Goal: Task Accomplishment & Management: Manage account settings

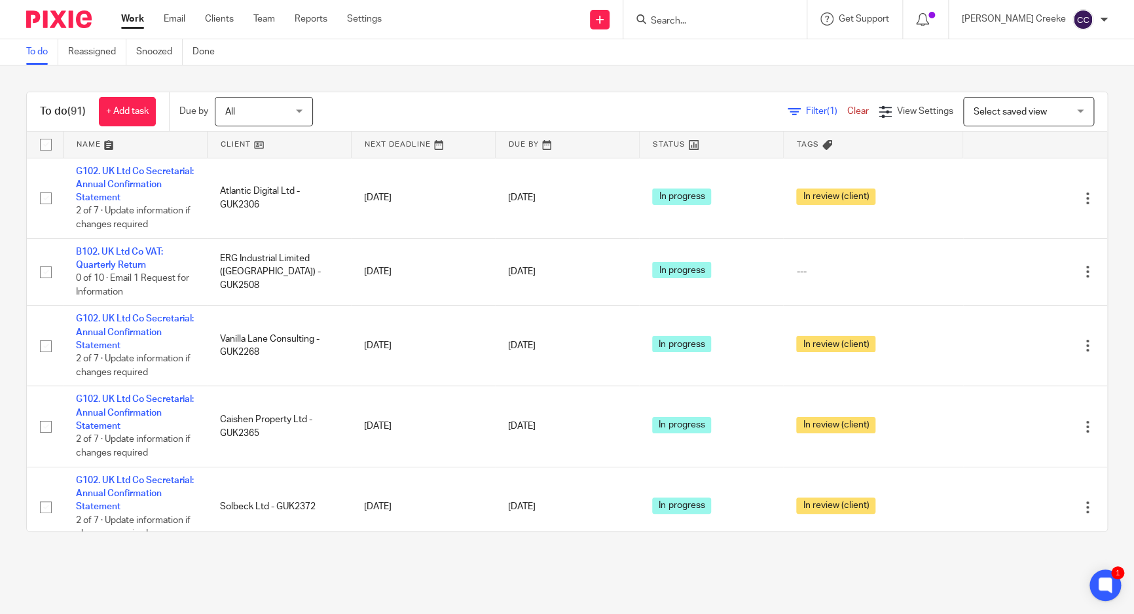
click at [694, 19] on form at bounding box center [718, 19] width 139 height 16
click at [694, 19] on input "Search" at bounding box center [708, 22] width 118 height 12
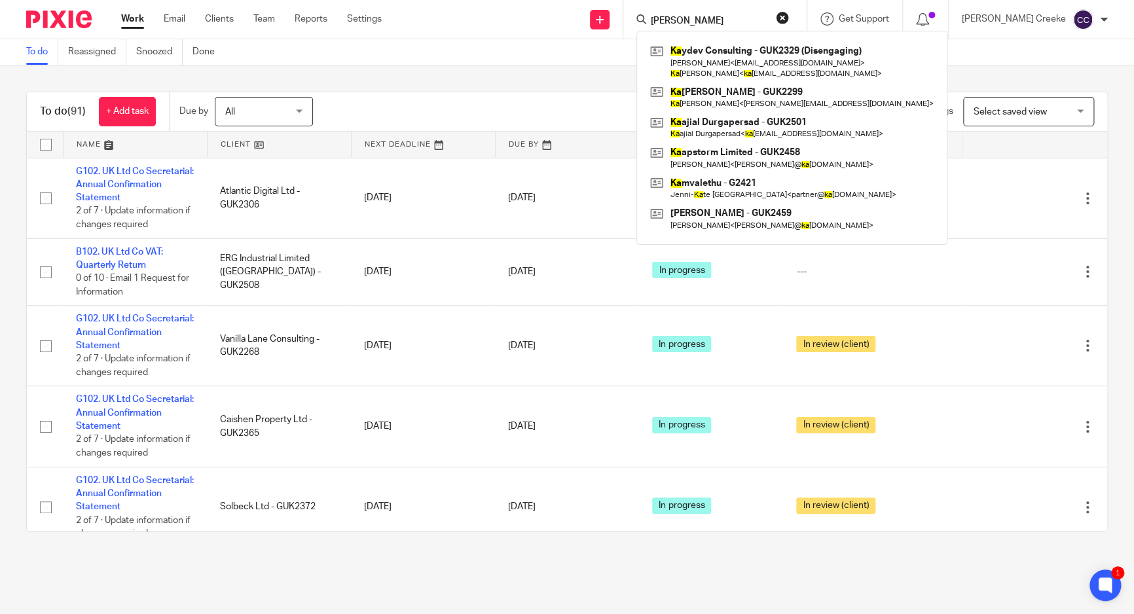
type input "kay"
click button "submit" at bounding box center [0, 0] width 0 height 0
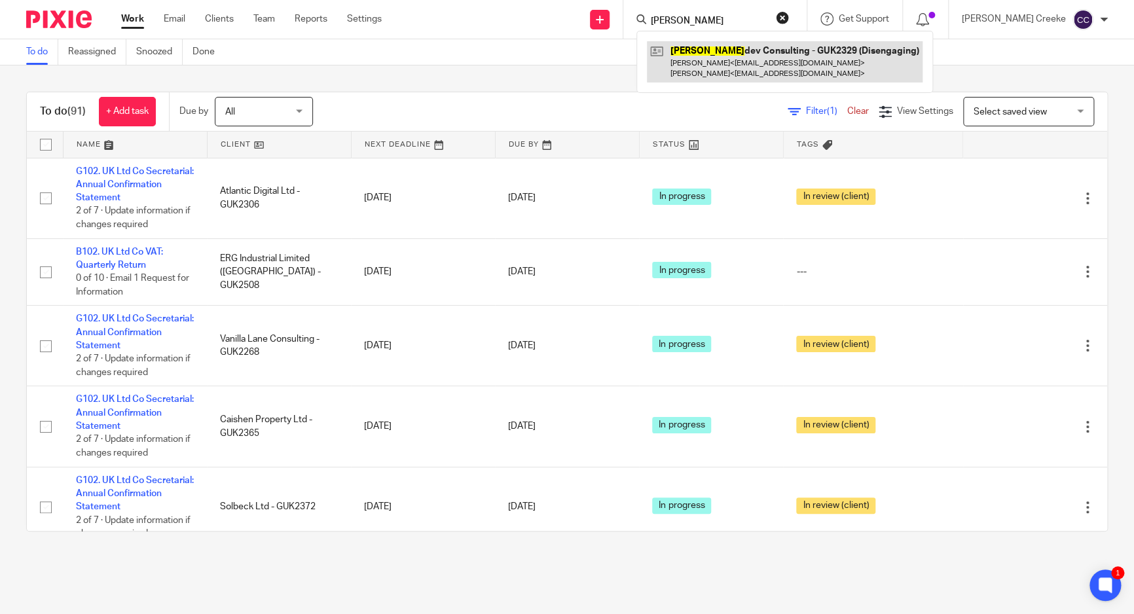
click at [721, 62] on link at bounding box center [785, 61] width 276 height 41
click at [723, 62] on link at bounding box center [785, 61] width 276 height 41
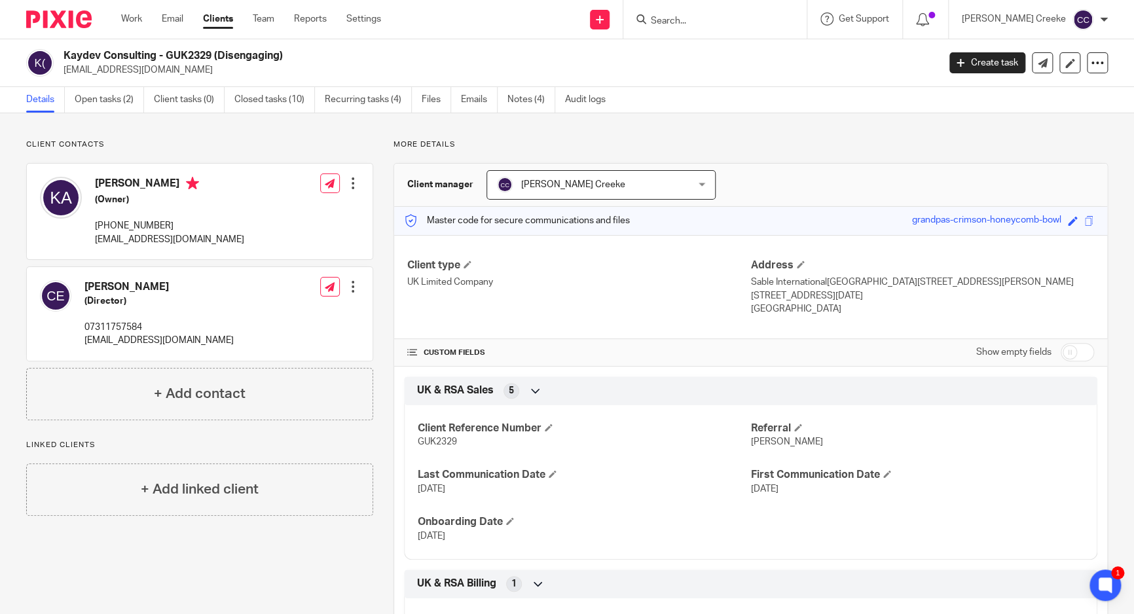
click at [185, 52] on h2 "Kaydev Consulting - GUK2329 (Disengaging)" at bounding box center [409, 56] width 692 height 14
copy h2 "GUK2329"
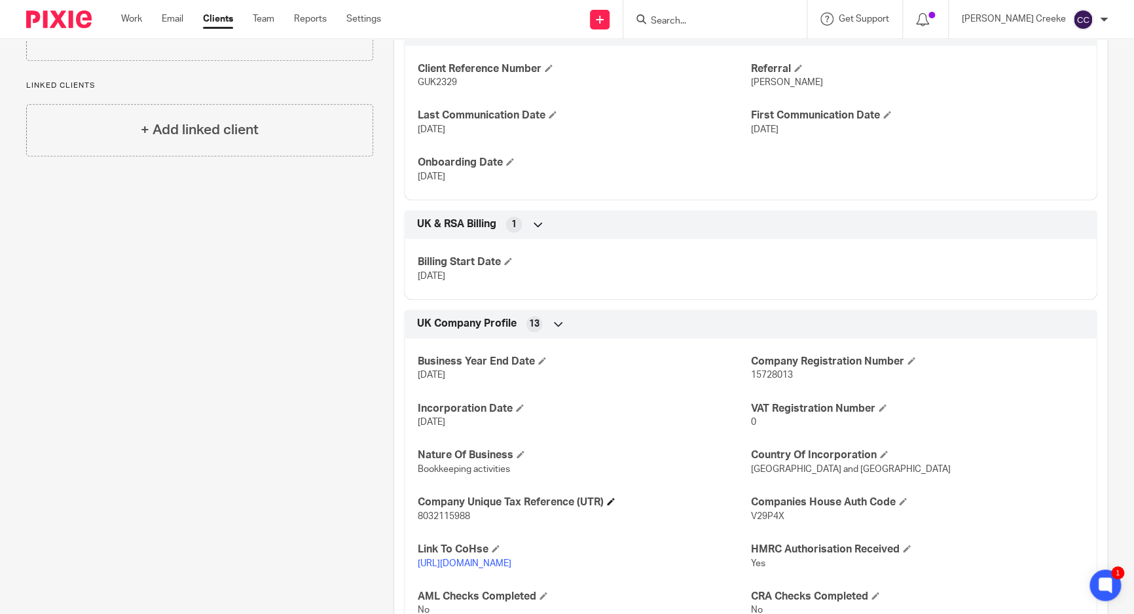
scroll to position [363, 0]
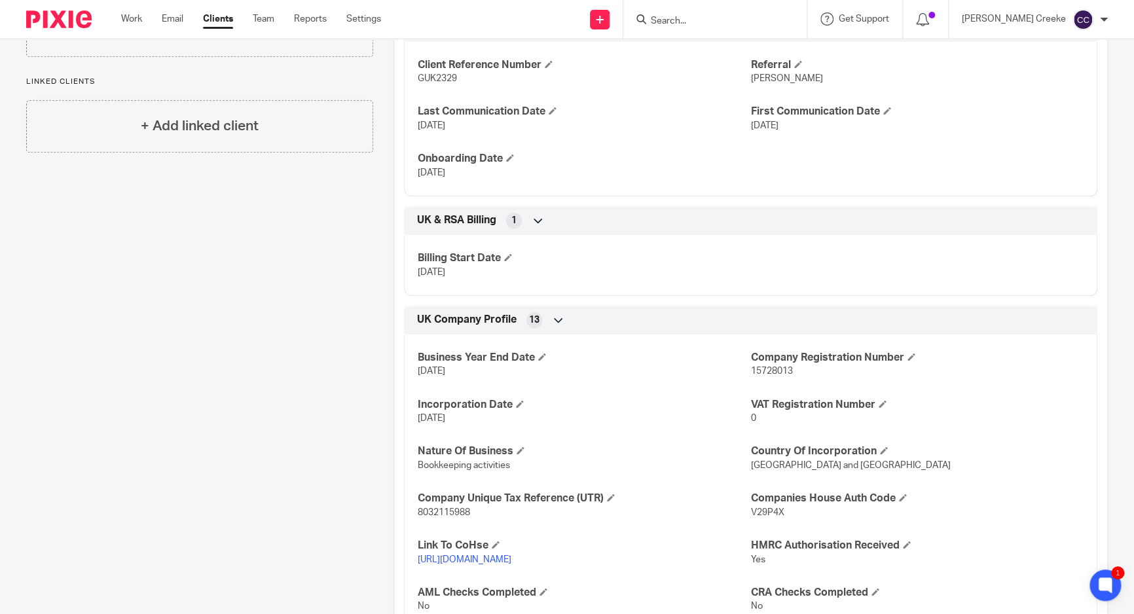
click at [511, 558] on link "https://find-and-update.company-information.service.gov.uk/company/15728013" at bounding box center [465, 559] width 94 height 9
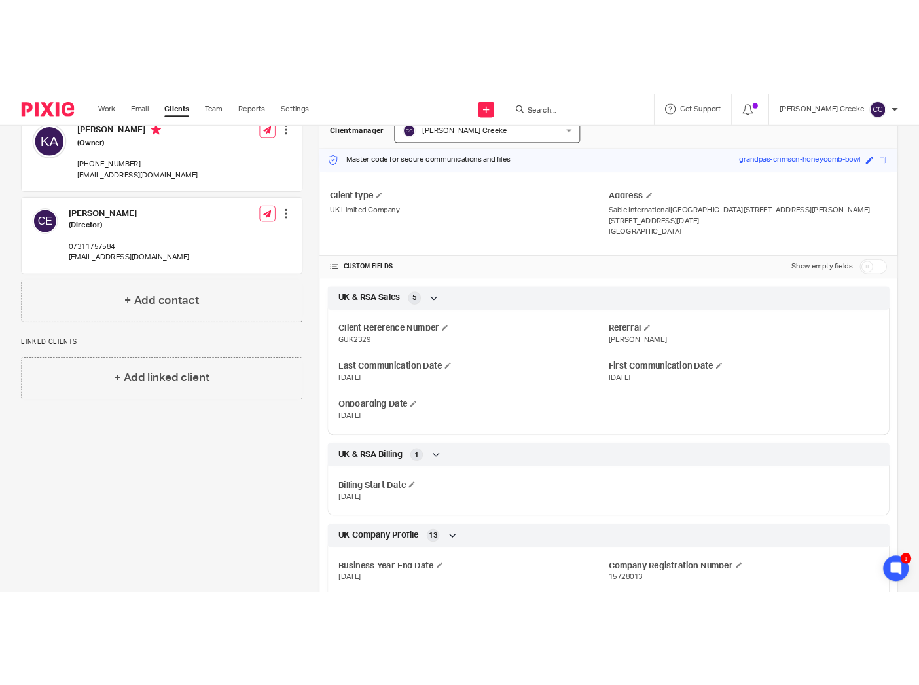
scroll to position [0, 0]
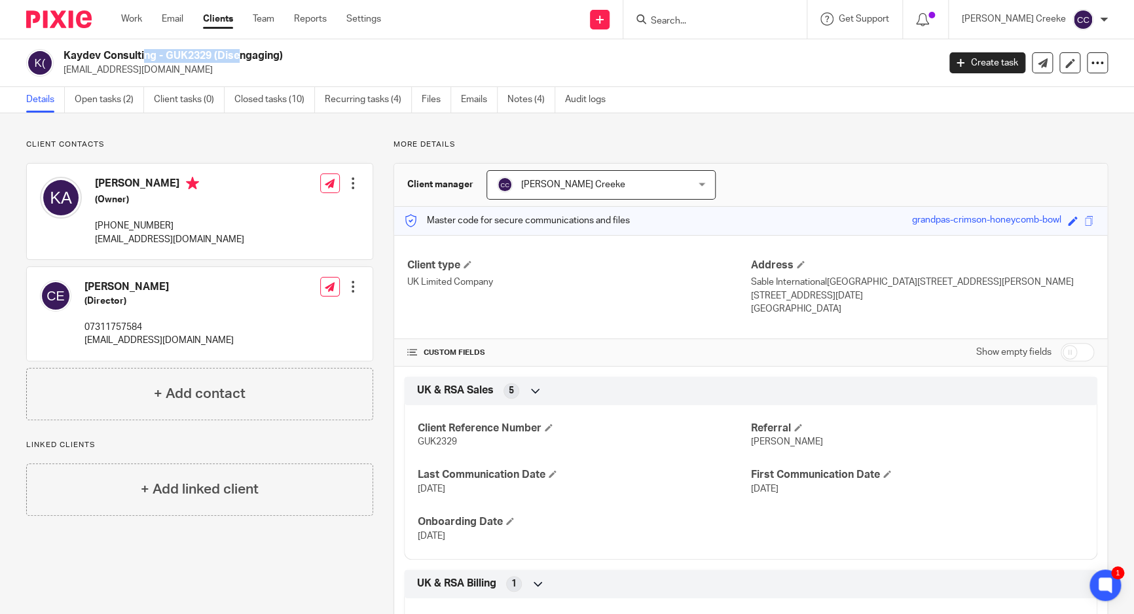
drag, startPoint x: 65, startPoint y: 54, endPoint x: 158, endPoint y: 56, distance: 93.0
click at [158, 56] on h2 "Kaydev Consulting - GUK2329 (Disengaging)" at bounding box center [409, 56] width 692 height 14
copy h2 "Kaydev Consulting"
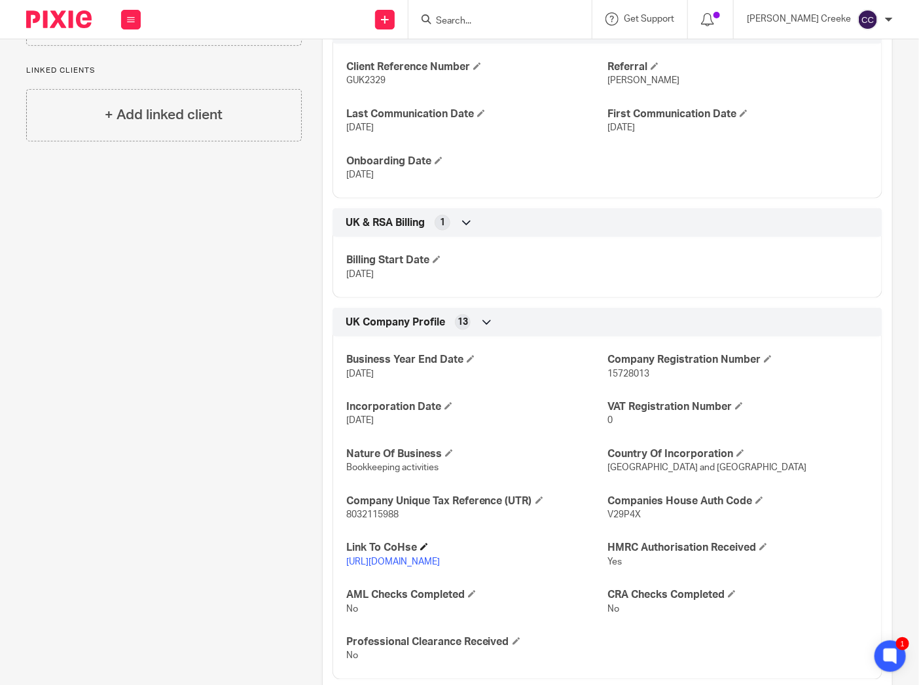
scroll to position [436, 0]
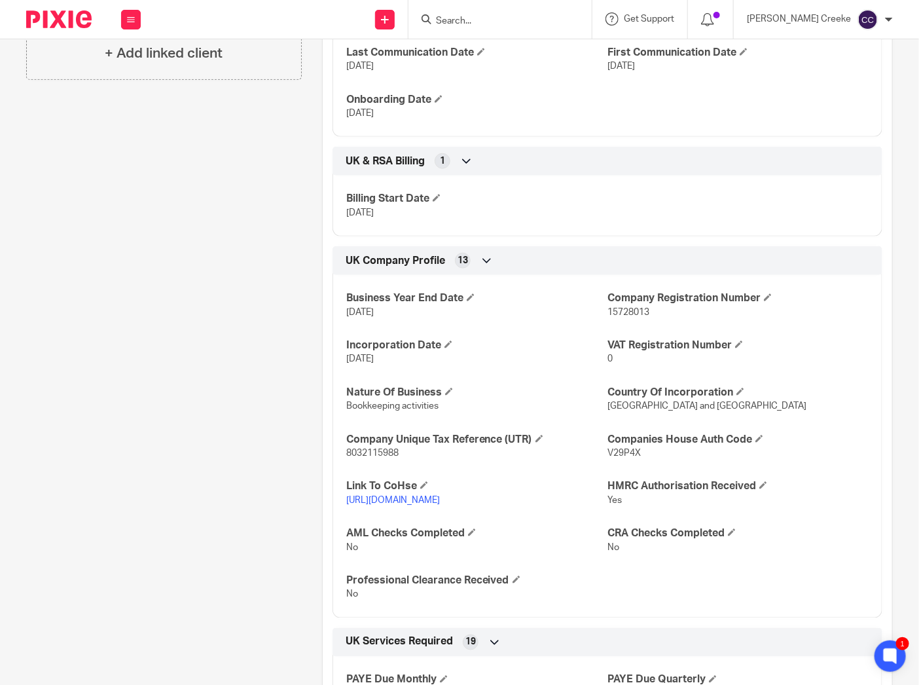
click at [384, 448] on span "8032115988" at bounding box center [372, 452] width 52 height 9
click at [383, 448] on span "8032115988" at bounding box center [372, 452] width 52 height 9
copy p "8032115988"
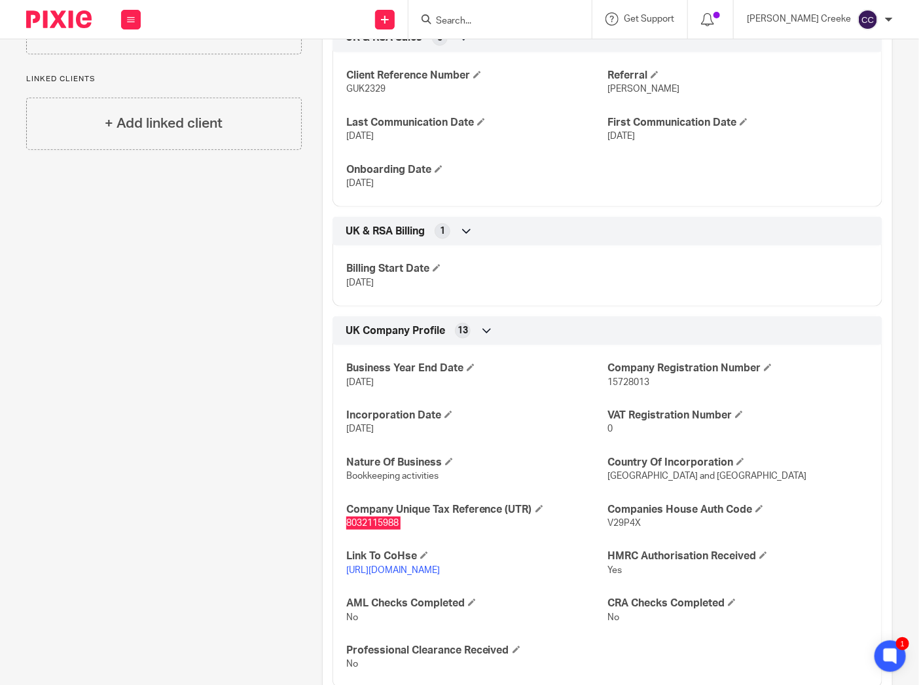
scroll to position [363, 0]
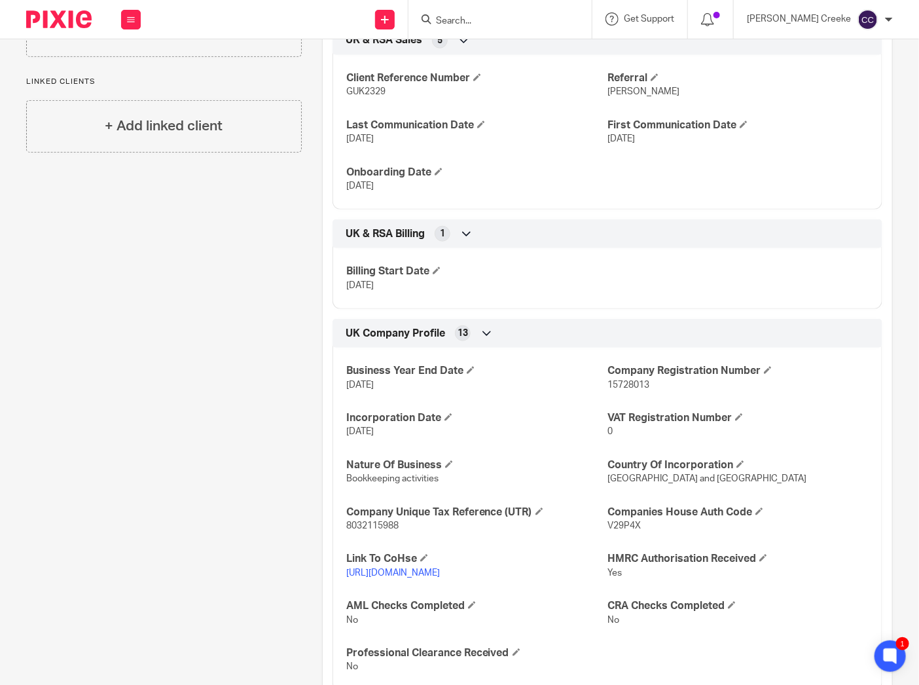
click at [624, 521] on span "V29P4X" at bounding box center [623, 525] width 33 height 9
copy span "V29P4X"
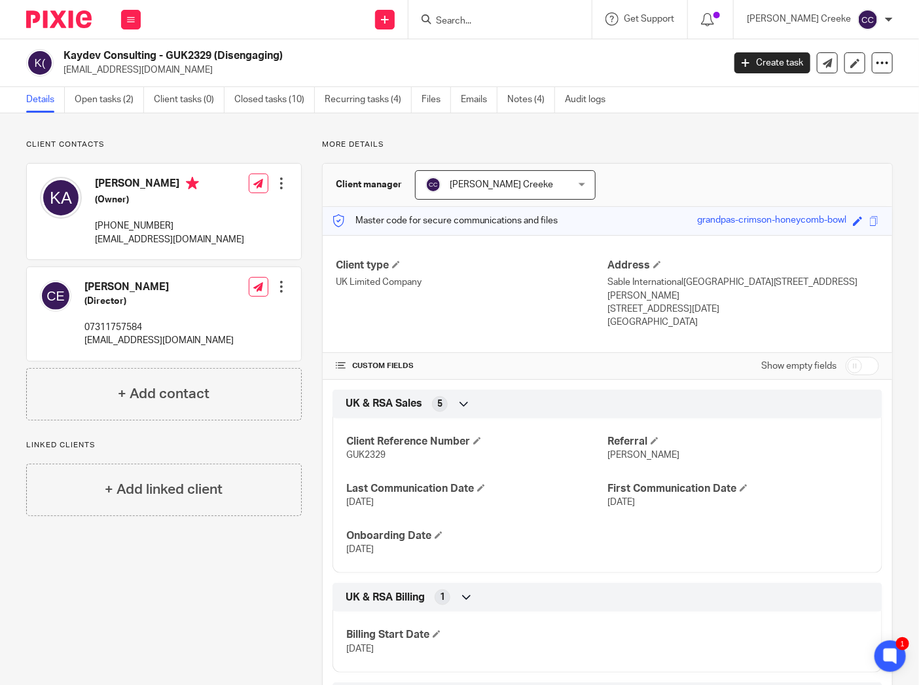
click at [501, 18] on input "Search" at bounding box center [494, 22] width 118 height 12
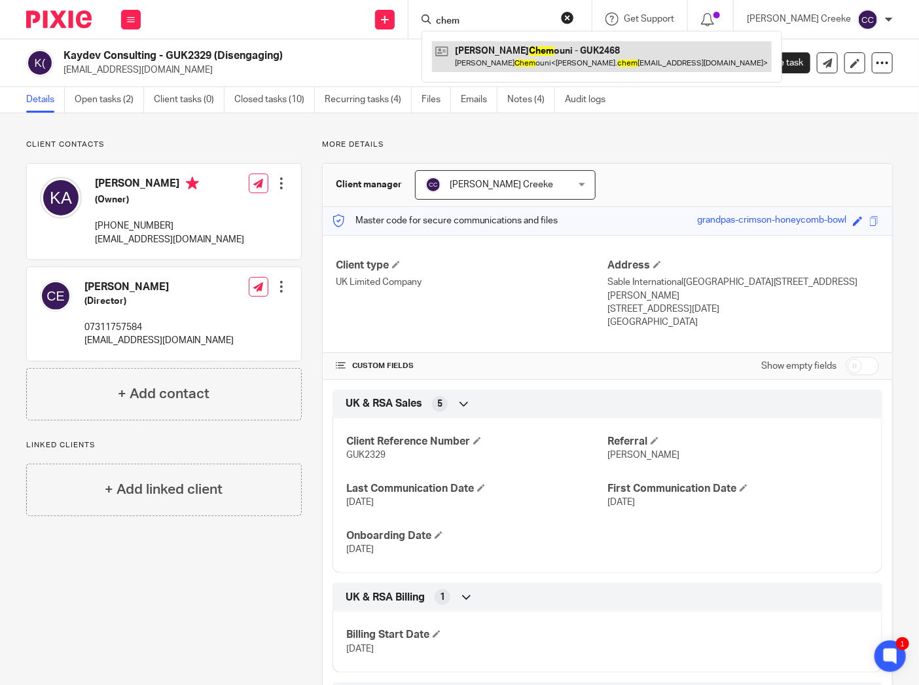
type input "chem"
click at [512, 46] on link at bounding box center [602, 56] width 340 height 30
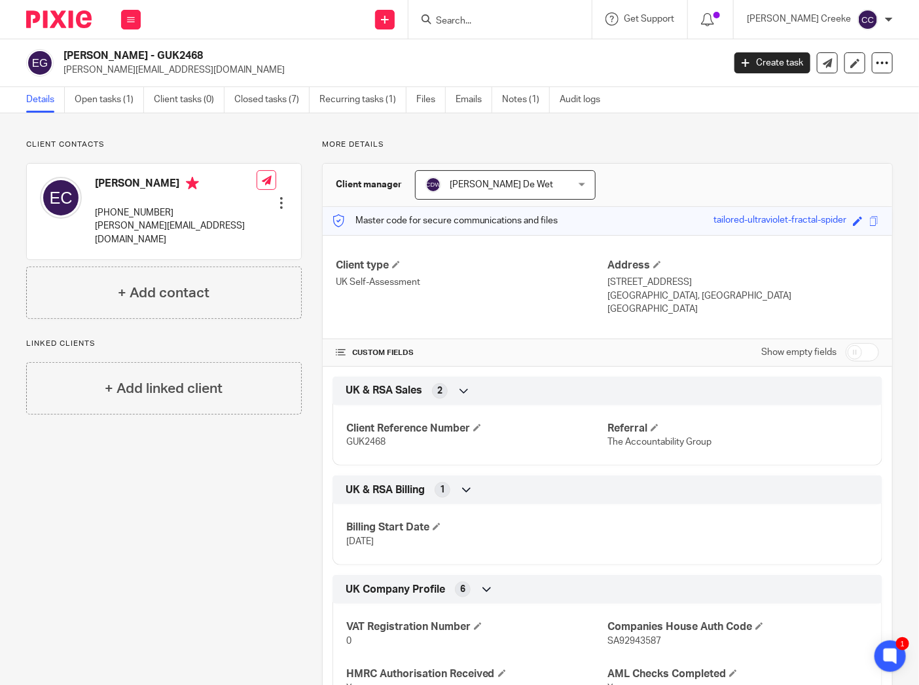
click at [182, 43] on div "Esther Chemouni - GUK2468 esther.chemouni@outlook.com Create task Export data M…" at bounding box center [459, 63] width 919 height 48
click at [183, 53] on h2 "[PERSON_NAME] - GUK2468" at bounding box center [323, 56] width 521 height 14
copy h2 "GUK2468"
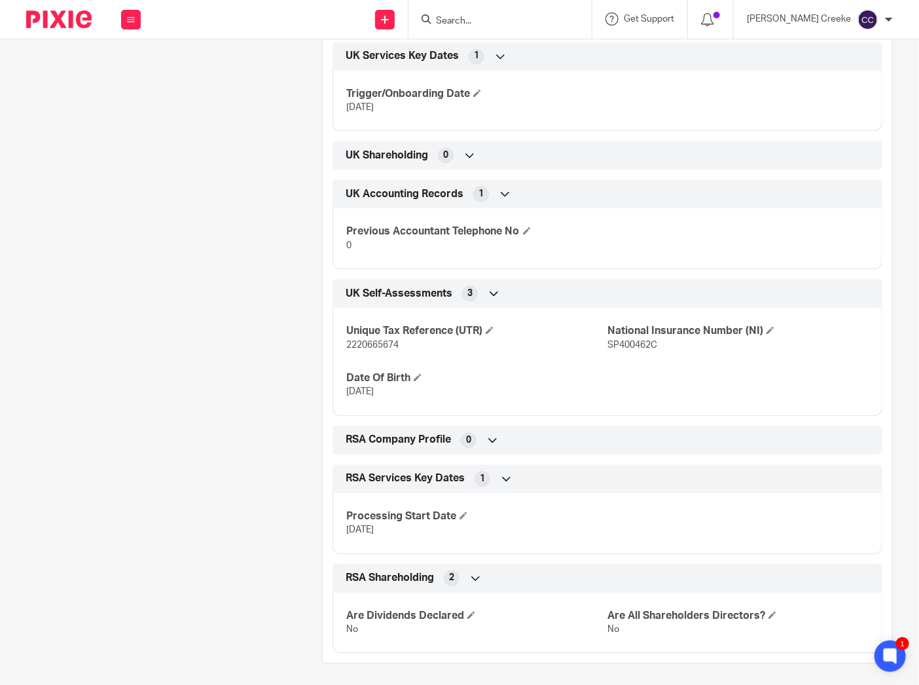
scroll to position [1252, 0]
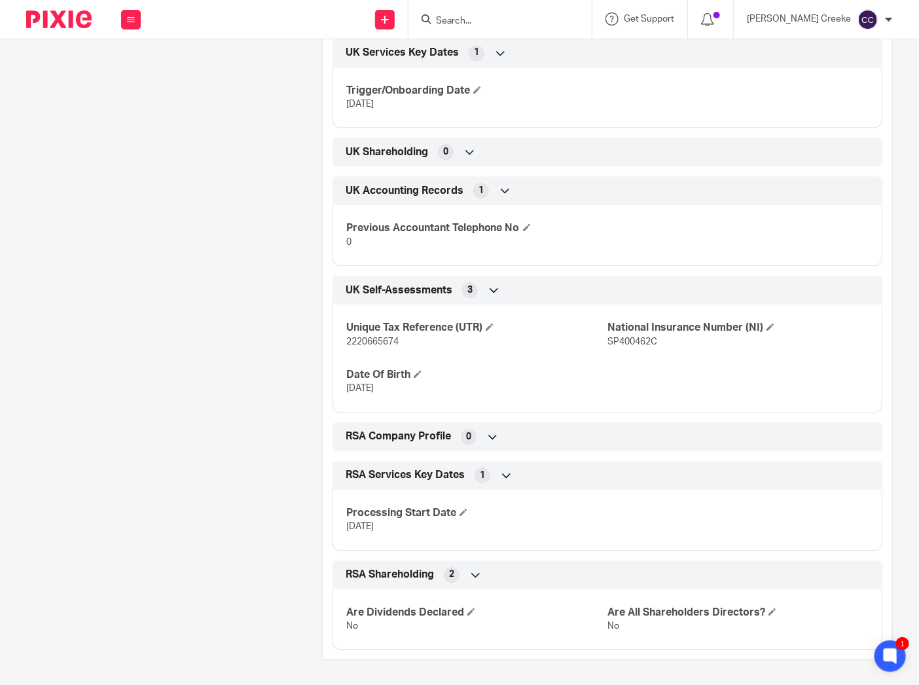
click at [380, 338] on span "2220665674" at bounding box center [372, 341] width 52 height 9
copy span "2220665674"
click at [628, 338] on span "SP400462C" at bounding box center [632, 341] width 50 height 9
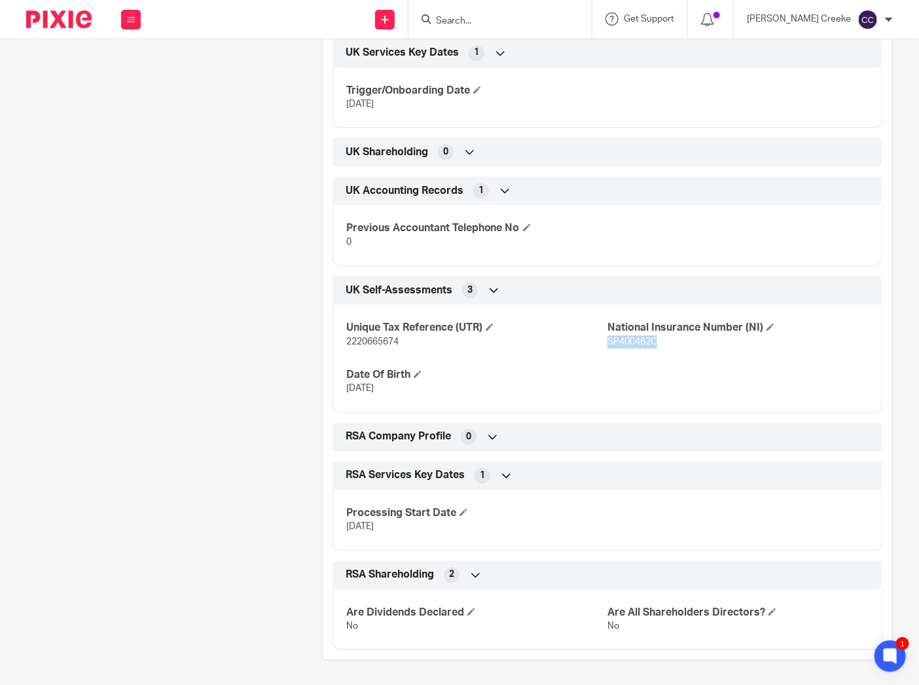
copy span "SP400462C"
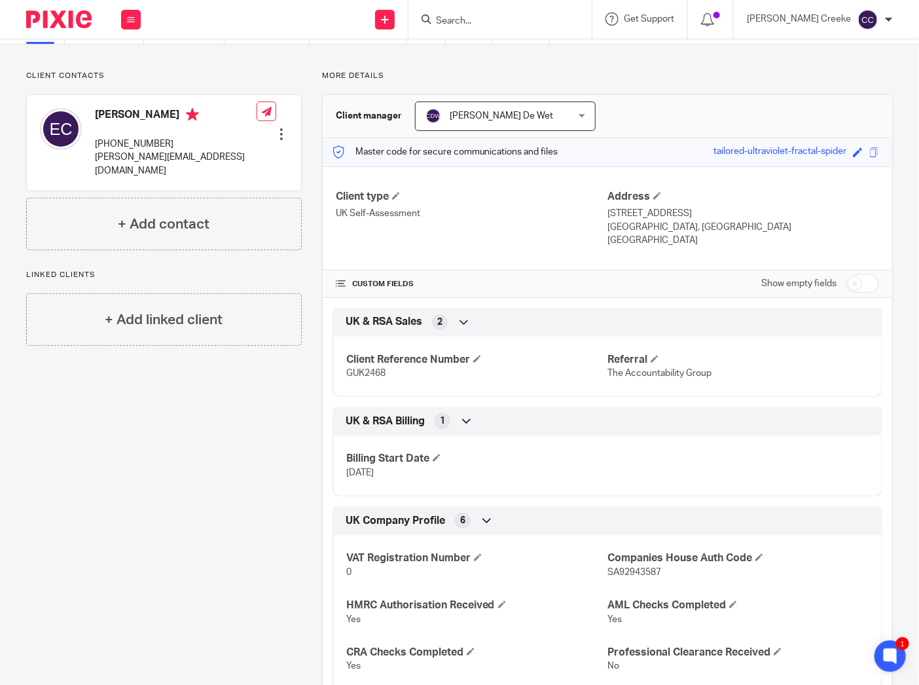
scroll to position [0, 0]
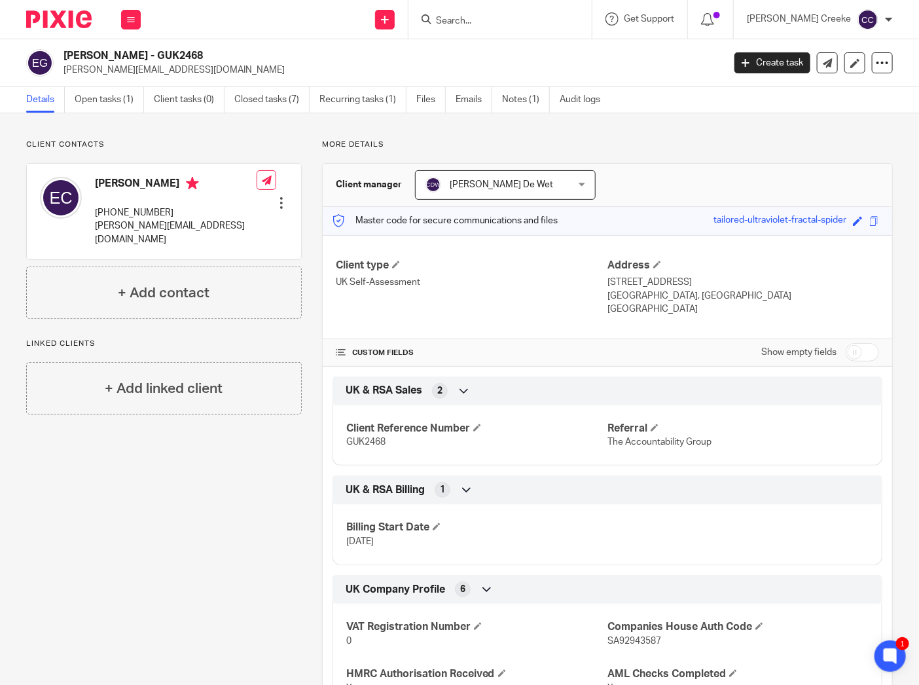
drag, startPoint x: 594, startPoint y: 279, endPoint x: 681, endPoint y: 281, distance: 86.4
click at [681, 281] on div "Client type UK Self-Assessment Address 23 Shoreman Close, Wandsworth, Wandswort…" at bounding box center [607, 287] width 569 height 105
click at [607, 280] on p "23 Shoreman Close, Wandsworth, Wandsworth" at bounding box center [743, 282] width 272 height 13
drag, startPoint x: 602, startPoint y: 281, endPoint x: 679, endPoint y: 283, distance: 77.2
click at [679, 283] on p "23 Shoreman Close, Wandsworth, Wandsworth" at bounding box center [743, 282] width 272 height 13
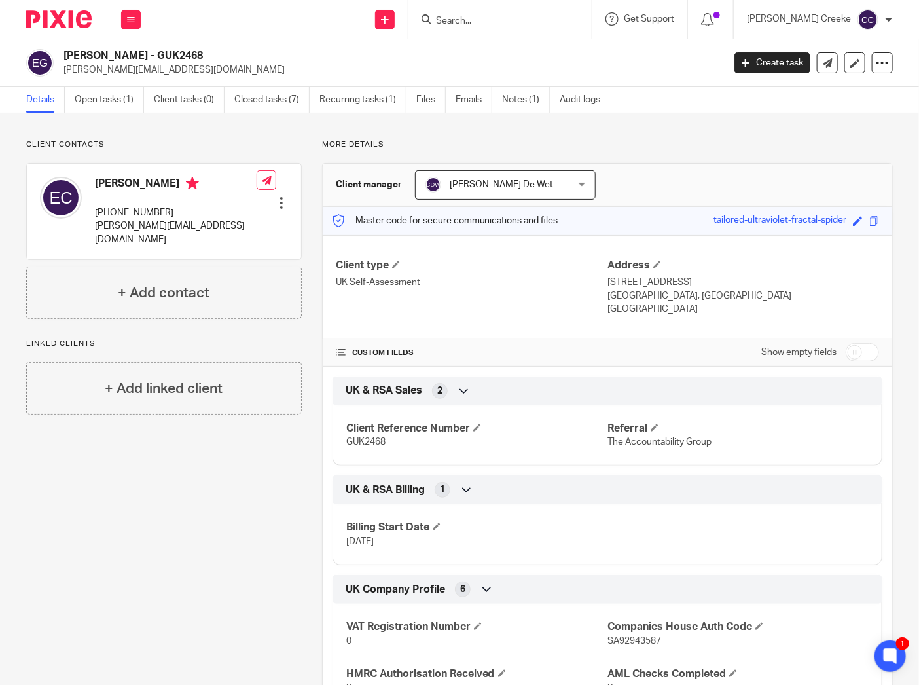
copy p "23 Shoreman Close"
click at [715, 278] on p "23 Shoreman Close, Wandsworth, Wandsworth" at bounding box center [743, 282] width 272 height 13
copy p "Wandsworth"
click at [628, 292] on p "London, United Kingdom, SW18 1DT" at bounding box center [743, 295] width 272 height 13
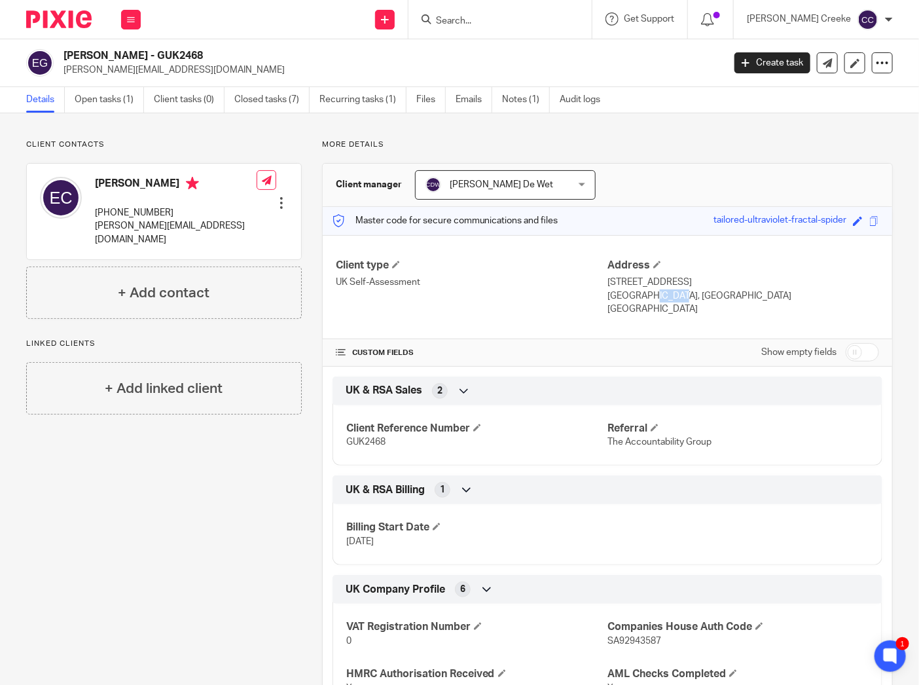
click at [628, 292] on p "London, United Kingdom, SW18 1DT" at bounding box center [743, 295] width 272 height 13
copy p "London"
click at [706, 291] on p "London, United Kingdom, SW18 1DT" at bounding box center [743, 295] width 272 height 13
click at [710, 293] on p "London, United Kingdom, SW18 1DT" at bounding box center [743, 295] width 272 height 13
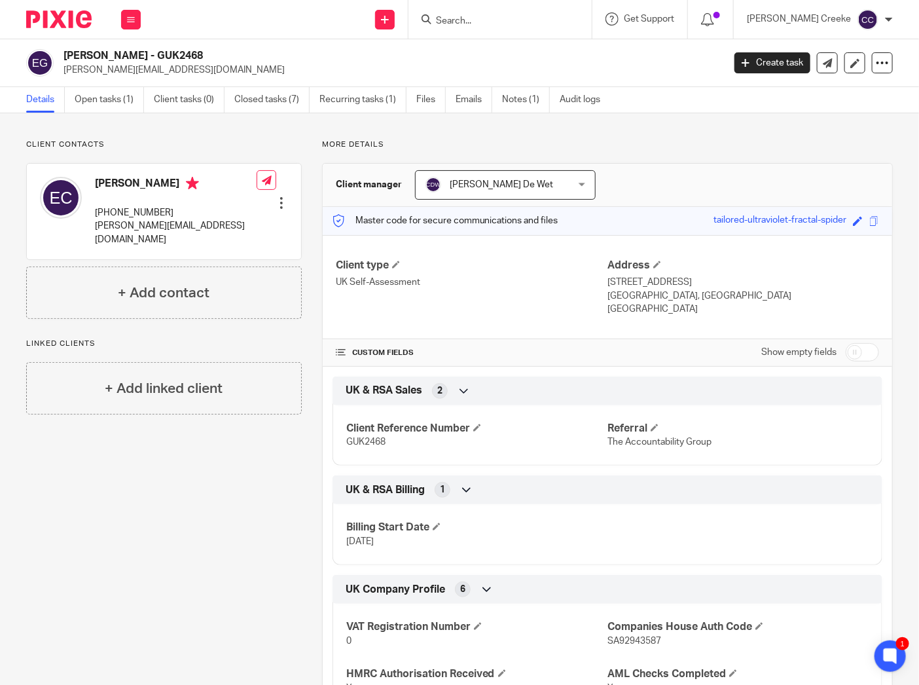
drag, startPoint x: 707, startPoint y: 292, endPoint x: 752, endPoint y: 293, distance: 44.5
click at [752, 293] on p "London, United Kingdom, SW18 1DT" at bounding box center [743, 295] width 272 height 13
copy p "SW18 1DT"
click at [126, 103] on link "Open tasks (1)" at bounding box center [109, 100] width 69 height 26
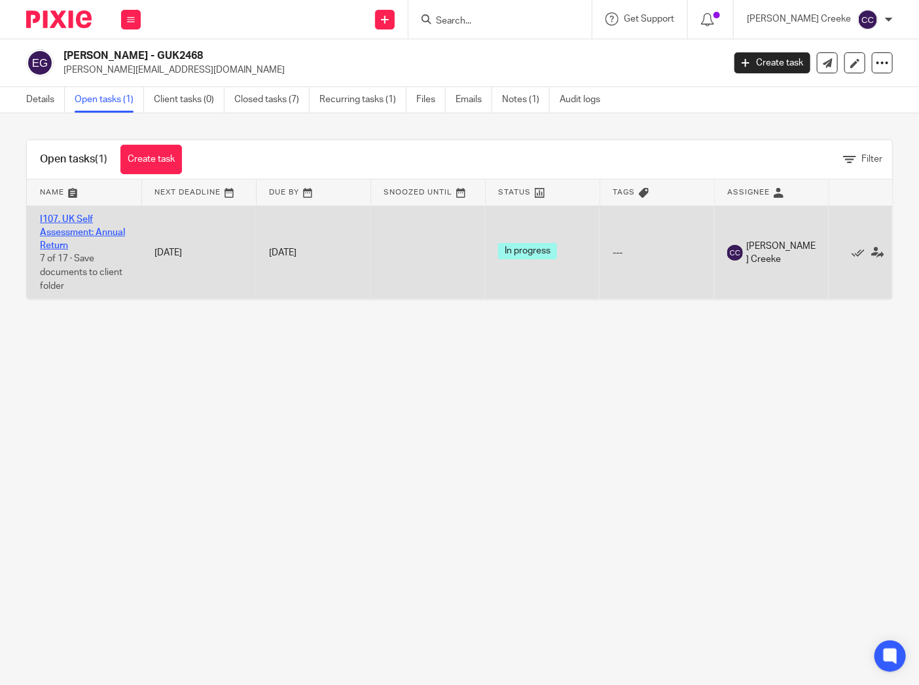
click at [73, 229] on link "I107. UK Self Assessment: Annual Return" at bounding box center [82, 233] width 85 height 36
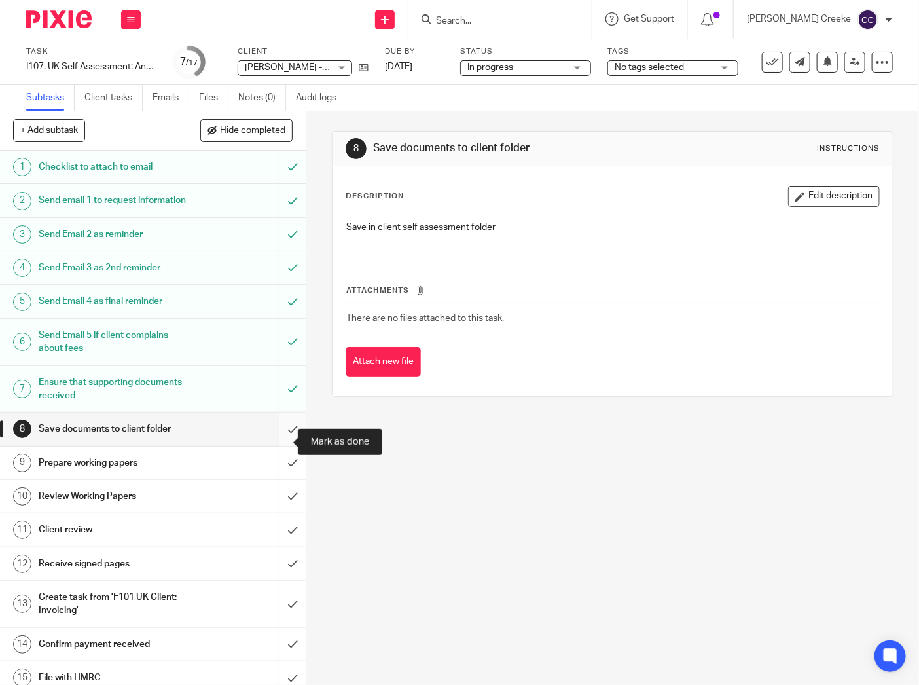
click at [276, 445] on input "submit" at bounding box center [153, 428] width 306 height 33
drag, startPoint x: 273, startPoint y: 475, endPoint x: 275, endPoint y: 494, distance: 19.1
click at [273, 475] on input "submit" at bounding box center [153, 462] width 306 height 33
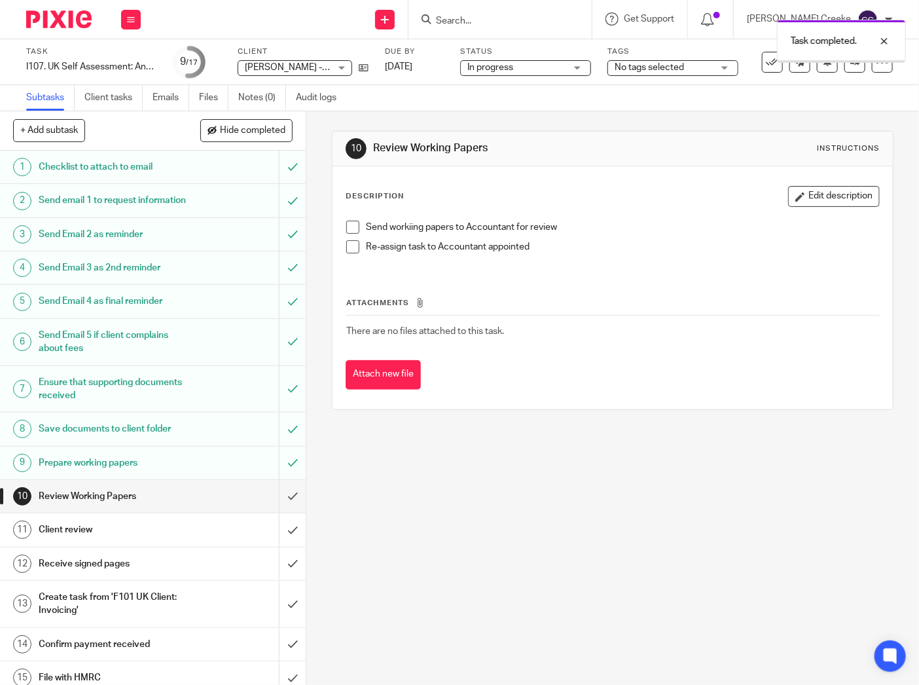
click at [531, 66] on span "In progress" at bounding box center [516, 68] width 98 height 14
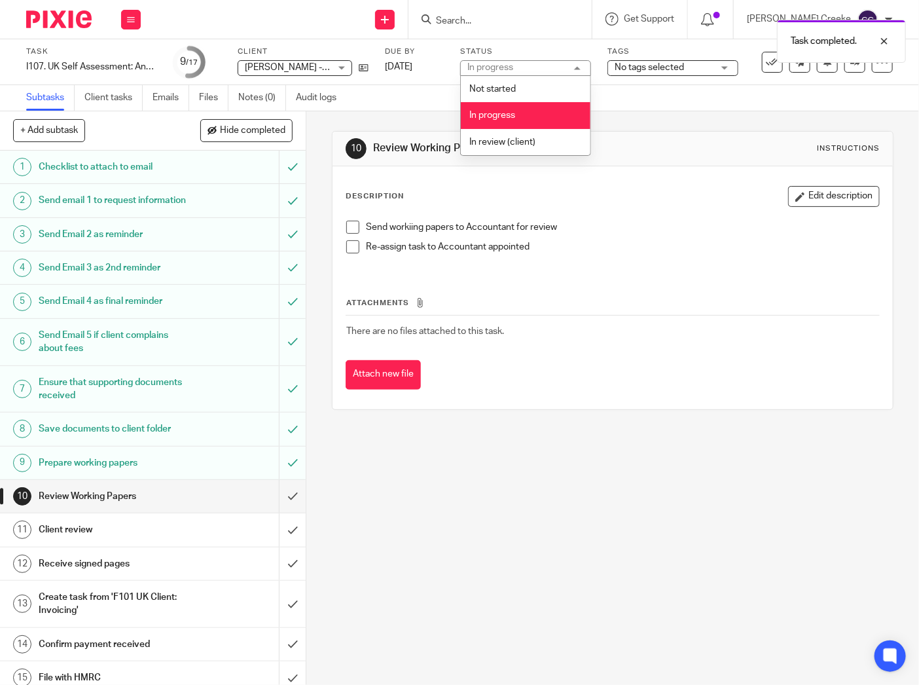
click at [531, 66] on div "In progress In progress" at bounding box center [525, 68] width 131 height 16
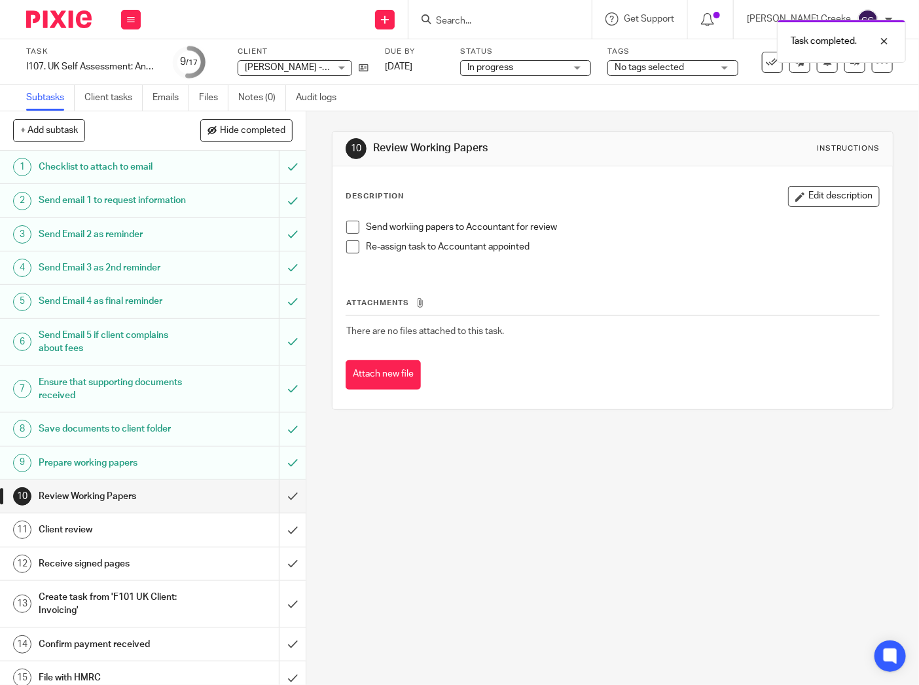
click at [619, 68] on span "No tags selected" at bounding box center [649, 67] width 69 height 9
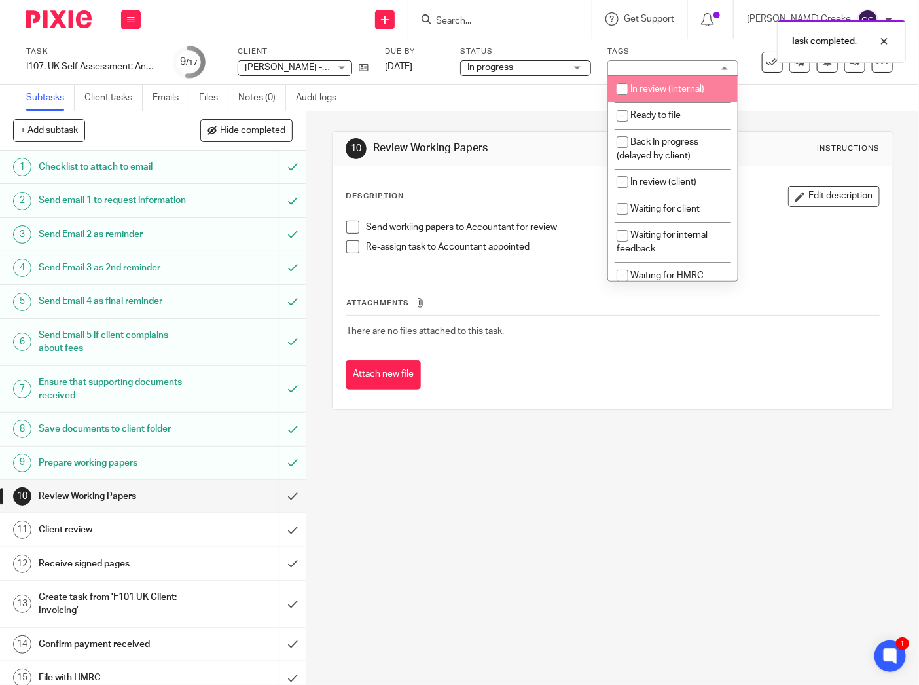
click at [688, 92] on span "In review (internal)" at bounding box center [667, 88] width 74 height 9
checkbox input "true"
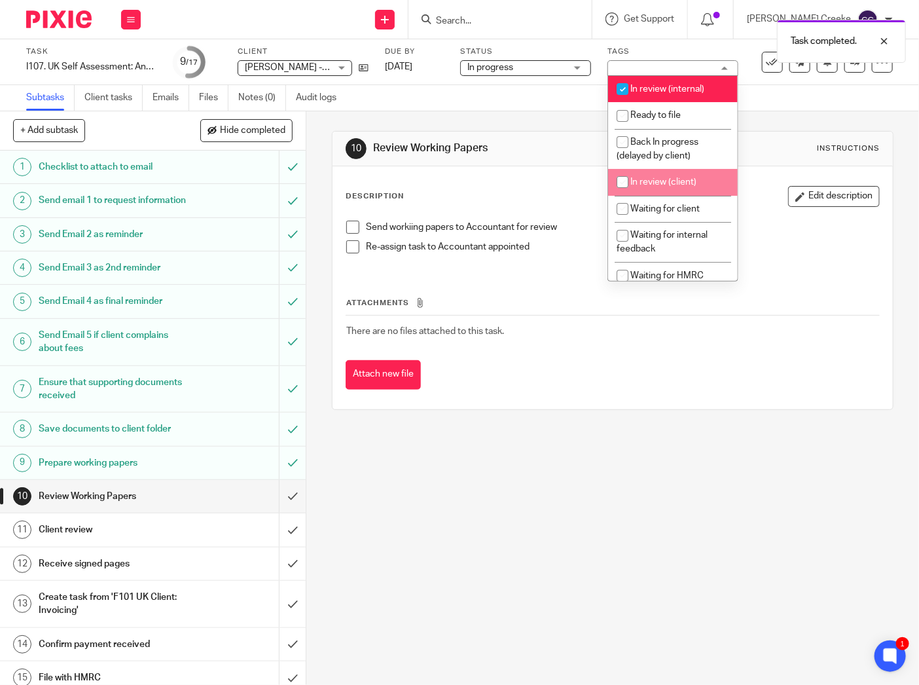
click at [627, 493] on div "10 Review Working Papers Instructions Description Edit description Send workiin…" at bounding box center [612, 397] width 613 height 573
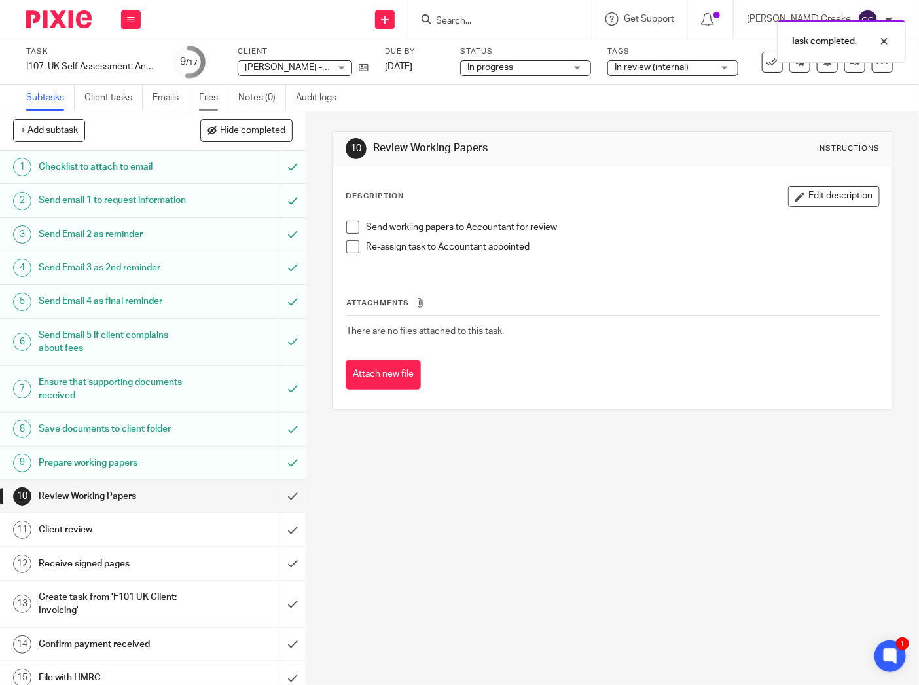
click at [215, 95] on link "Files" at bounding box center [213, 98] width 29 height 26
click at [257, 95] on link "Notes (0)" at bounding box center [262, 98] width 48 height 26
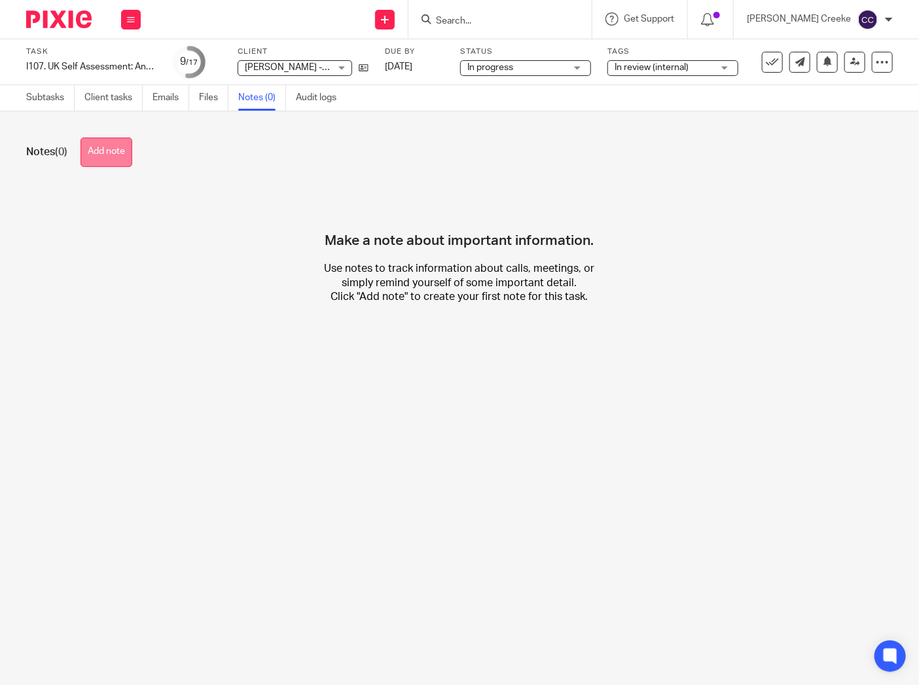
click at [125, 160] on button "Add note" at bounding box center [107, 151] width 52 height 29
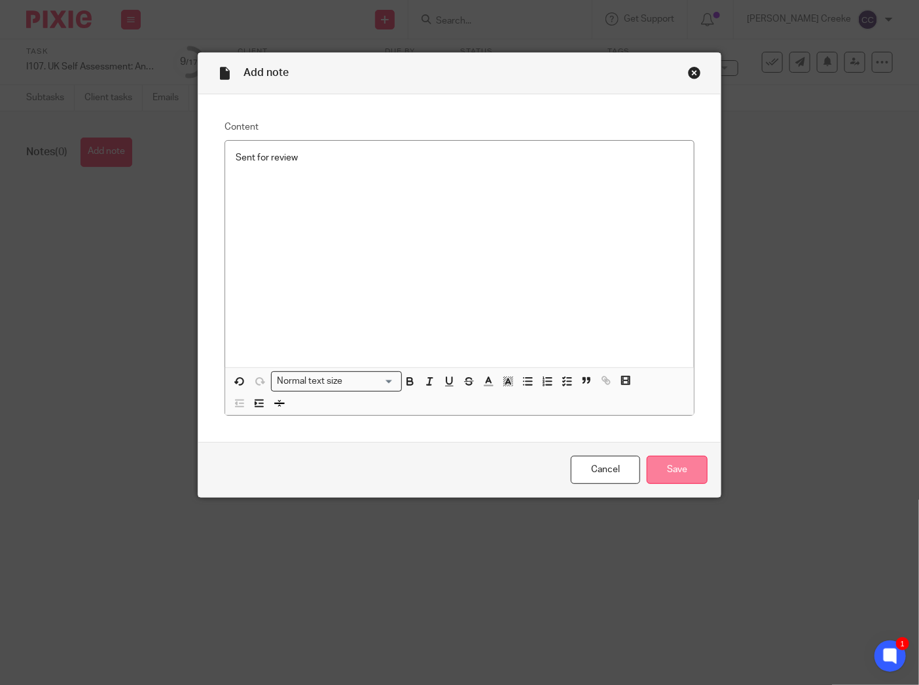
click at [660, 476] on input "Save" at bounding box center [677, 470] width 61 height 28
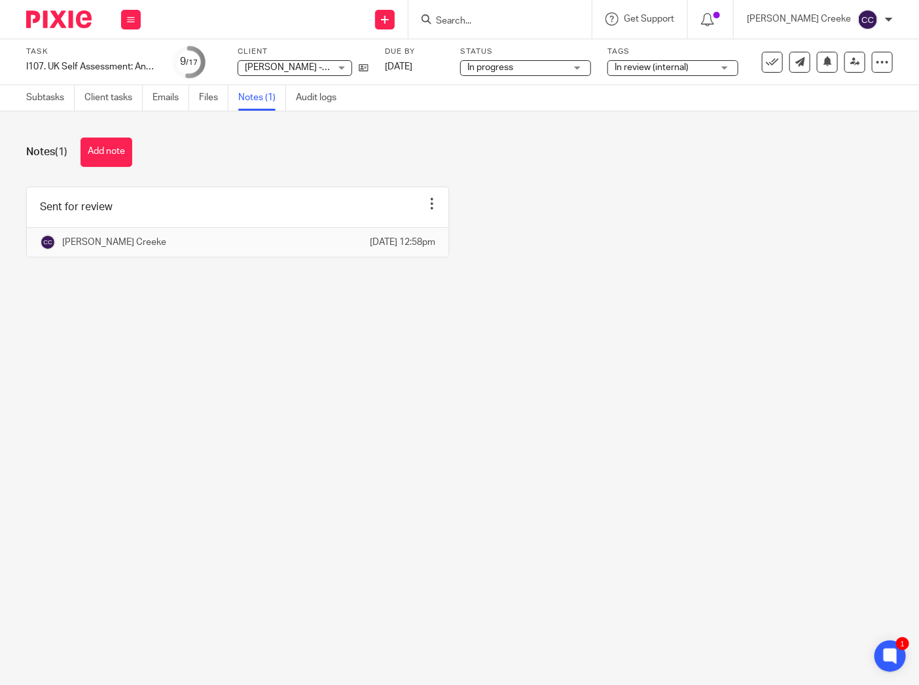
click at [79, 336] on main "Task I107. UK Self Assessment: Annual Return Save I107. UK Self Assessment: Ann…" at bounding box center [459, 342] width 919 height 685
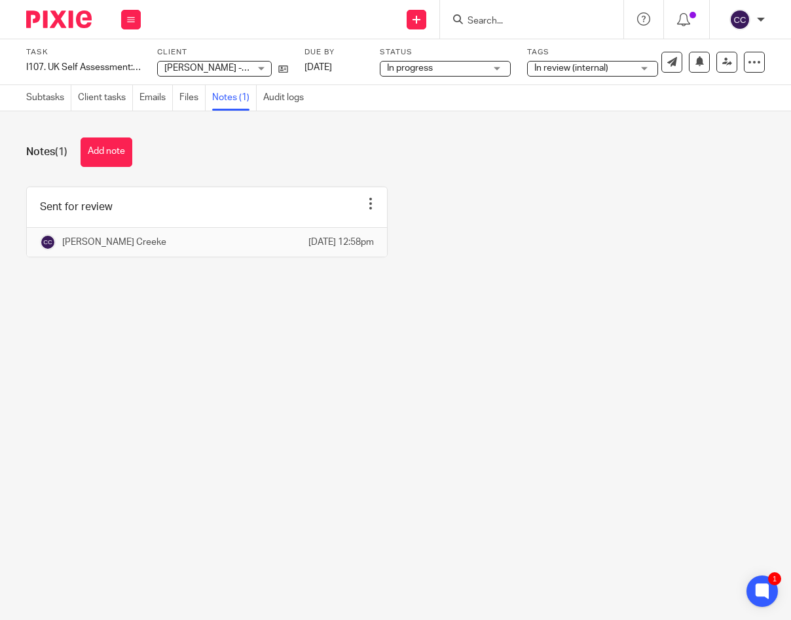
click at [498, 18] on input "Search" at bounding box center [525, 22] width 118 height 12
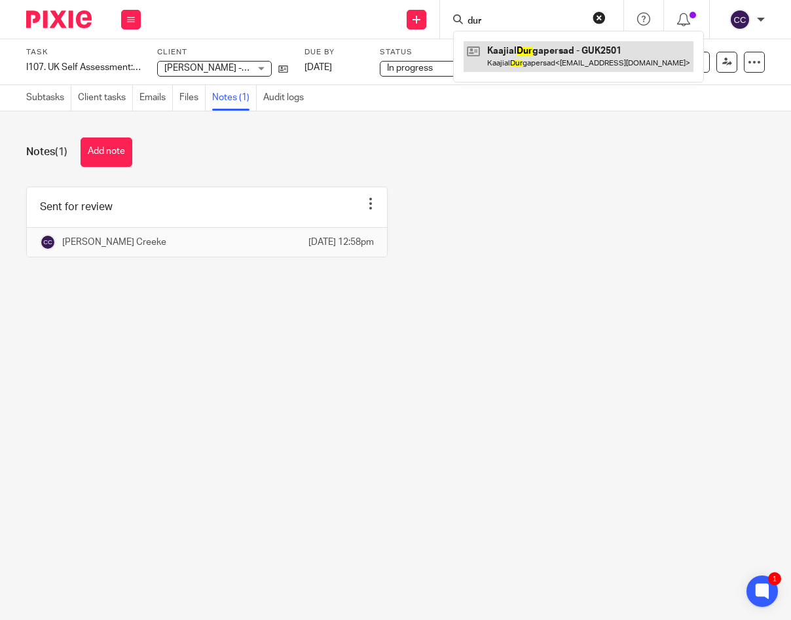
type input "dur"
click at [534, 57] on link at bounding box center [578, 56] width 230 height 30
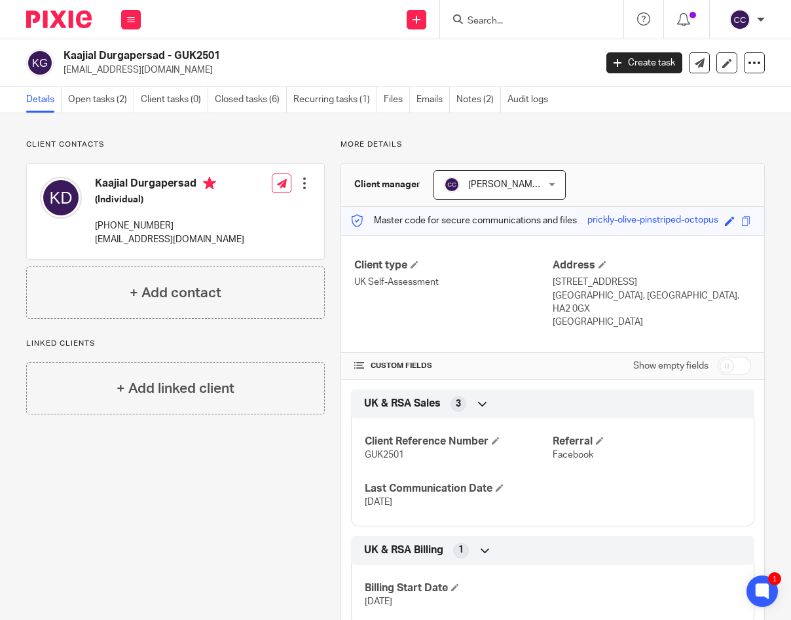
click at [186, 55] on h2 "Kaajial Durgapersad - GUK2501" at bounding box center [272, 56] width 418 height 14
click at [187, 54] on h2 "Kaajial Durgapersad - GUK2501" at bounding box center [272, 56] width 418 height 14
copy h2 "GUK2501"
click at [81, 55] on h2 "Kaajial Durgapersad - GUK2501" at bounding box center [272, 56] width 418 height 14
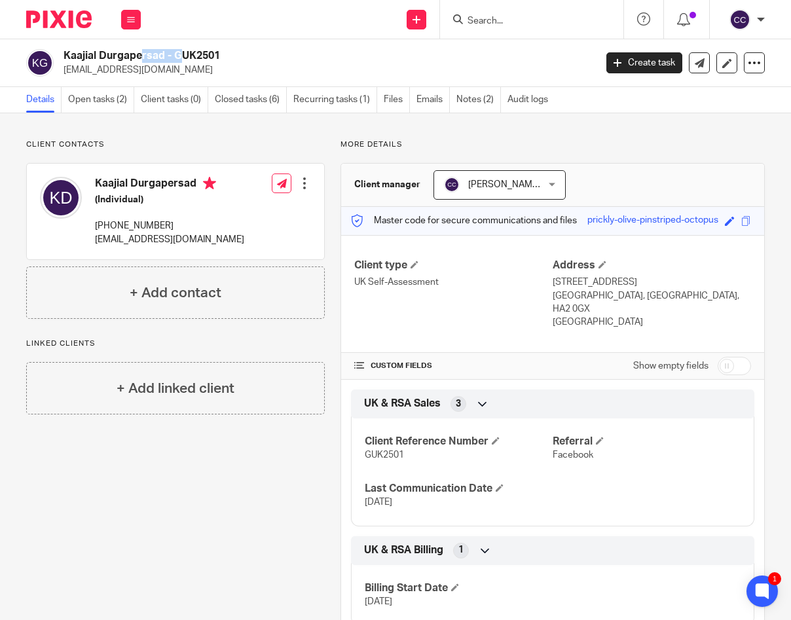
copy h2 "Kaajial"
click at [155, 53] on h2 "Kaajial Durgapersad - GUK2501" at bounding box center [272, 56] width 418 height 14
copy h2 "Durgapersad"
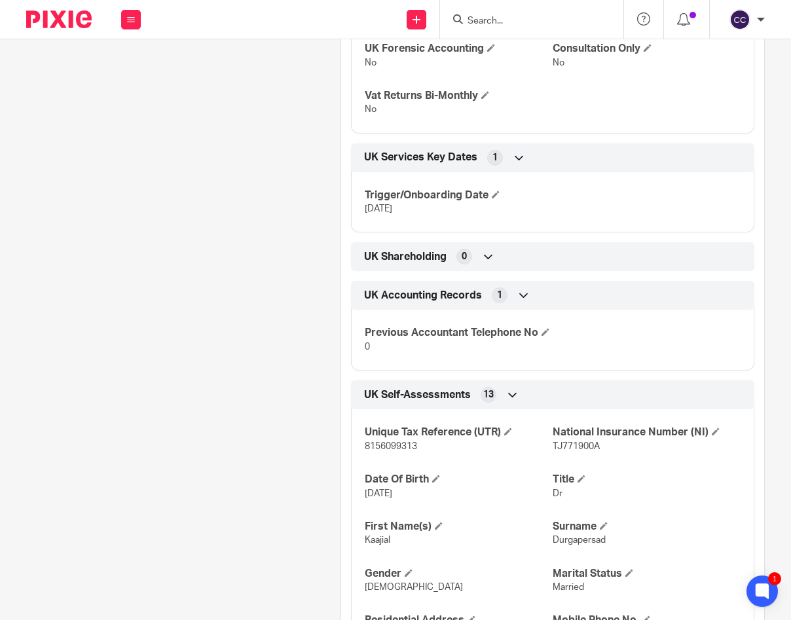
scroll to position [1382, 0]
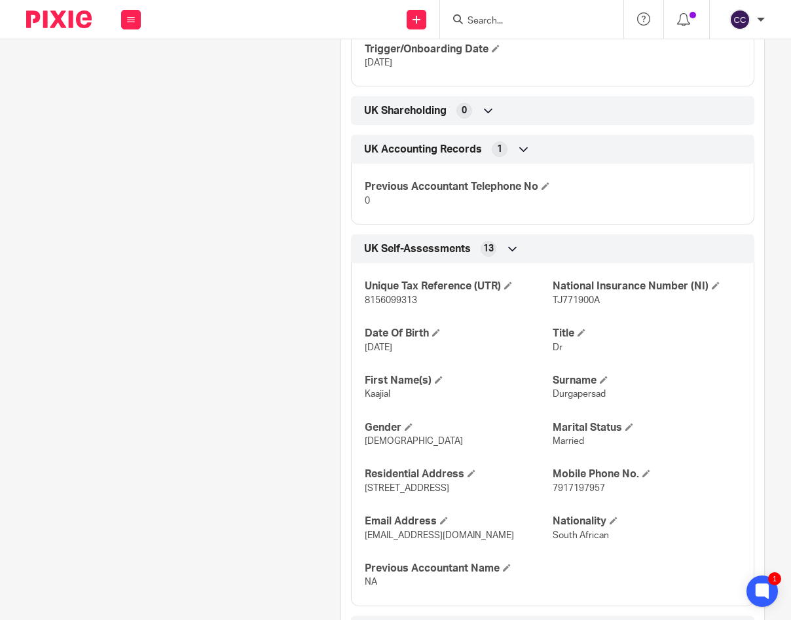
click at [375, 300] on span "8156099313" at bounding box center [391, 300] width 52 height 9
copy span "8156099313"
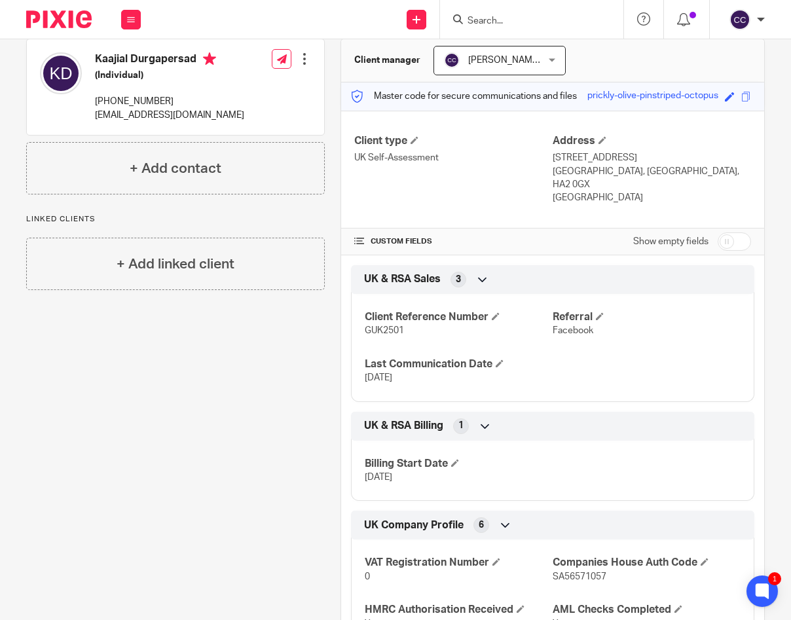
scroll to position [0, 0]
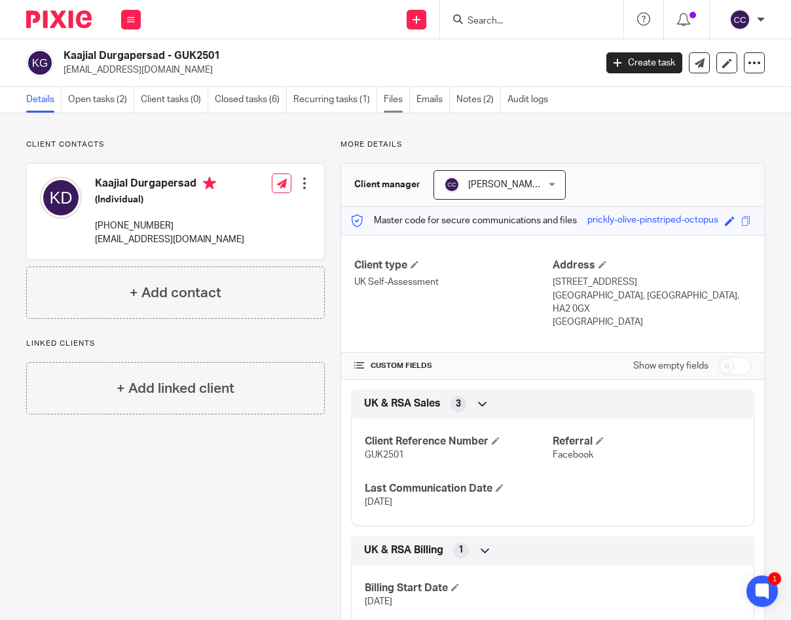
click at [397, 96] on link "Files" at bounding box center [397, 100] width 26 height 26
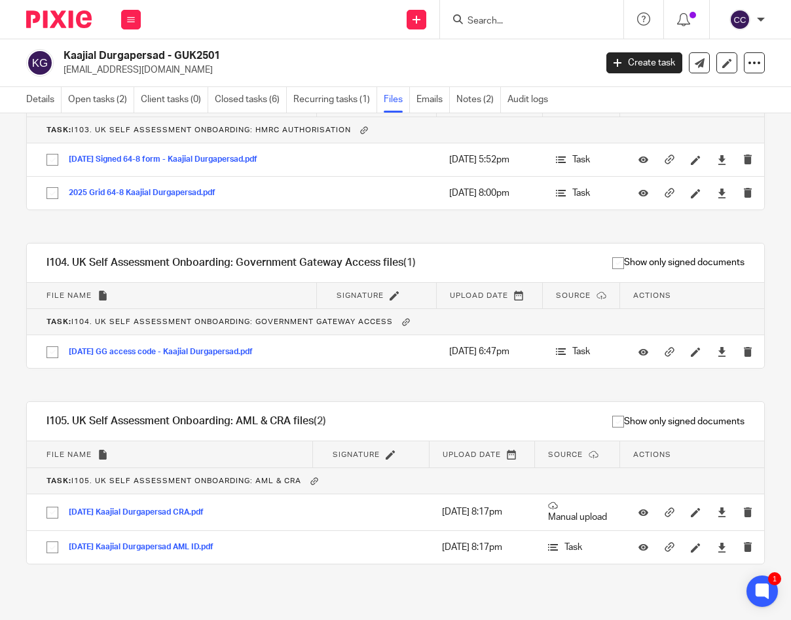
scroll to position [585, 0]
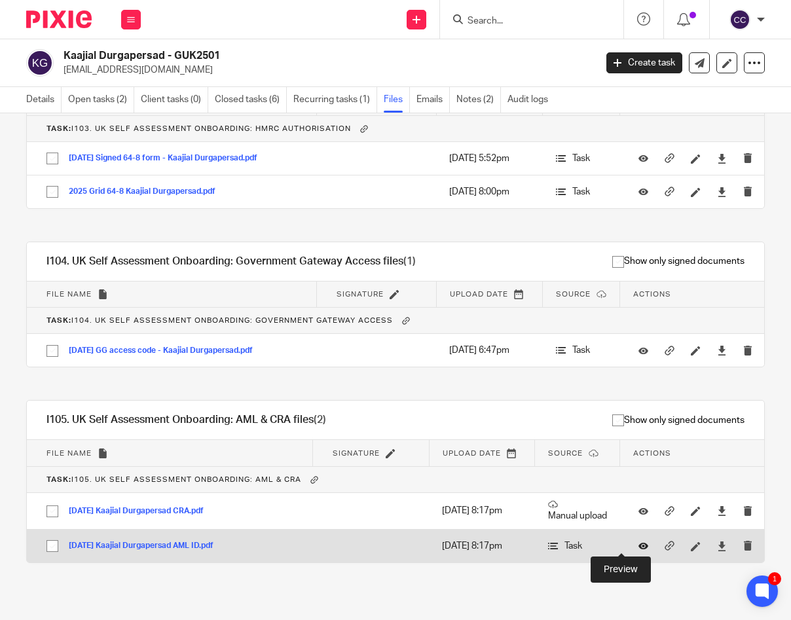
click at [638, 545] on icon at bounding box center [643, 546] width 10 height 10
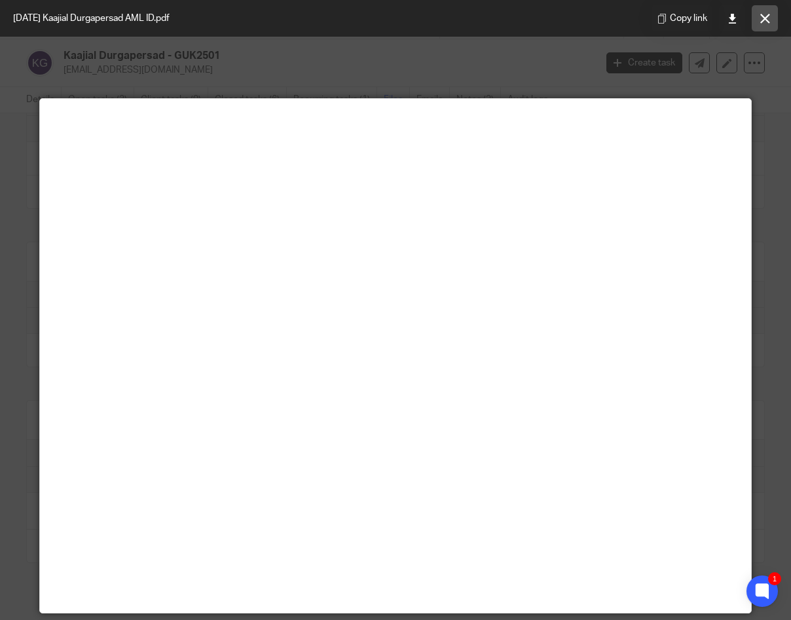
click at [767, 22] on icon at bounding box center [765, 19] width 10 height 10
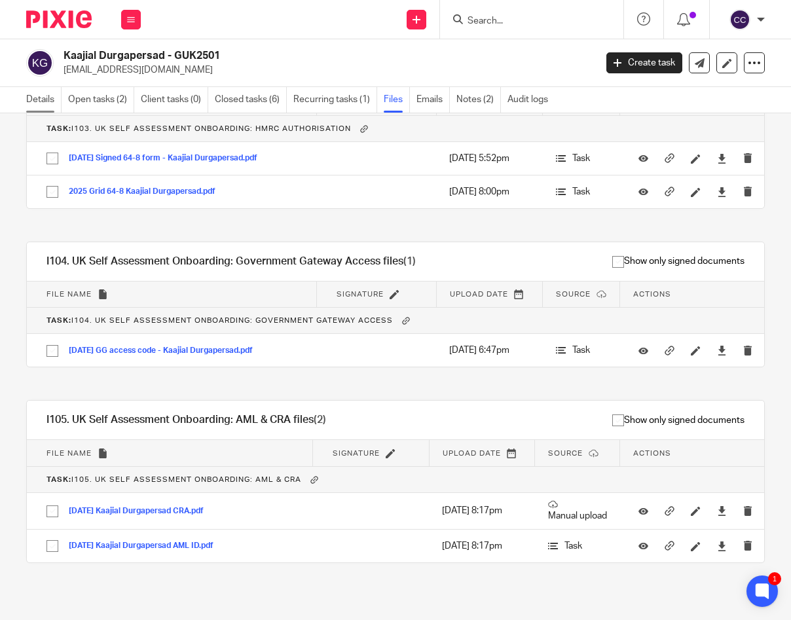
click at [39, 103] on link "Details" at bounding box center [43, 100] width 35 height 26
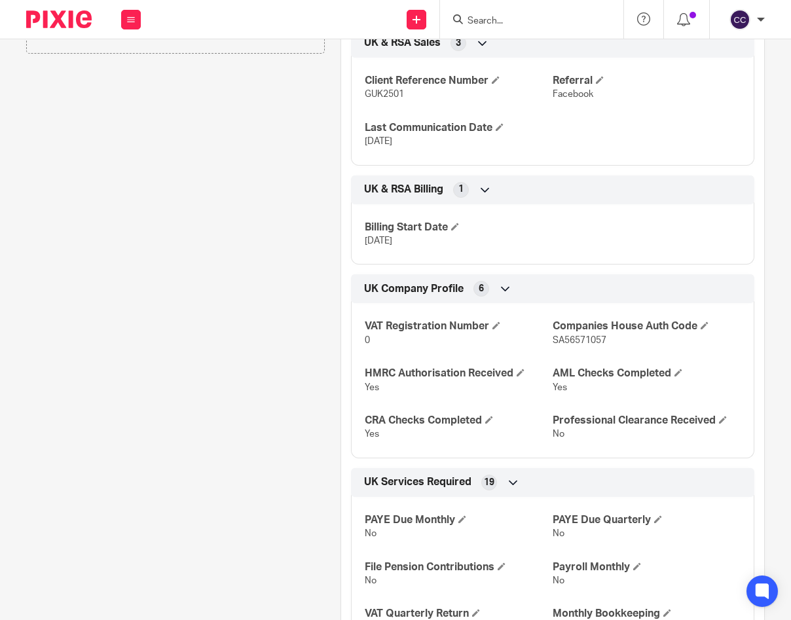
scroll to position [363, 0]
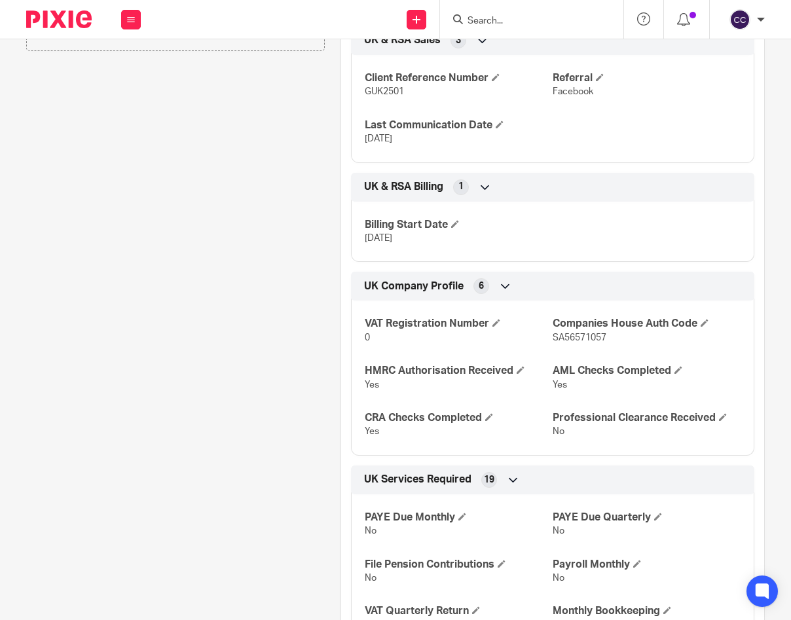
click at [584, 333] on span "SA56571057" at bounding box center [579, 337] width 54 height 9
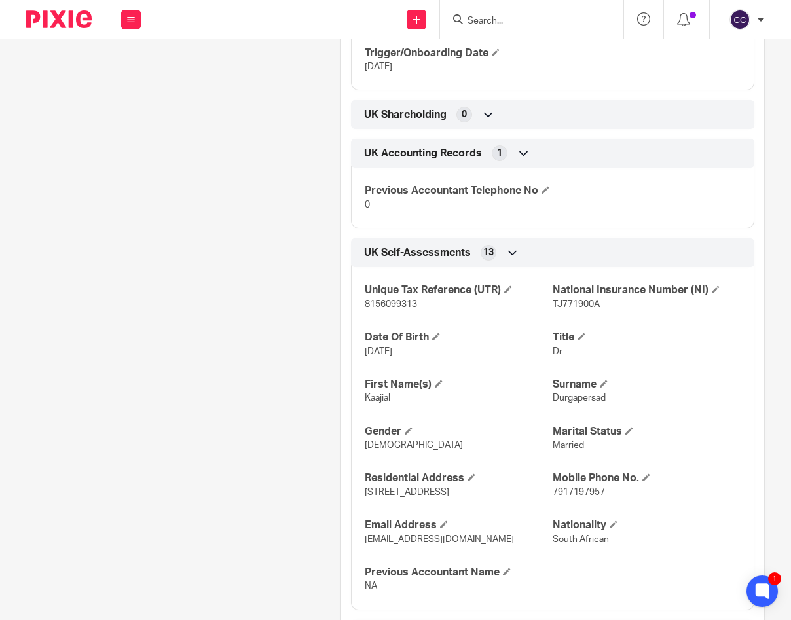
scroll to position [1382, 0]
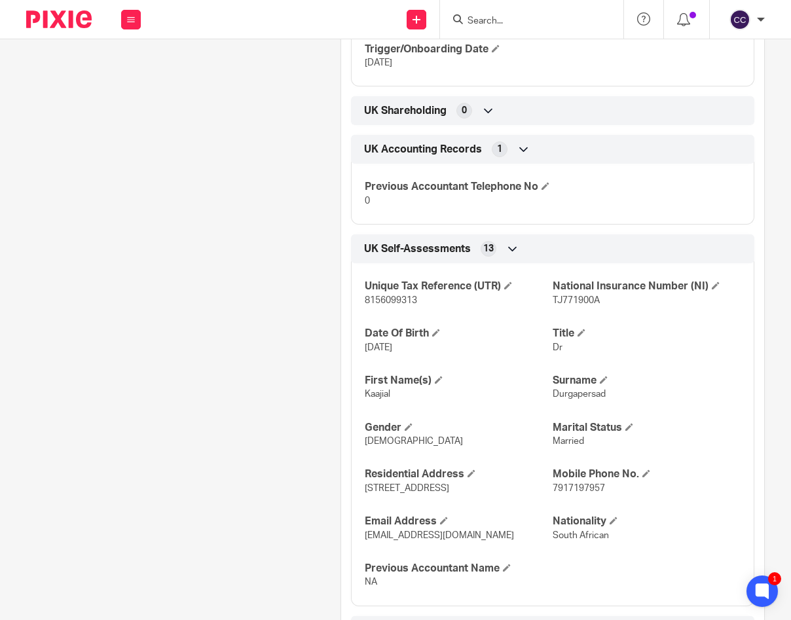
click at [584, 300] on span "TJ771900A" at bounding box center [575, 300] width 47 height 9
copy span "TJ771900A"
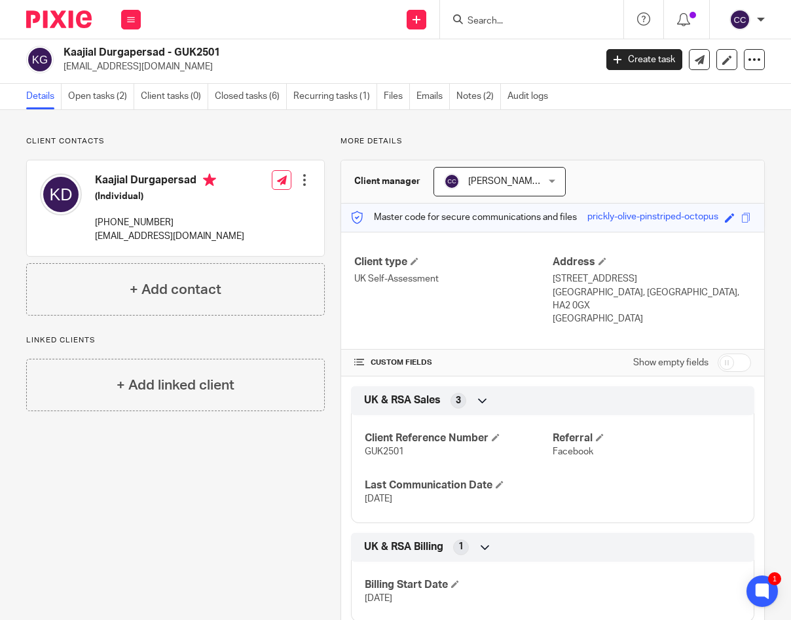
scroll to position [0, 0]
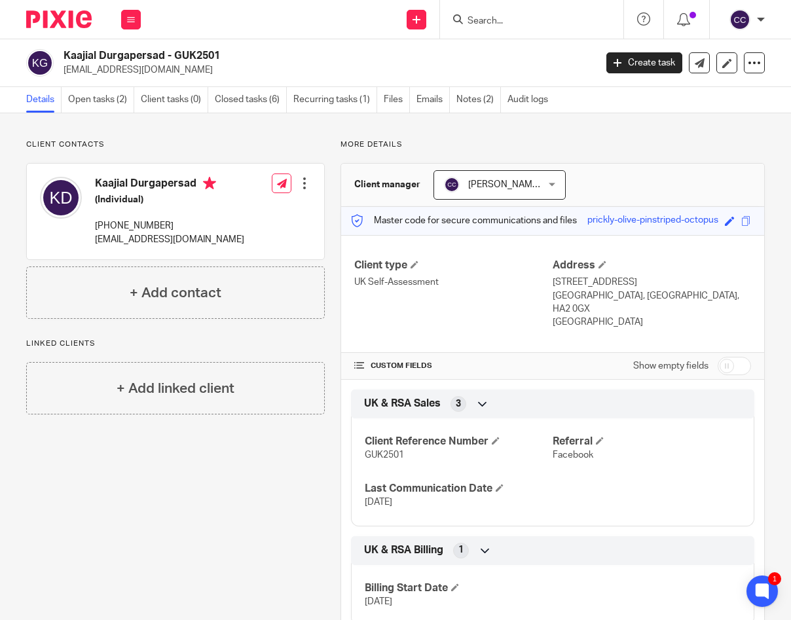
drag, startPoint x: 545, startPoint y: 279, endPoint x: 620, endPoint y: 281, distance: 76.0
click at [620, 281] on p "[STREET_ADDRESS]" at bounding box center [651, 282] width 198 height 13
copy p "Flat [STREET_ADDRESS]"
click at [681, 327] on div "Client type UK Self-Assessment Address [STREET_ADDRESS] [STREET_ADDRESS] [GEOGR…" at bounding box center [552, 294] width 423 height 118
drag, startPoint x: 626, startPoint y: 281, endPoint x: 685, endPoint y: 281, distance: 58.9
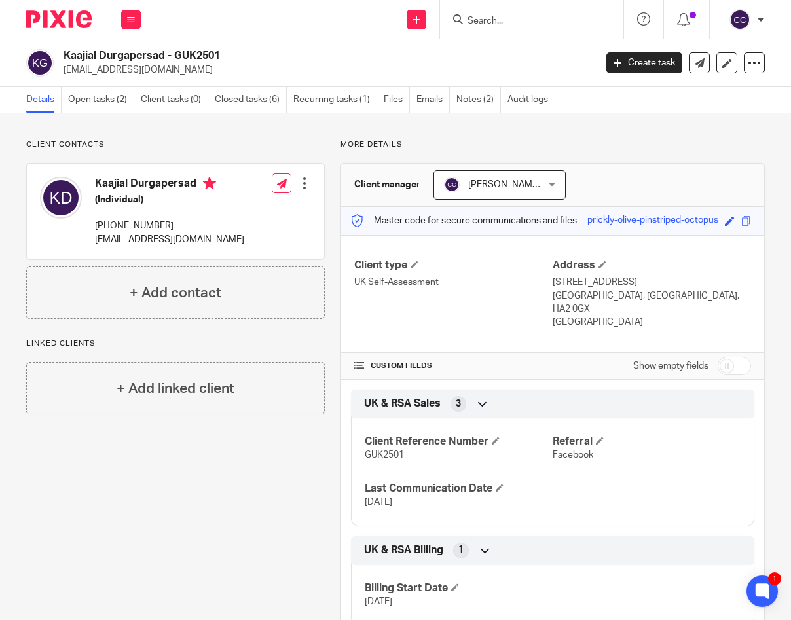
click at [685, 281] on p "[STREET_ADDRESS]" at bounding box center [651, 282] width 198 height 13
copy p "[STREET_ADDRESS]"
click at [711, 285] on p "[STREET_ADDRESS]" at bounding box center [651, 282] width 198 height 13
copy p "Harrow"
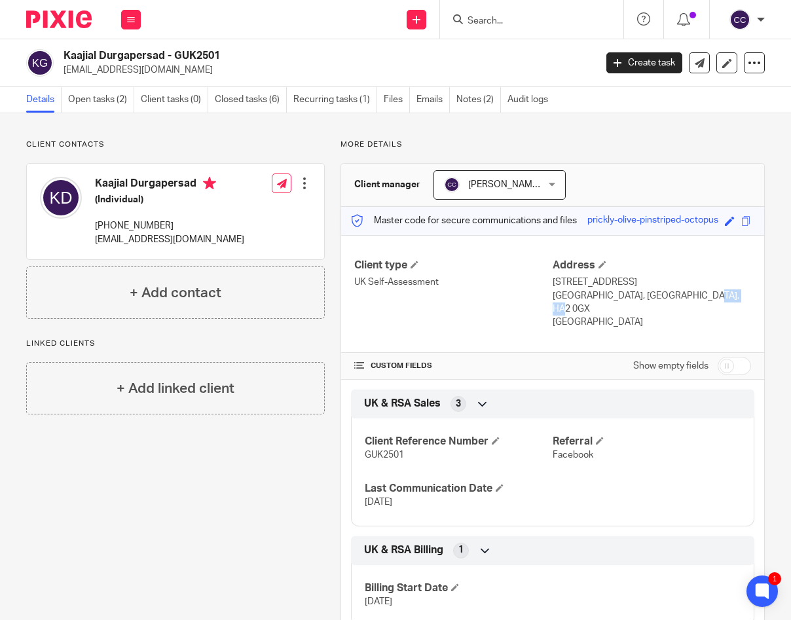
drag, startPoint x: 652, startPoint y: 294, endPoint x: 692, endPoint y: 295, distance: 40.6
click at [692, 295] on p "[GEOGRAPHIC_DATA], [GEOGRAPHIC_DATA], HA2 0GX" at bounding box center [651, 302] width 198 height 27
copy p "HA2 0GX"
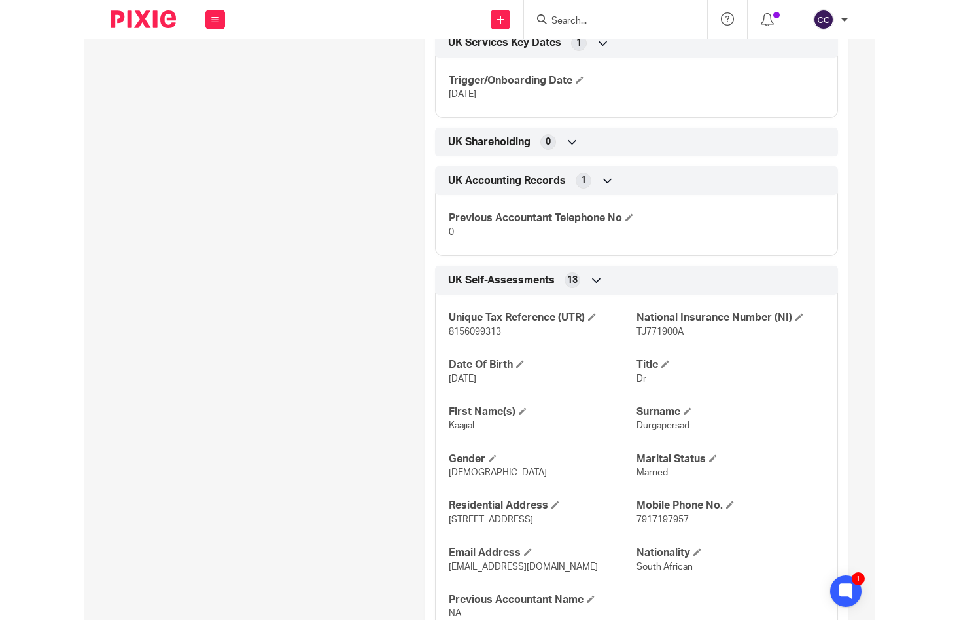
scroll to position [1382, 0]
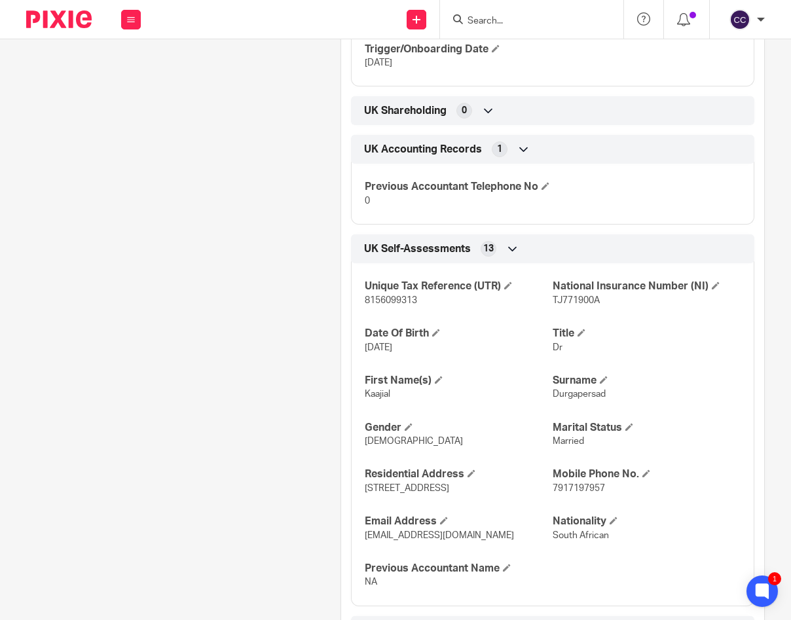
click at [404, 296] on span "8156099313" at bounding box center [391, 300] width 52 height 9
copy span "8156099313"
drag, startPoint x: 219, startPoint y: 262, endPoint x: 361, endPoint y: 204, distance: 153.9
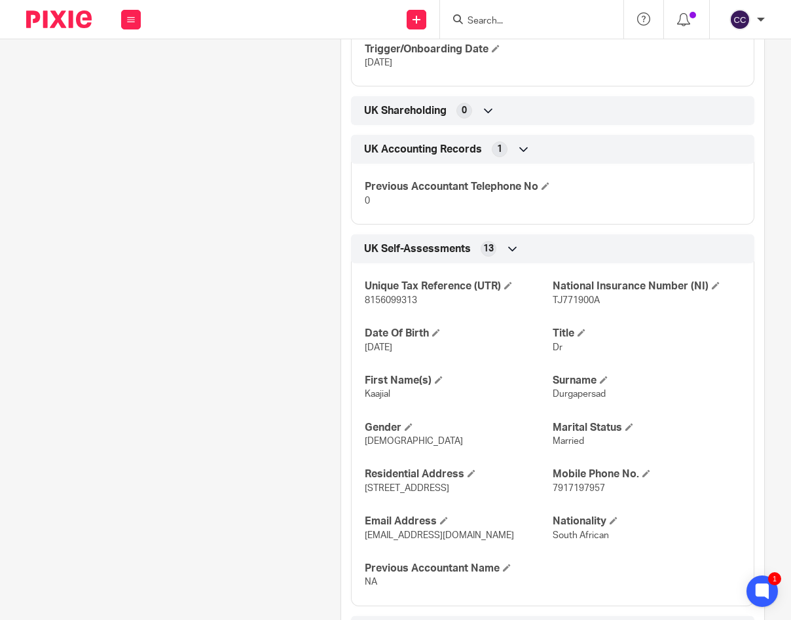
click at [571, 298] on span "TJ771900A" at bounding box center [575, 300] width 47 height 9
click at [570, 298] on span "TJ771900A" at bounding box center [575, 300] width 47 height 9
copy span "TJ771900A"
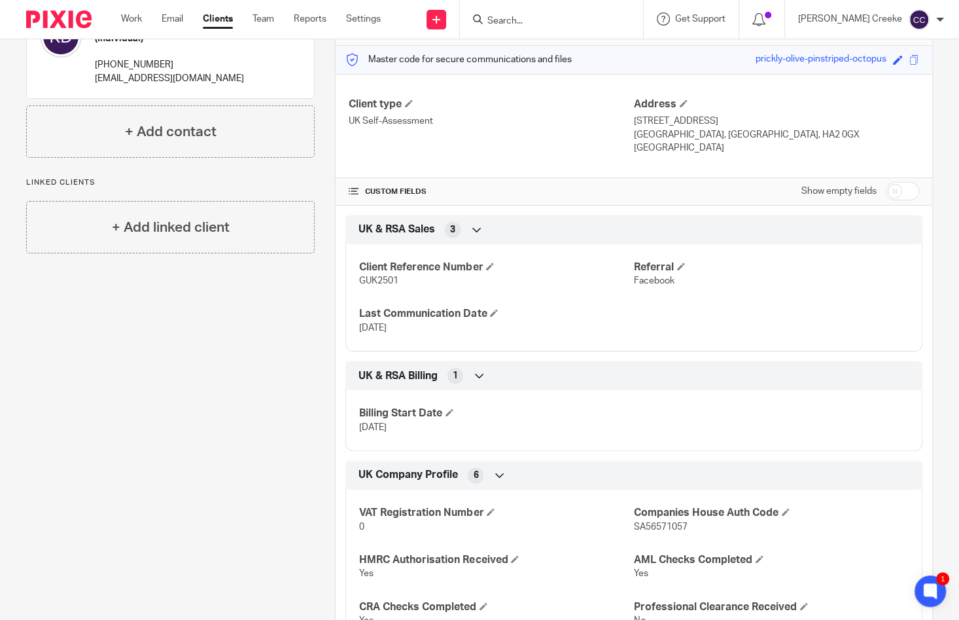
scroll to position [0, 0]
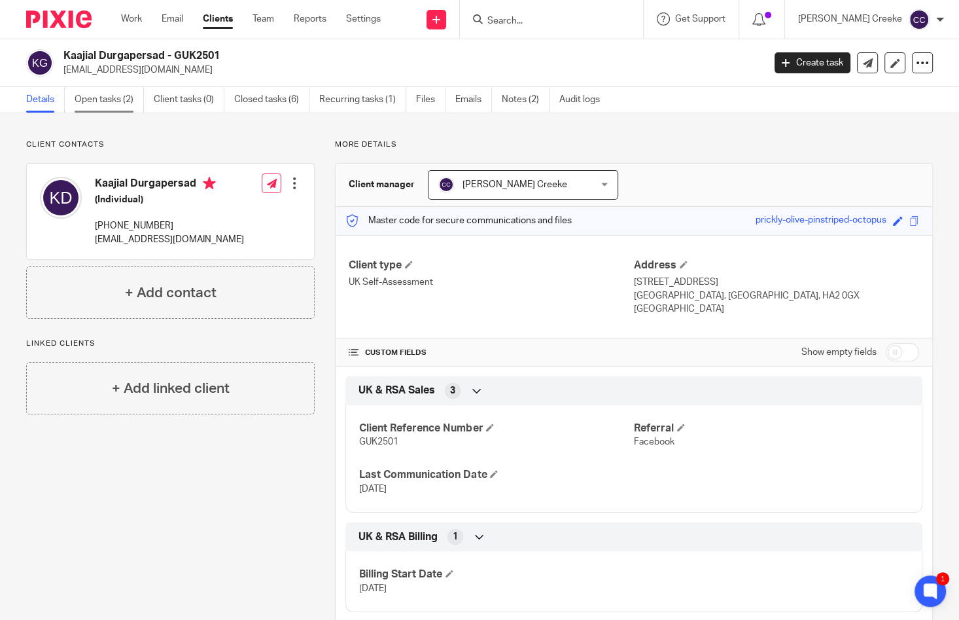
click at [107, 94] on link "Open tasks (2)" at bounding box center [109, 100] width 69 height 26
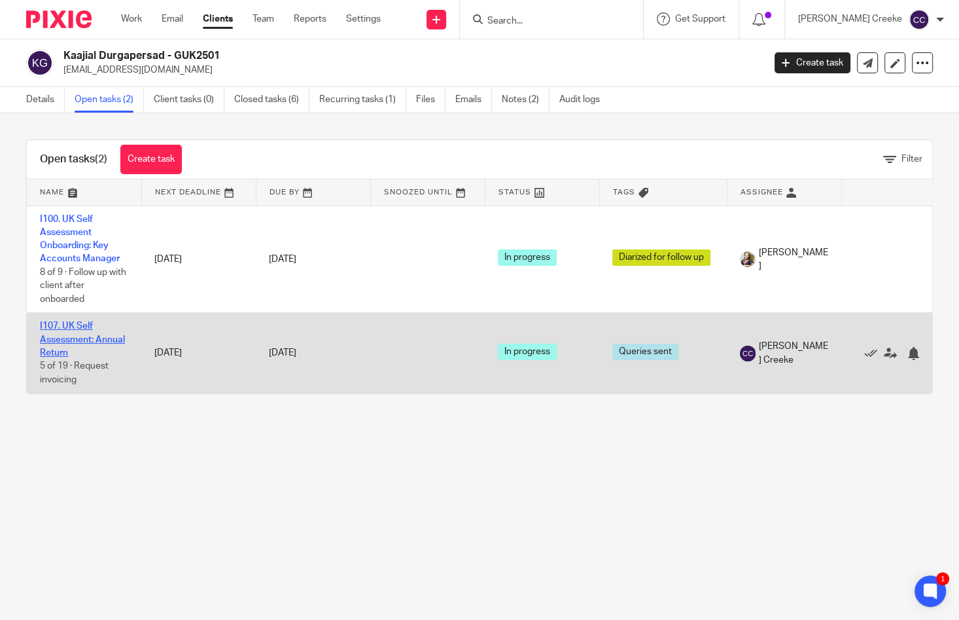
click at [75, 336] on link "I107. UK Self Assessment: Annual Return" at bounding box center [82, 339] width 85 height 36
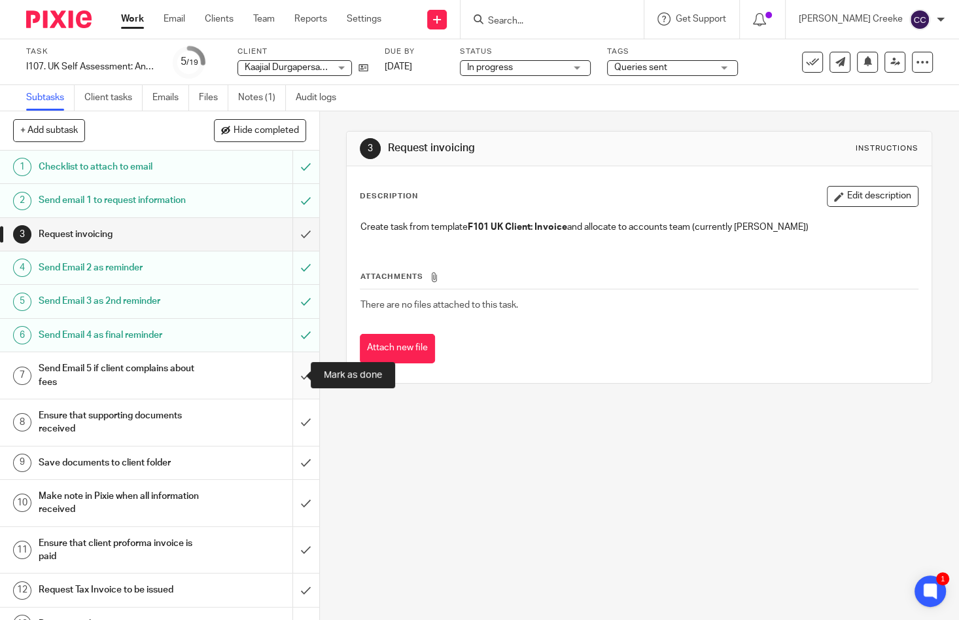
click at [288, 375] on input "submit" at bounding box center [159, 375] width 319 height 46
click at [290, 425] on input "submit" at bounding box center [159, 422] width 319 height 46
click at [293, 456] on input "submit" at bounding box center [159, 462] width 319 height 33
click at [296, 491] on input "submit" at bounding box center [159, 503] width 319 height 46
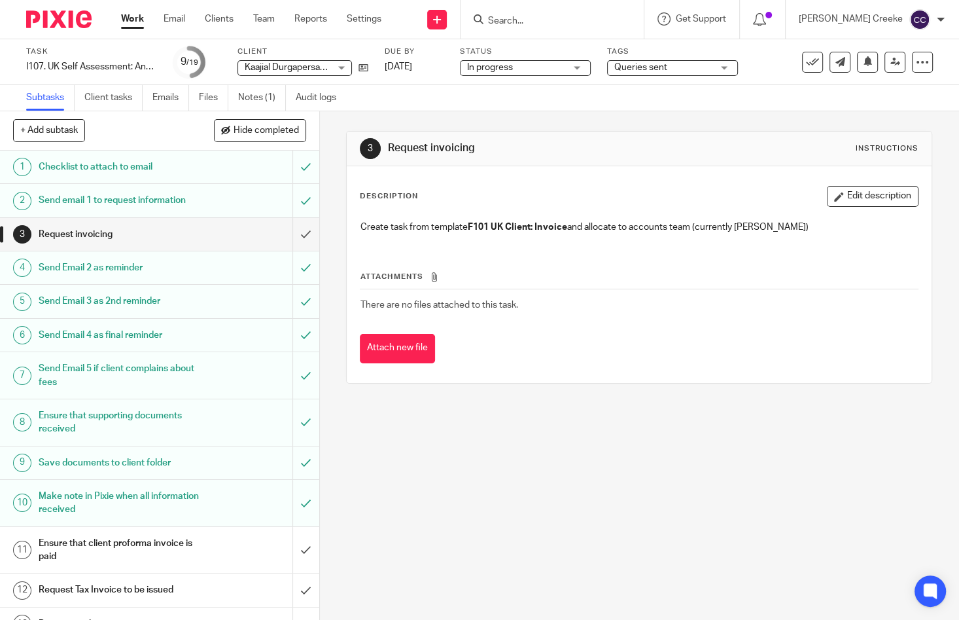
scroll to position [145, 0]
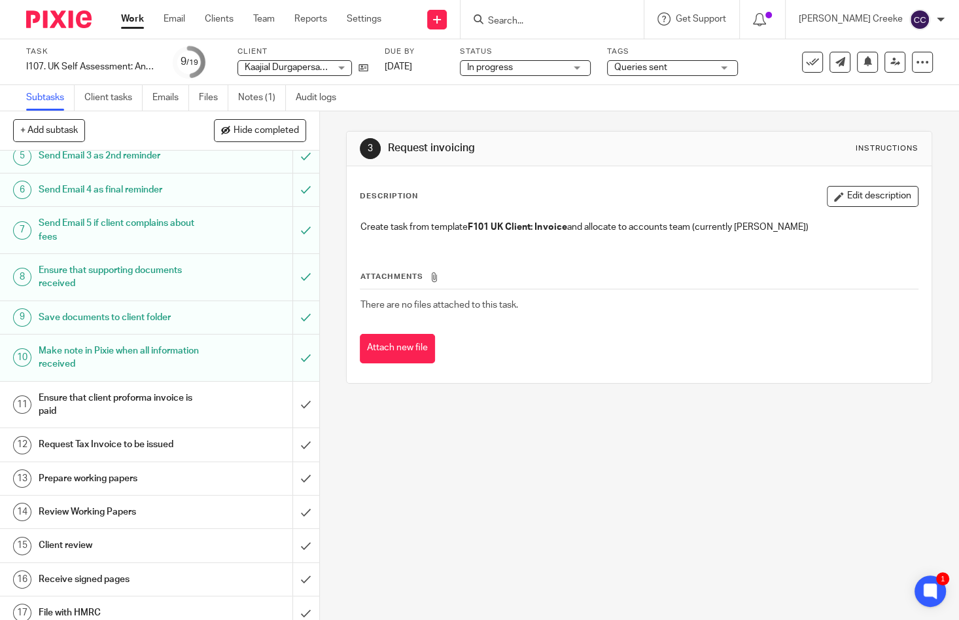
click at [624, 73] on span "Queries sent" at bounding box center [664, 68] width 98 height 14
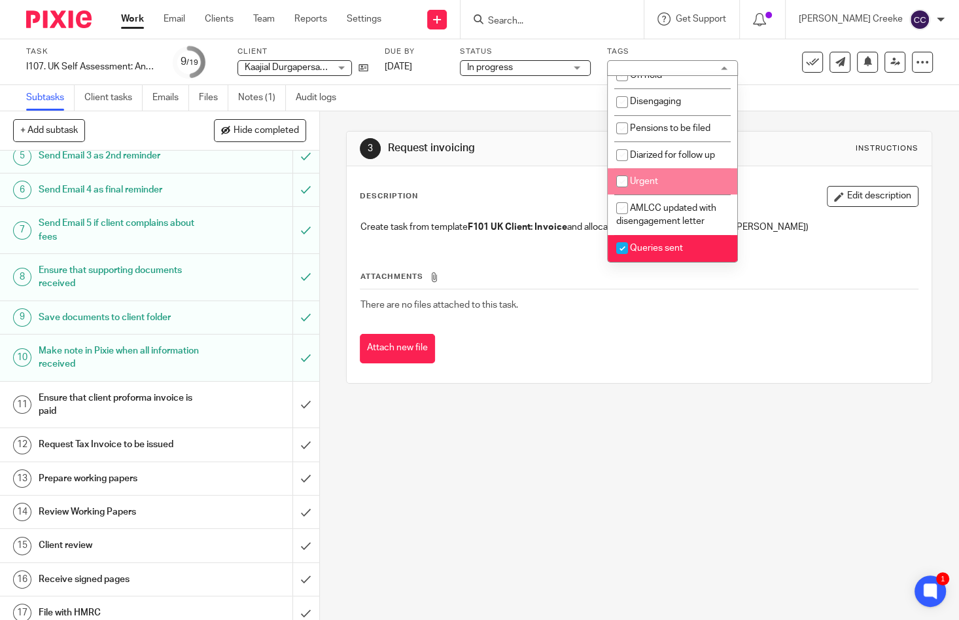
scroll to position [309, 0]
click at [630, 249] on input "checkbox" at bounding box center [622, 248] width 25 height 25
checkbox input "false"
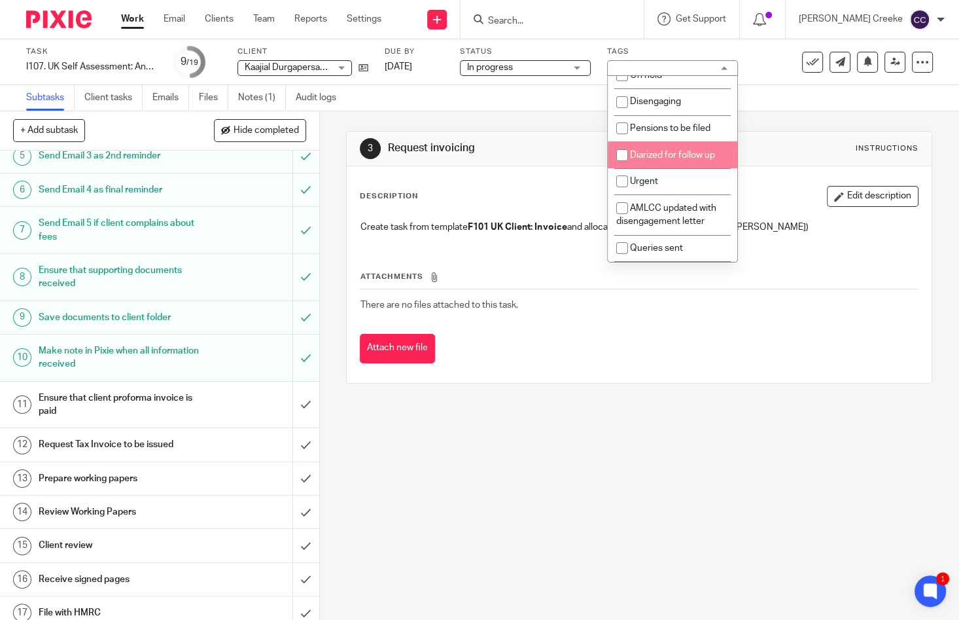
scroll to position [0, 0]
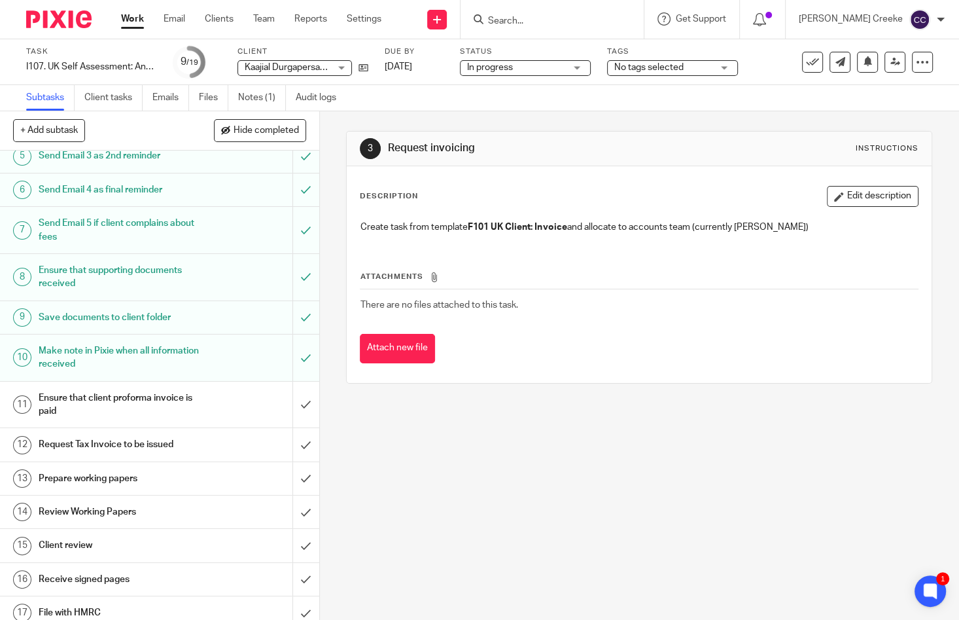
click at [501, 515] on div "3 Request invoicing Instructions Description Edit description Create task from …" at bounding box center [639, 365] width 639 height 509
drag, startPoint x: 255, startPoint y: 101, endPoint x: 249, endPoint y: 109, distance: 9.3
click at [255, 100] on link "Notes (1)" at bounding box center [262, 98] width 48 height 26
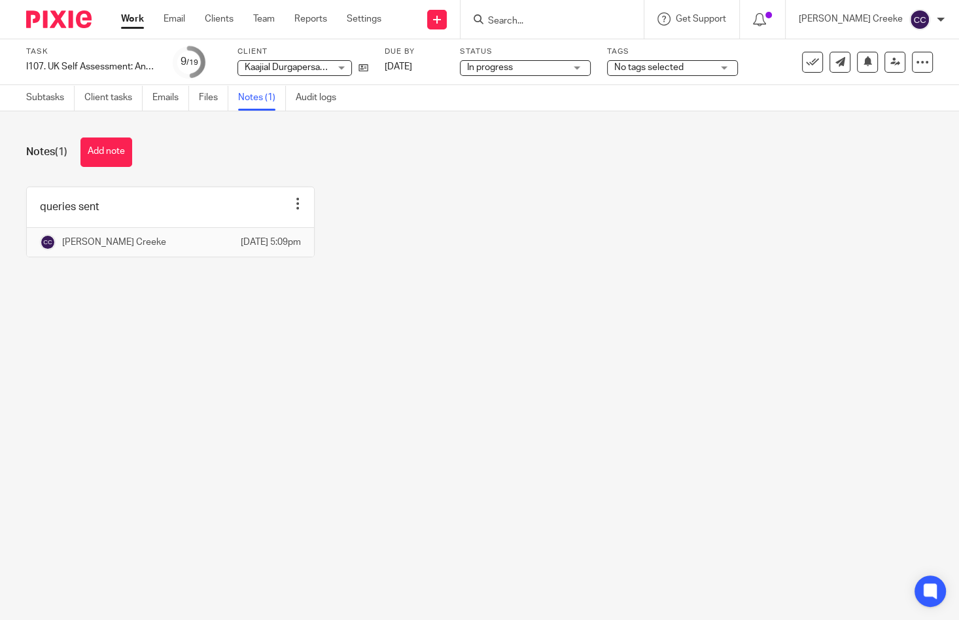
click at [111, 151] on button "Add note" at bounding box center [107, 151] width 52 height 29
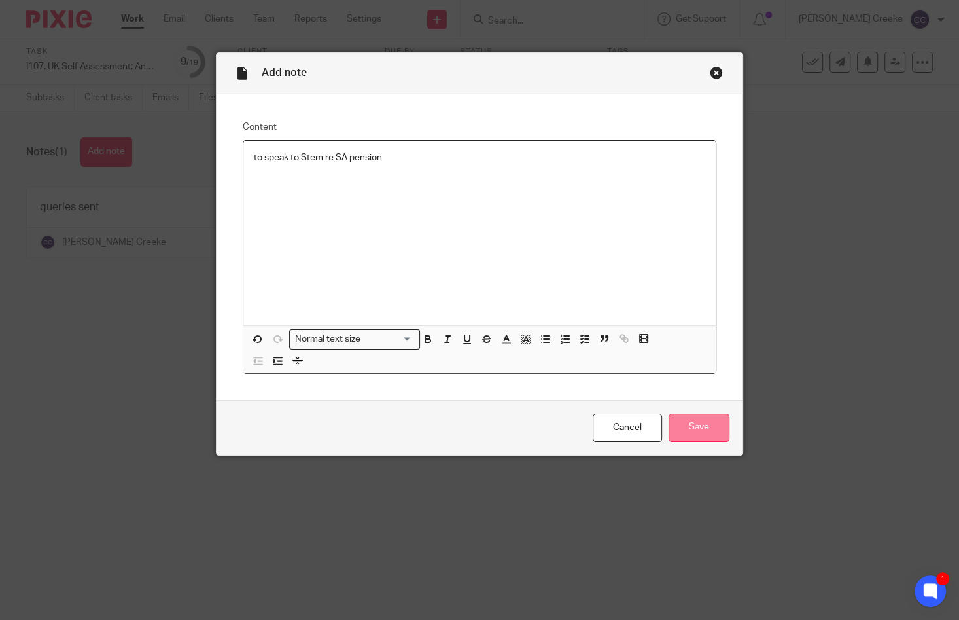
click at [695, 431] on input "Save" at bounding box center [699, 428] width 61 height 28
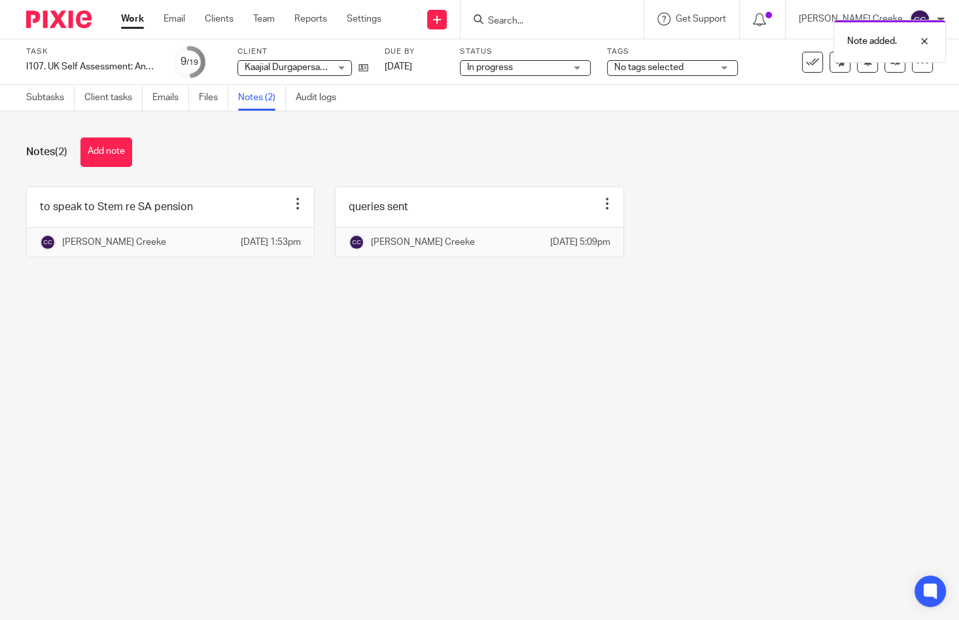
click at [533, 20] on div "Note added." at bounding box center [713, 38] width 467 height 50
click at [535, 24] on input "Search" at bounding box center [546, 22] width 118 height 12
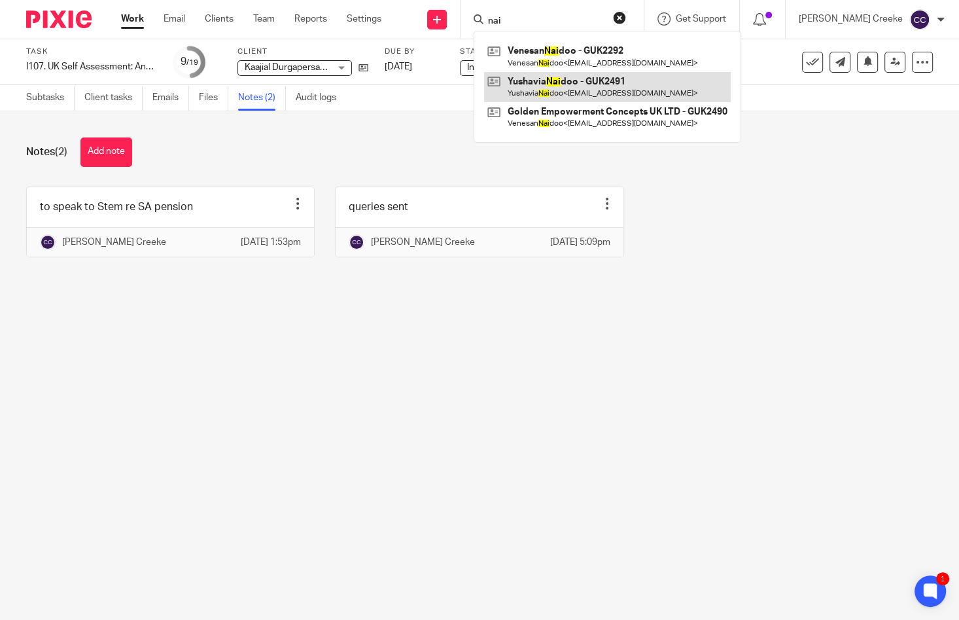
type input "nai"
click at [546, 81] on link at bounding box center [607, 87] width 247 height 30
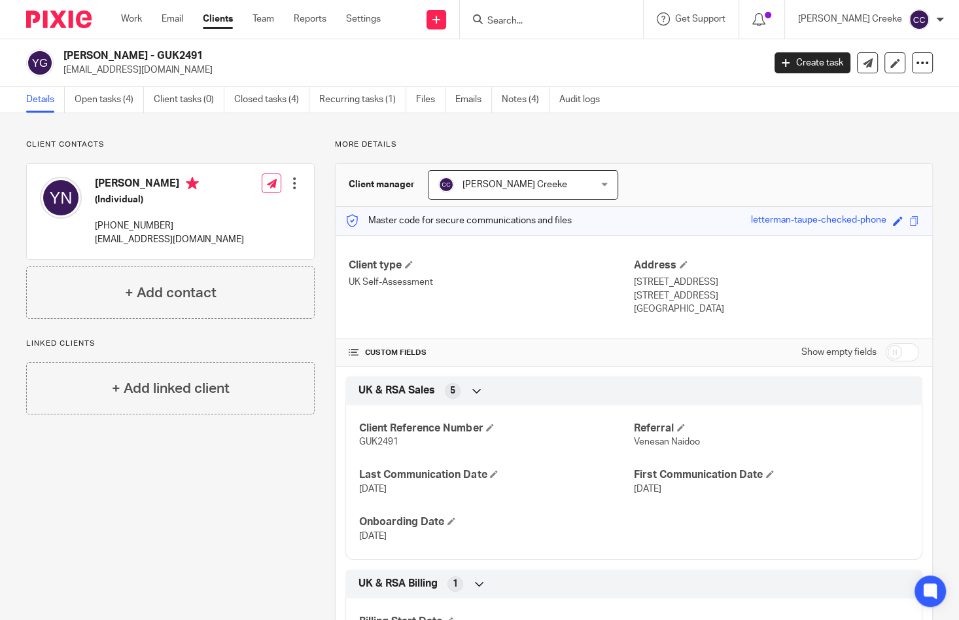
drag, startPoint x: 956, startPoint y: 619, endPoint x: 882, endPoint y: 650, distance: 79.5
click at [882, 619] on html "Work Email Clients Team Reports Settings Work Email Clients Team Reports Settin…" at bounding box center [479, 310] width 959 height 620
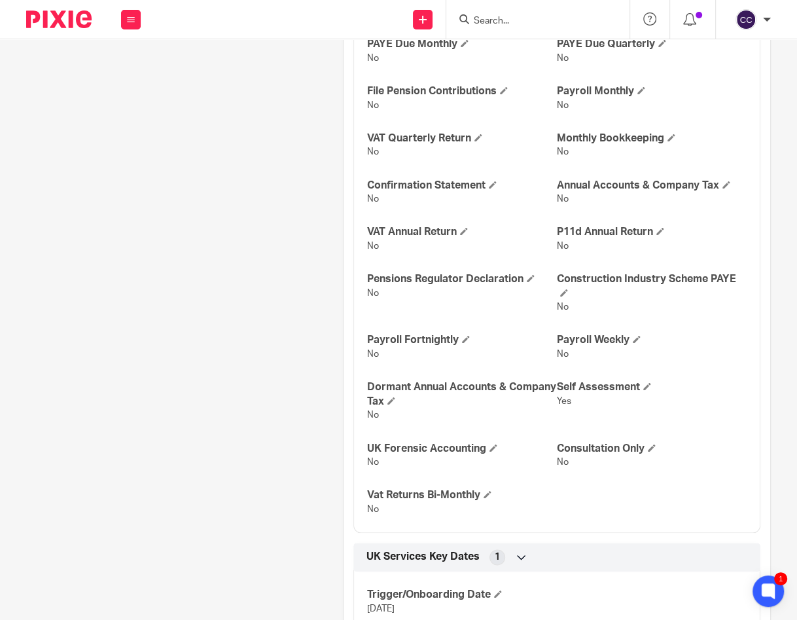
scroll to position [679, 0]
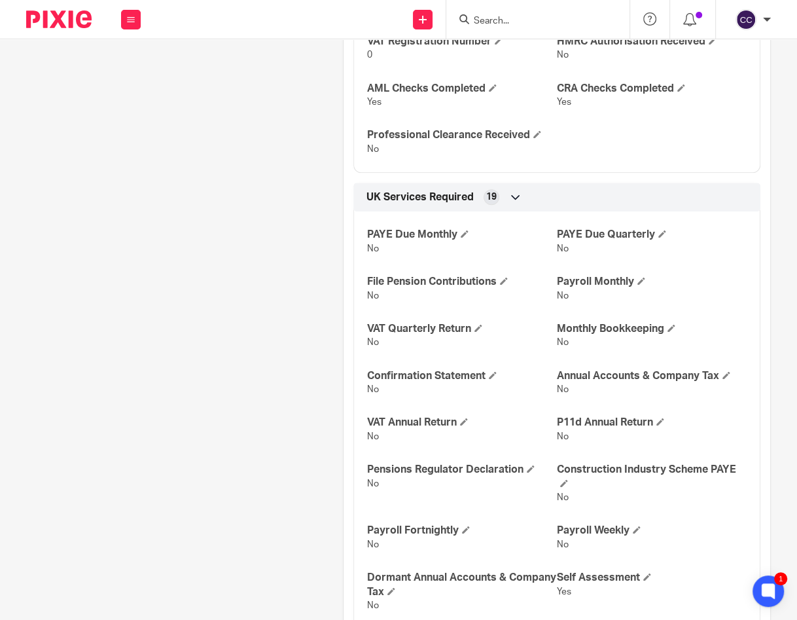
click at [108, 298] on div "Client contacts [PERSON_NAME] (Individual) [PHONE_NUMBER] [EMAIL_ADDRESS][DOMAI…" at bounding box center [169, 384] width 317 height 1848
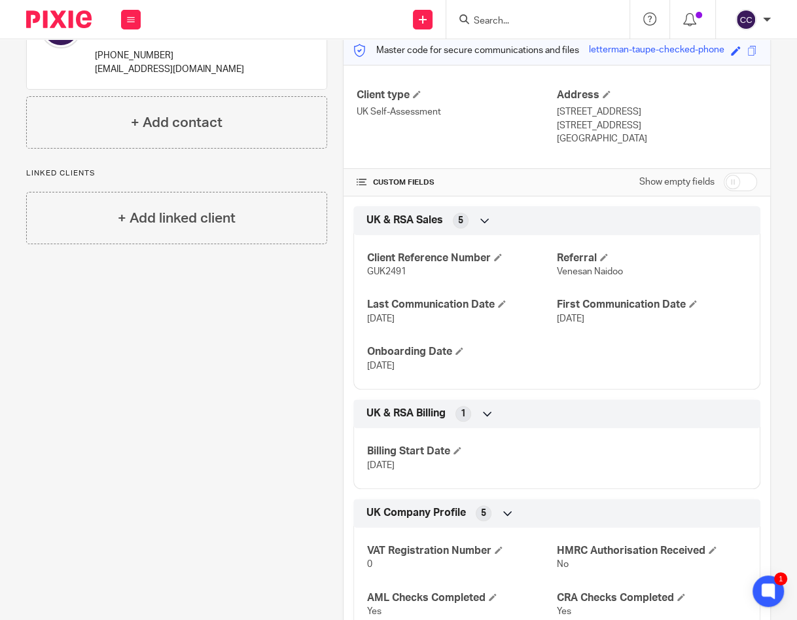
scroll to position [0, 0]
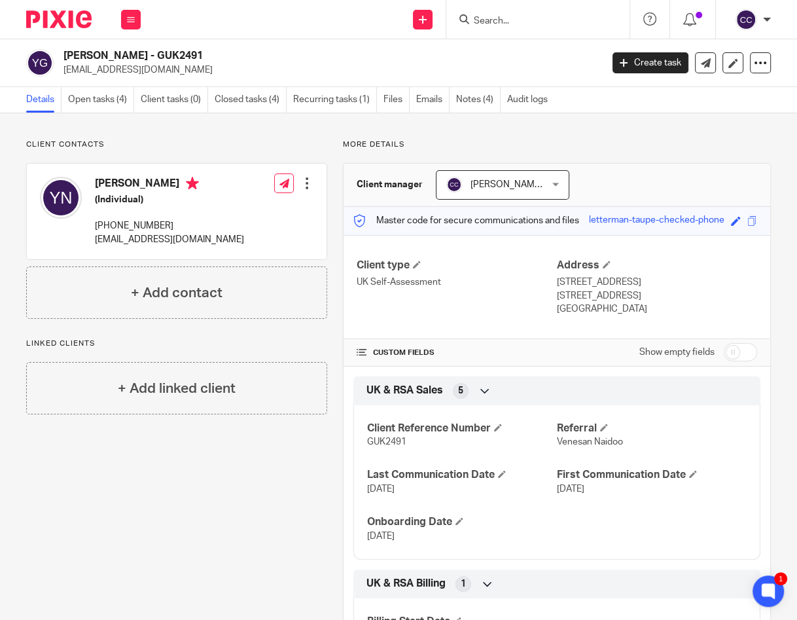
click at [194, 52] on h2 "[PERSON_NAME] - GUK2491" at bounding box center [274, 56] width 423 height 14
copy h2 "GUK2491"
drag, startPoint x: 103, startPoint y: 59, endPoint x: 94, endPoint y: 56, distance: 8.9
click at [101, 58] on h2 "[PERSON_NAME] - GUK2491" at bounding box center [274, 56] width 423 height 14
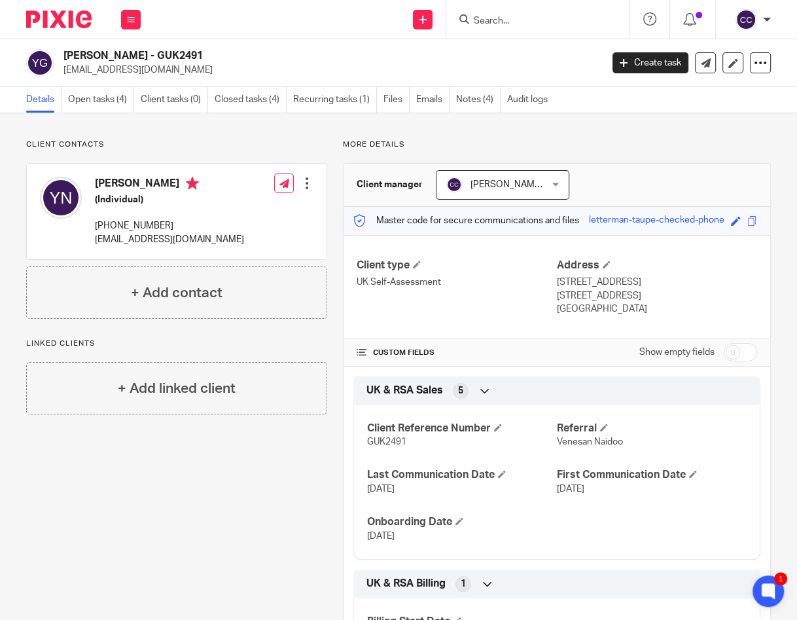
click at [89, 49] on h2 "[PERSON_NAME] - GUK2491" at bounding box center [274, 56] width 423 height 14
click at [89, 51] on h2 "[PERSON_NAME] - GUK2491" at bounding box center [274, 56] width 423 height 14
copy h2 "Yushavia"
click at [127, 48] on div "Yushavia Naidoo - GUK2491 yushavia6@outlook.com Create task Export data Merge A…" at bounding box center [398, 63] width 797 height 48
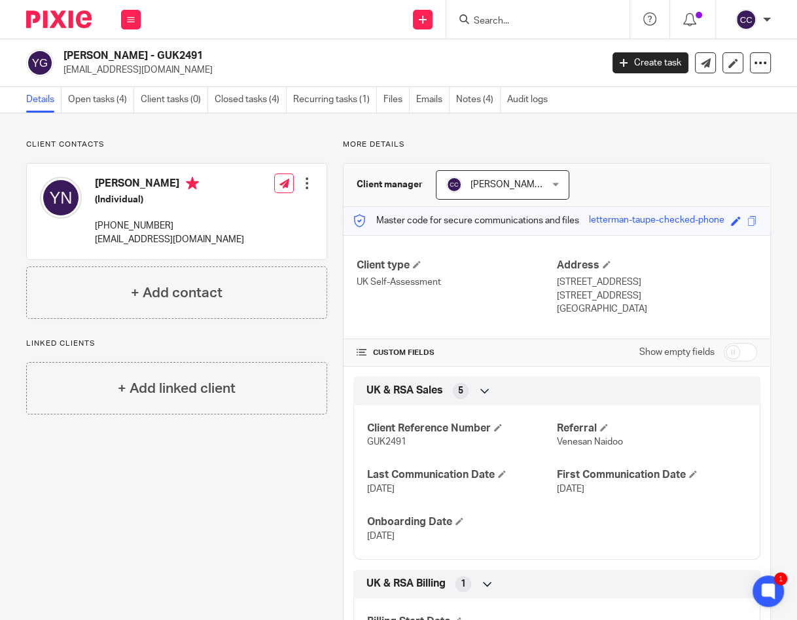
copy h2 "Naidoo"
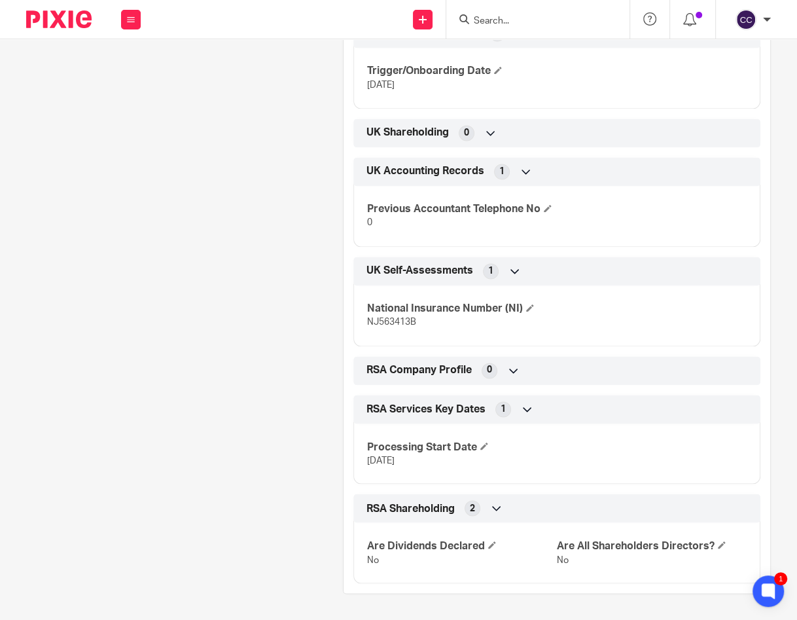
scroll to position [1406, 0]
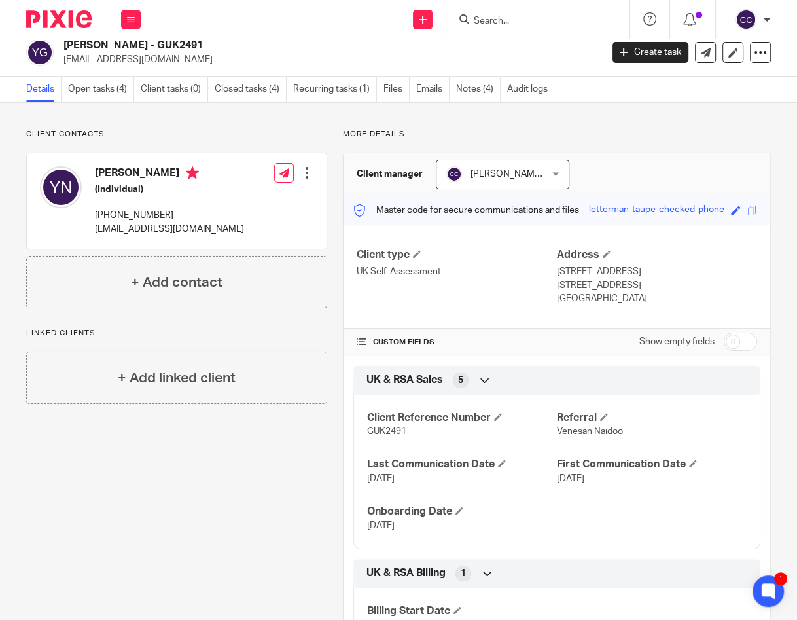
scroll to position [0, 0]
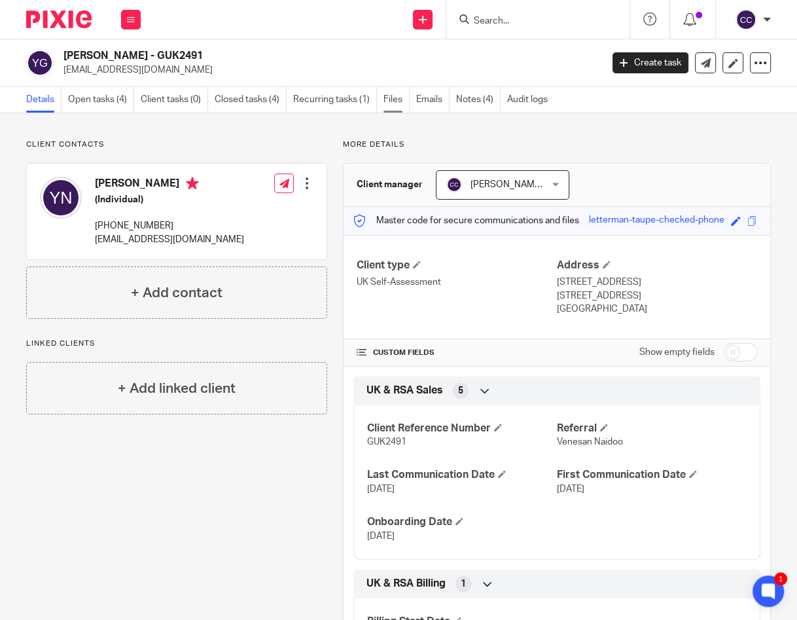
click at [393, 96] on link "Files" at bounding box center [397, 100] width 26 height 26
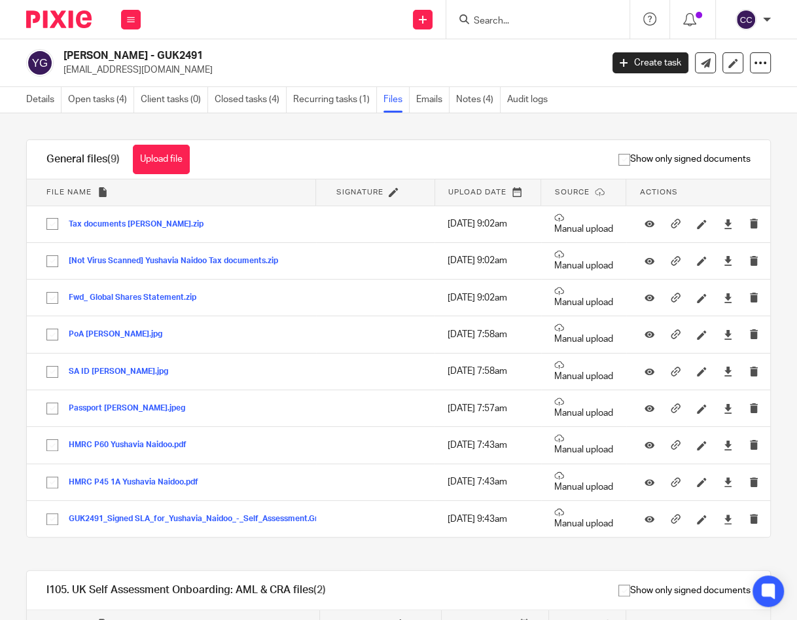
scroll to position [168, 0]
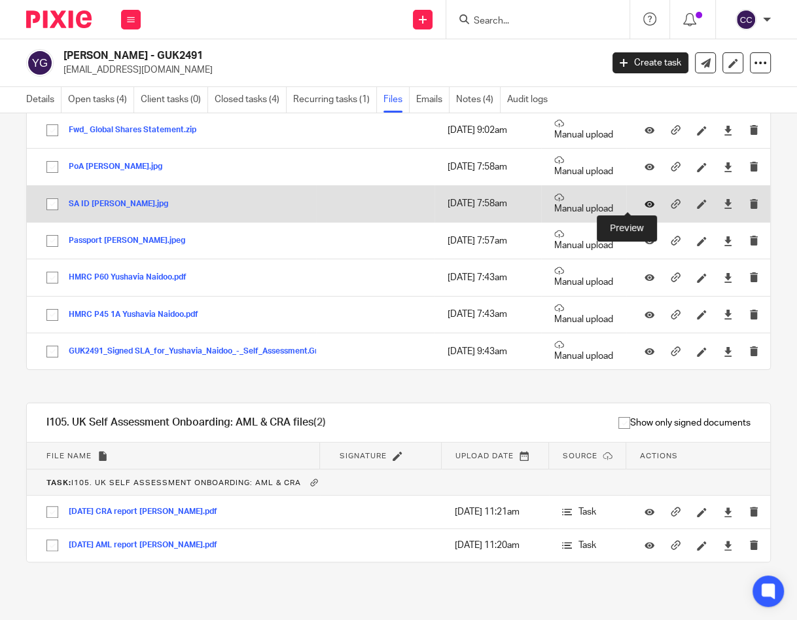
click at [645, 204] on icon at bounding box center [650, 204] width 10 height 10
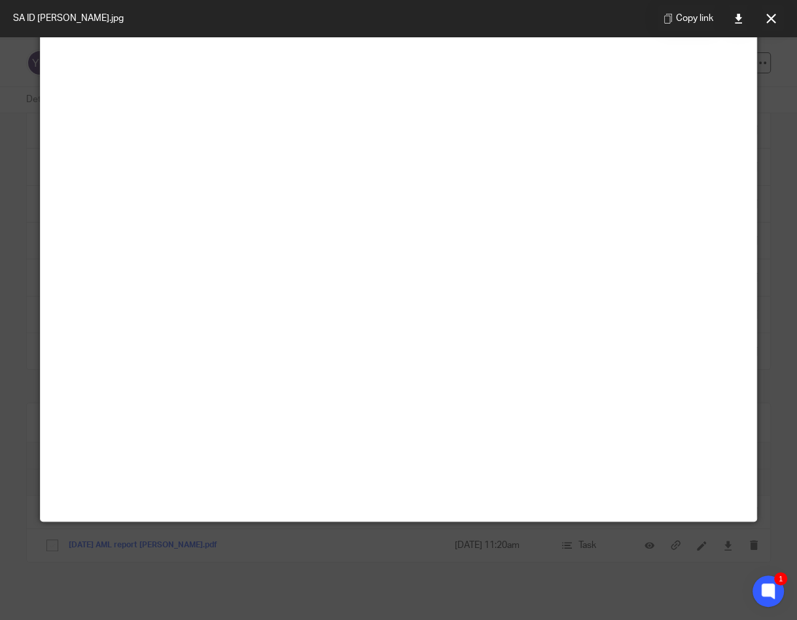
scroll to position [145, 0]
click at [774, 20] on icon at bounding box center [771, 19] width 10 height 10
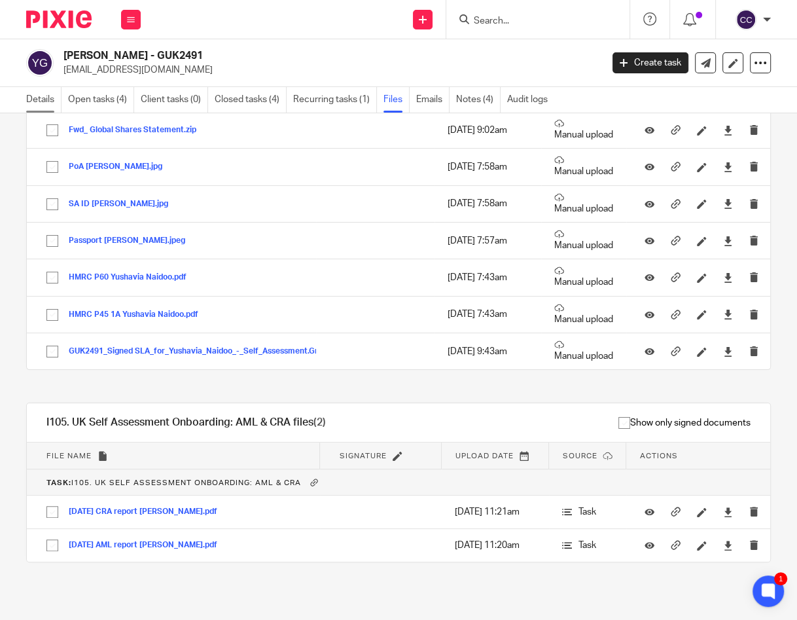
drag, startPoint x: 35, startPoint y: 95, endPoint x: 42, endPoint y: 94, distance: 6.6
click at [36, 96] on link "Details" at bounding box center [43, 100] width 35 height 26
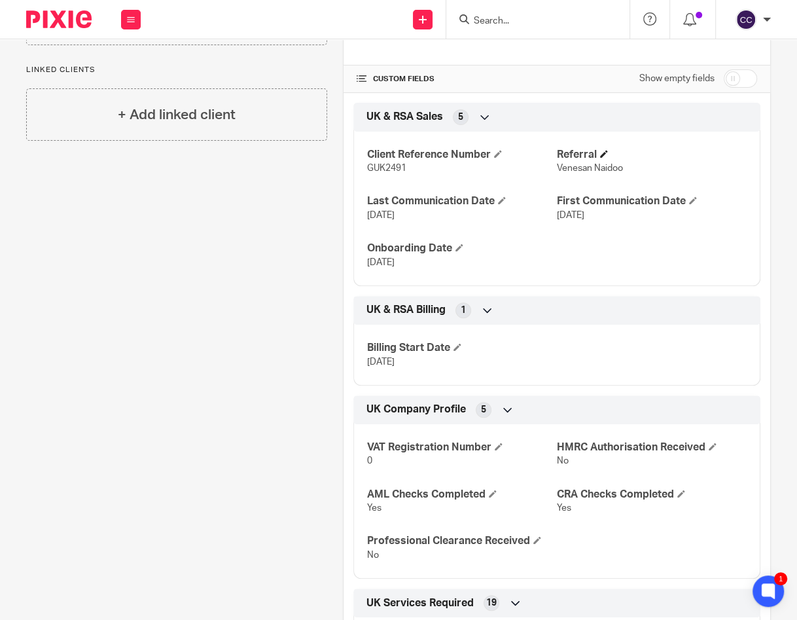
scroll to position [98, 0]
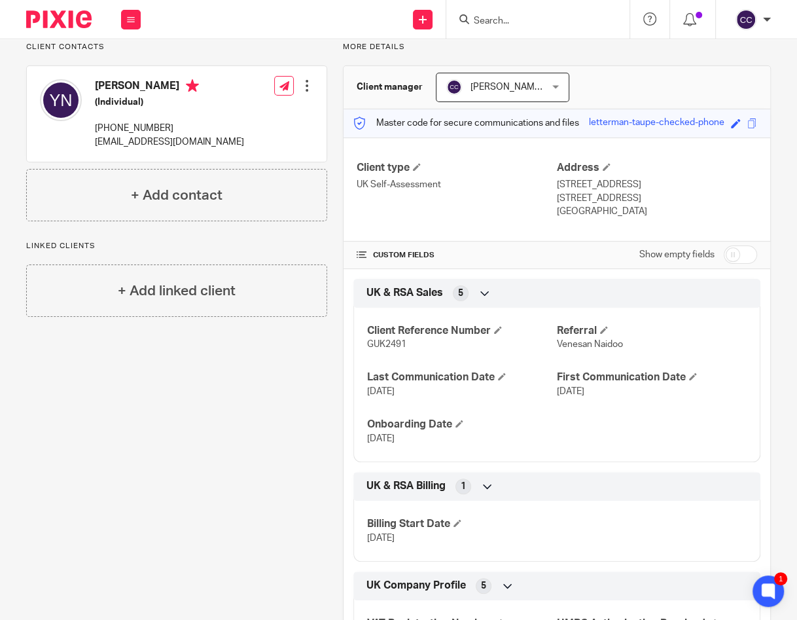
click at [734, 247] on input "checkbox" at bounding box center [740, 254] width 33 height 18
checkbox input "true"
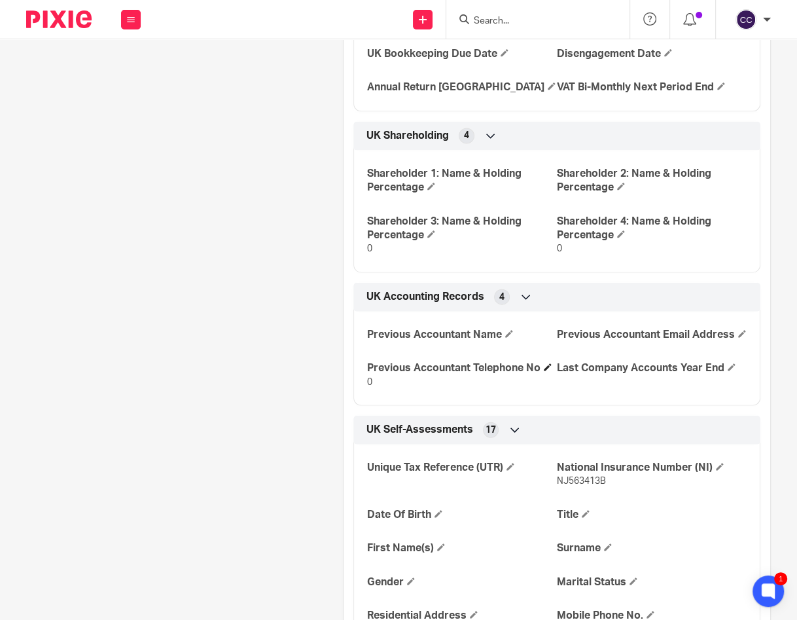
scroll to position [2352, 0]
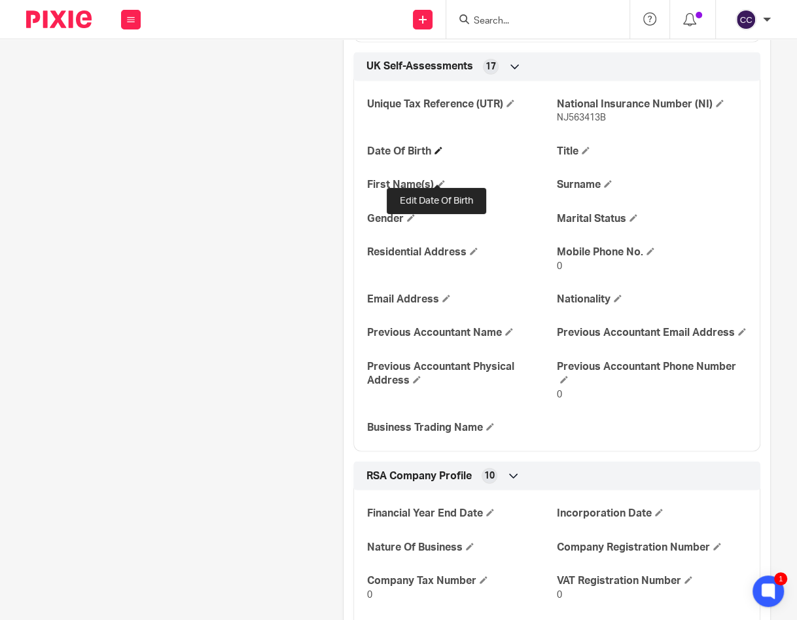
click at [437, 154] on span at bounding box center [439, 151] width 8 height 8
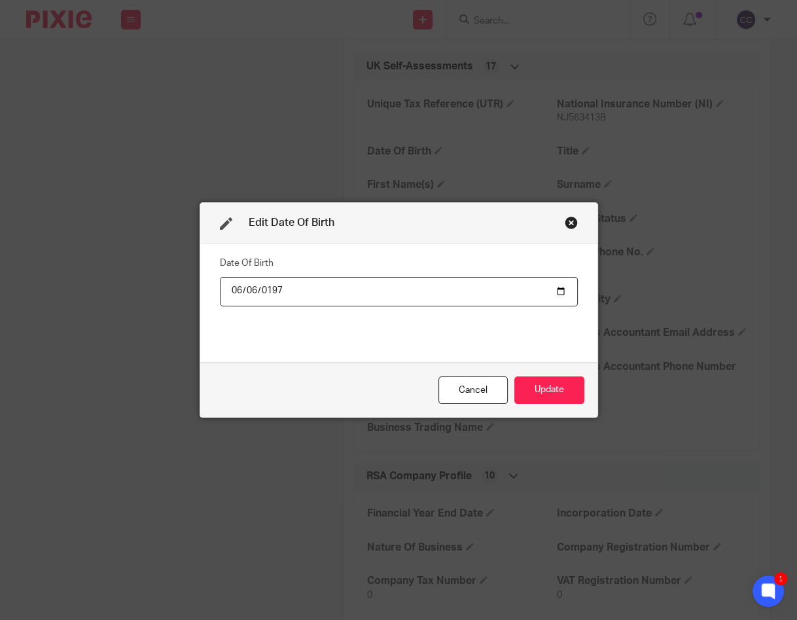
type input "1974-06-06"
click at [516, 387] on button "Update" at bounding box center [549, 390] width 70 height 28
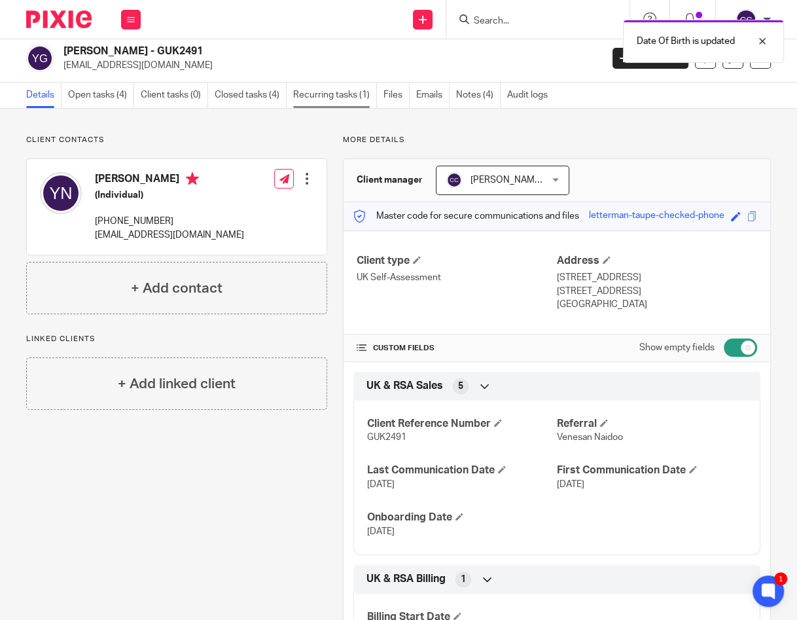
scroll to position [0, 0]
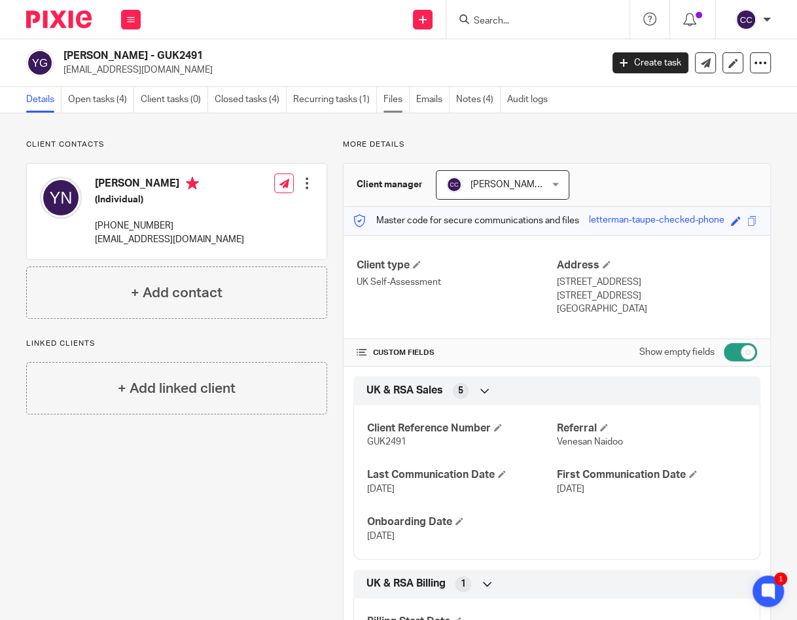
click at [398, 98] on link "Files" at bounding box center [397, 100] width 26 height 26
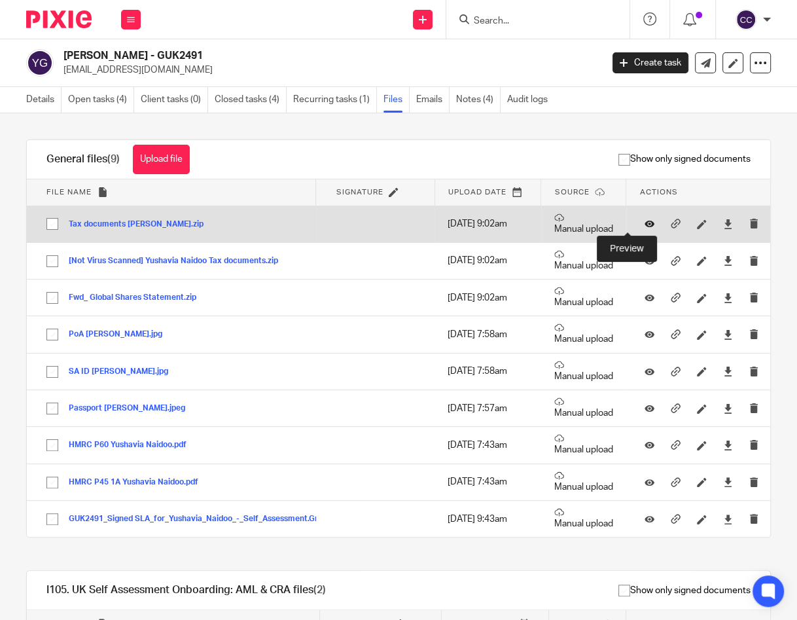
click at [645, 224] on icon at bounding box center [650, 224] width 10 height 10
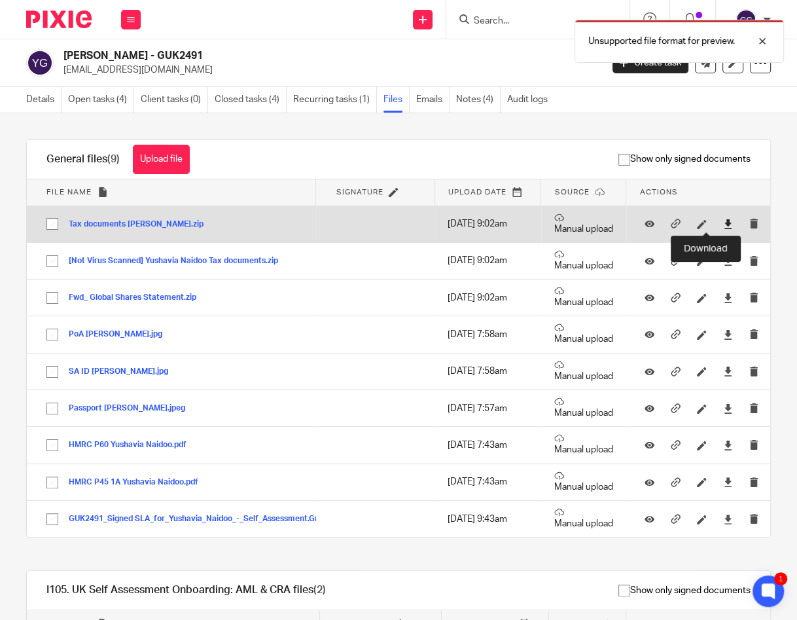
click at [723, 224] on icon at bounding box center [728, 224] width 10 height 10
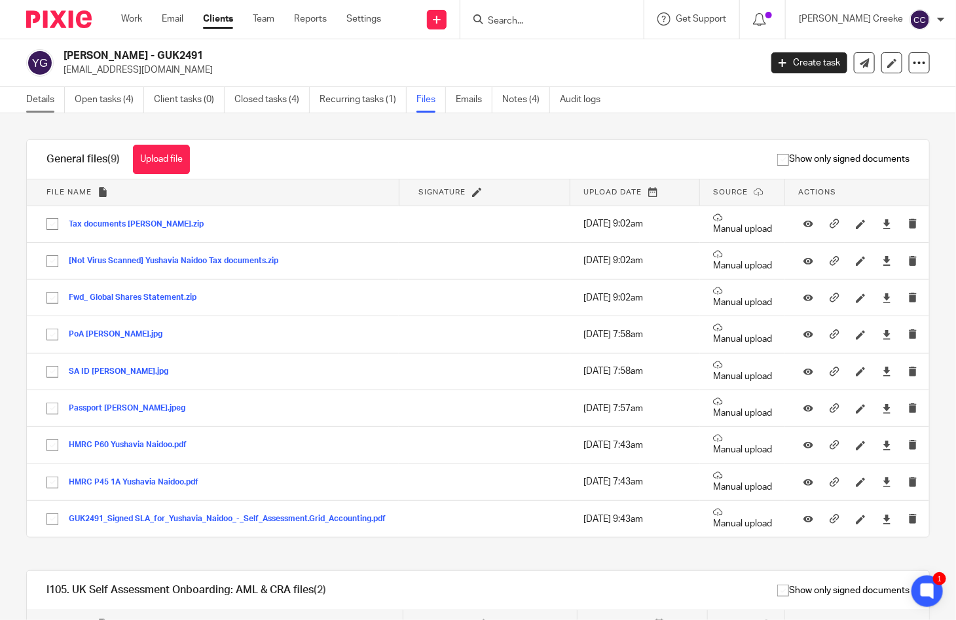
click at [29, 99] on link "Details" at bounding box center [45, 100] width 39 height 26
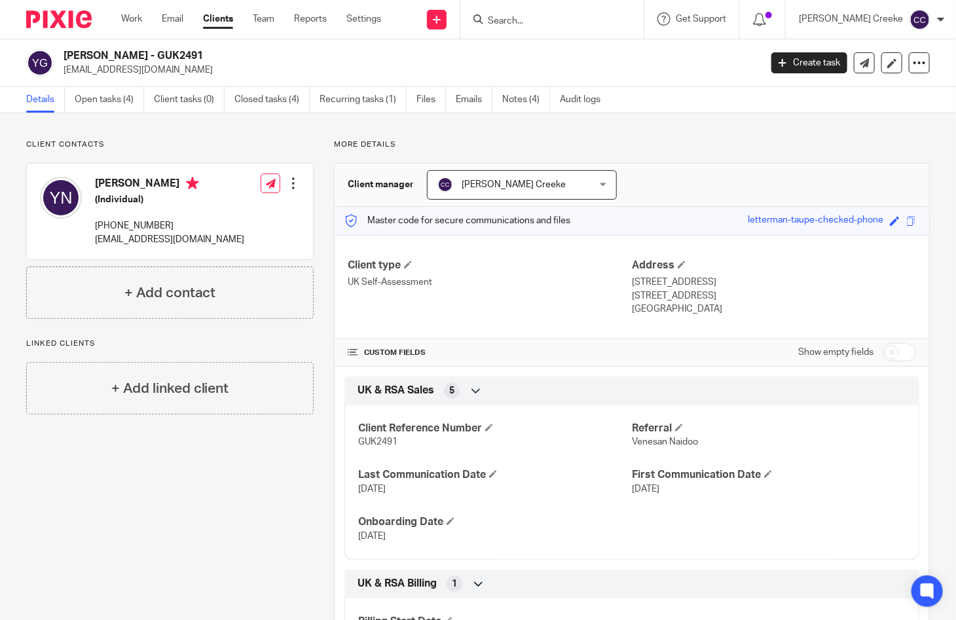
drag, startPoint x: 625, startPoint y: 280, endPoint x: 689, endPoint y: 286, distance: 64.4
click at [689, 286] on p "[STREET_ADDRESS]" at bounding box center [774, 282] width 284 height 13
copy p "[STREET_ADDRESS]"
drag, startPoint x: 673, startPoint y: 202, endPoint x: 679, endPoint y: 228, distance: 26.8
click at [674, 202] on div "Client manager [PERSON_NAME][GEOGRAPHIC_DATA][DEMOGRAPHIC_DATA] [PERSON_NAME][G…" at bounding box center [631, 185] width 594 height 43
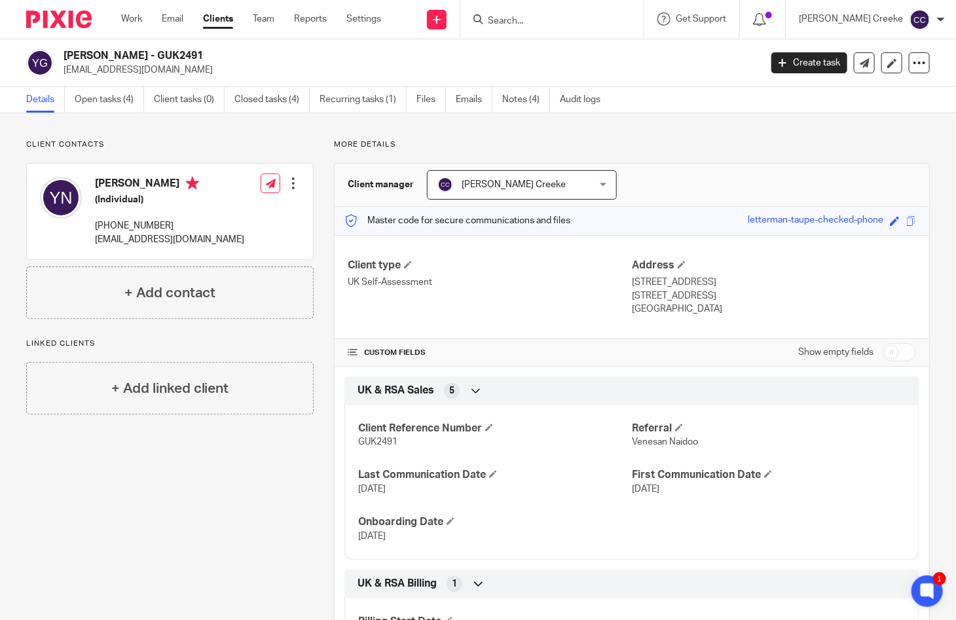
drag, startPoint x: 696, startPoint y: 281, endPoint x: 766, endPoint y: 281, distance: 70.7
click at [766, 281] on p "[STREET_ADDRESS]" at bounding box center [774, 282] width 284 height 13
copy p "[STREET_ADDRESS]"
click at [803, 285] on p "8 Dundas Court, 29 Dowells Street, Greenwich" at bounding box center [774, 282] width 284 height 13
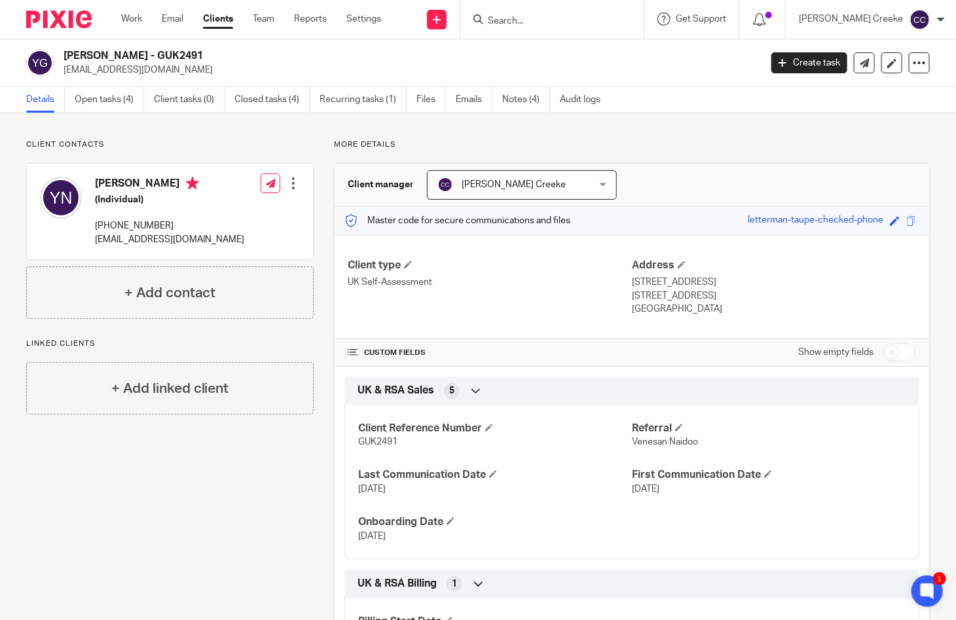
click at [802, 285] on p "8 Dundas Court, 29 Dowells Street, Greenwich" at bounding box center [774, 282] width 284 height 13
copy p "Greenwich"
click at [670, 312] on p "England" at bounding box center [774, 308] width 284 height 13
drag, startPoint x: 732, startPoint y: 295, endPoint x: 774, endPoint y: 297, distance: 41.9
click at [776, 295] on p "London, United Kingdom, SE10 9EA" at bounding box center [774, 295] width 284 height 13
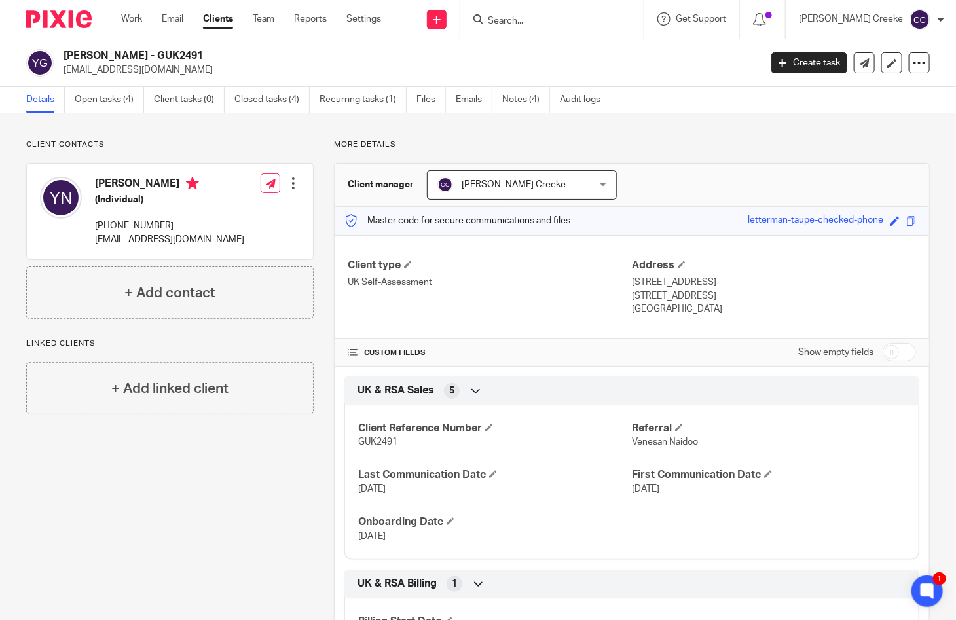
copy p "SE10 9EA"
click at [112, 96] on link "Open tasks (4)" at bounding box center [109, 100] width 69 height 26
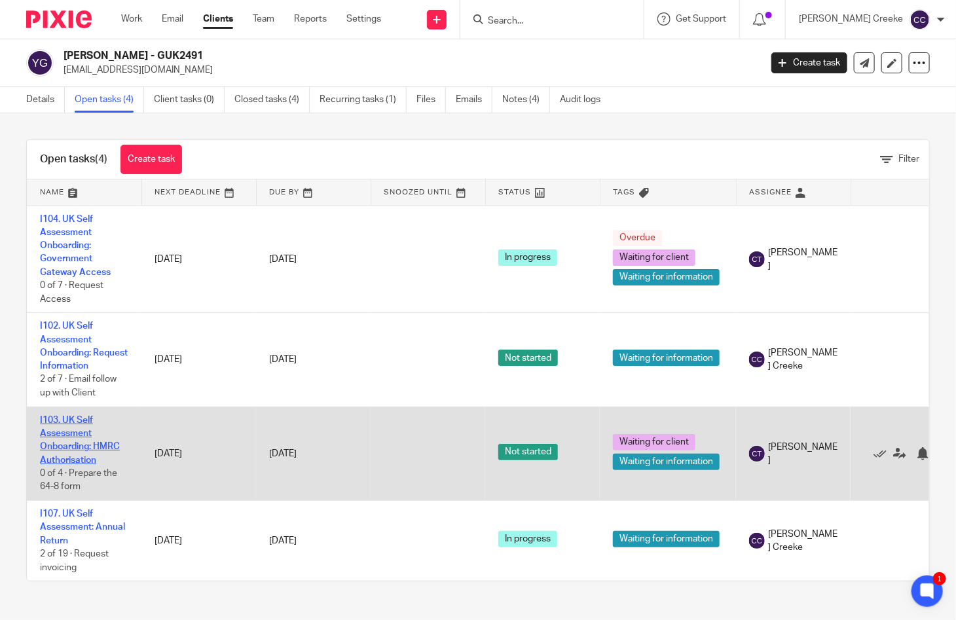
scroll to position [10, 0]
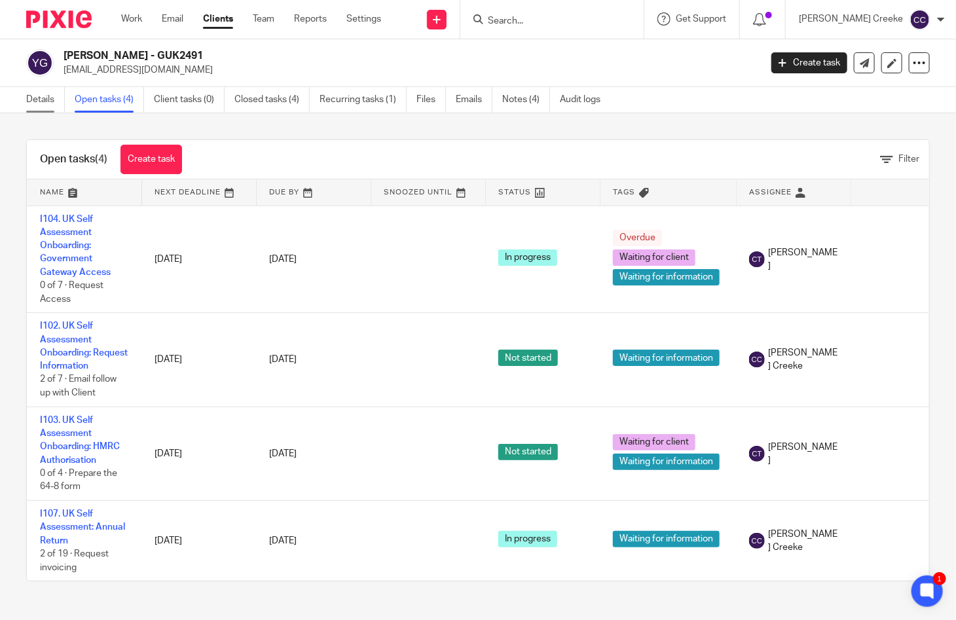
click at [40, 98] on link "Details" at bounding box center [45, 100] width 39 height 26
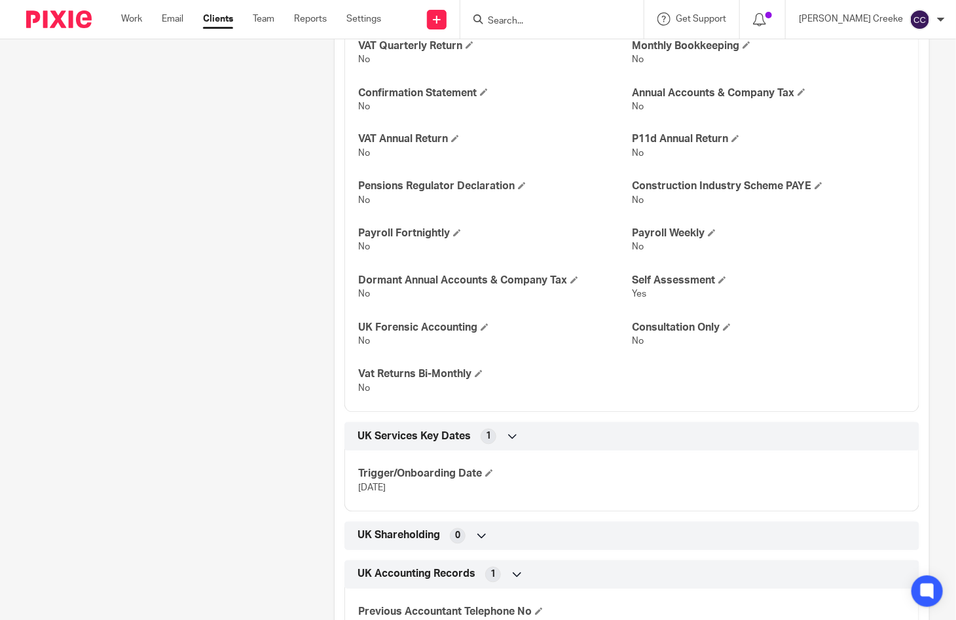
scroll to position [1365, 0]
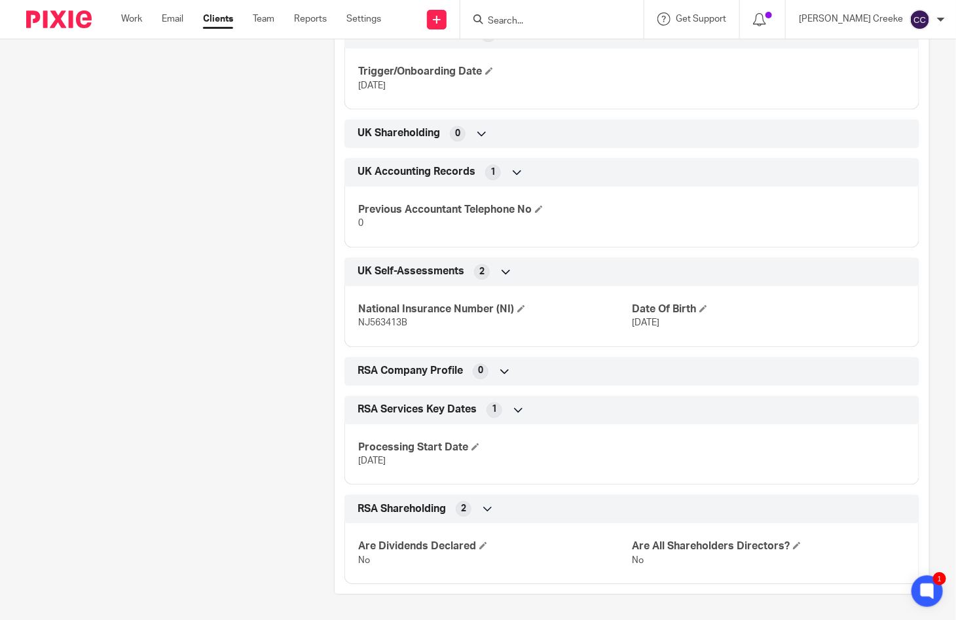
click at [382, 322] on span "NJ563413B" at bounding box center [382, 322] width 49 height 9
click at [381, 322] on span "NJ563413B" at bounding box center [382, 322] width 49 height 9
copy span "NJ563413B"
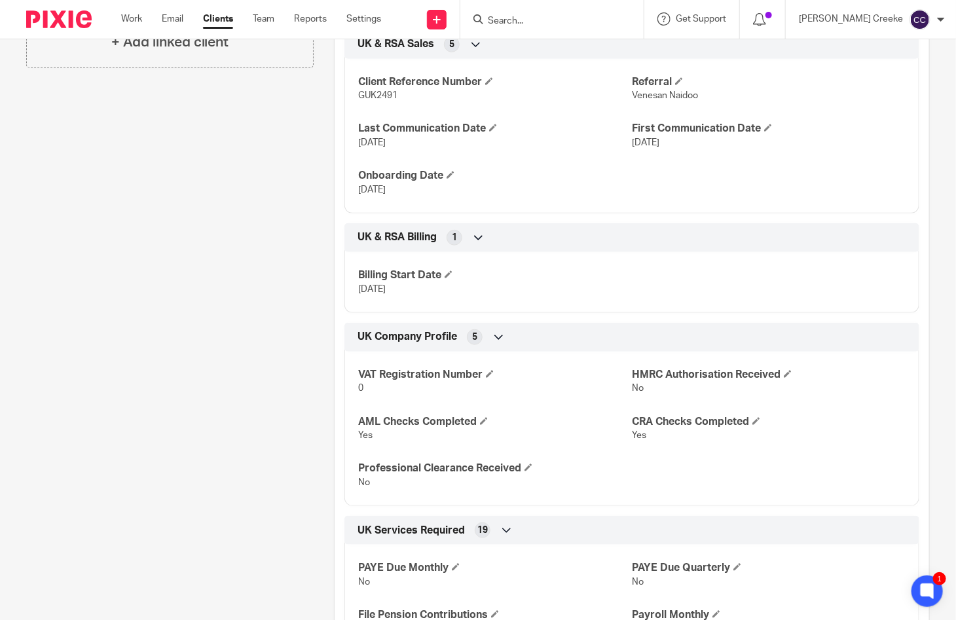
scroll to position [0, 0]
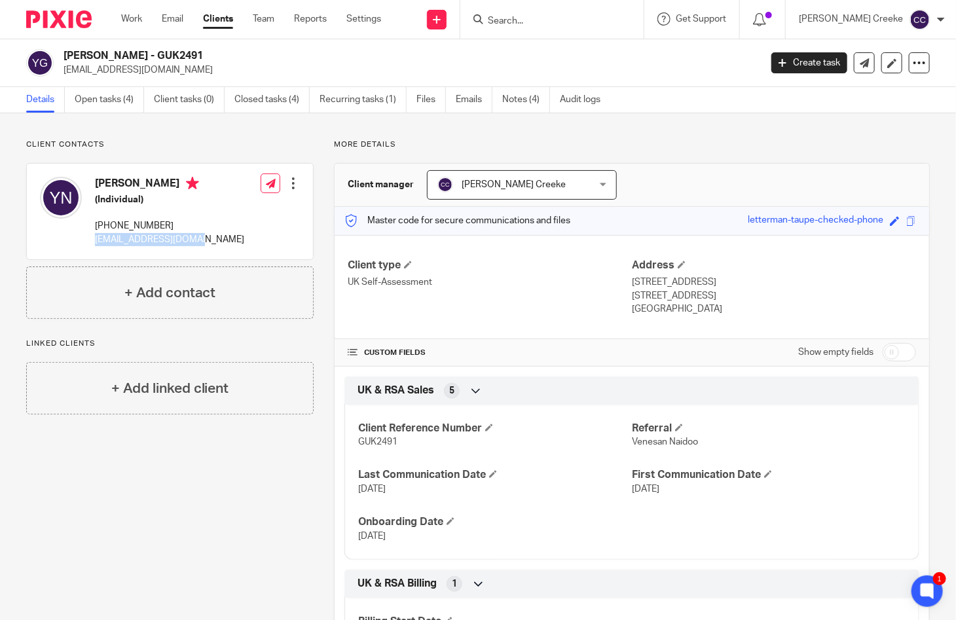
drag, startPoint x: 199, startPoint y: 242, endPoint x: 93, endPoint y: 242, distance: 106.0
click at [93, 242] on div "Yushavia Naidoo (Individual) +44 757 000 9226 yushavia6@outlook.com Edit contac…" at bounding box center [170, 212] width 286 height 96
copy p "yushavia6@outlook.com"
drag, startPoint x: 111, startPoint y: 512, endPoint x: 157, endPoint y: 130, distance: 385.0
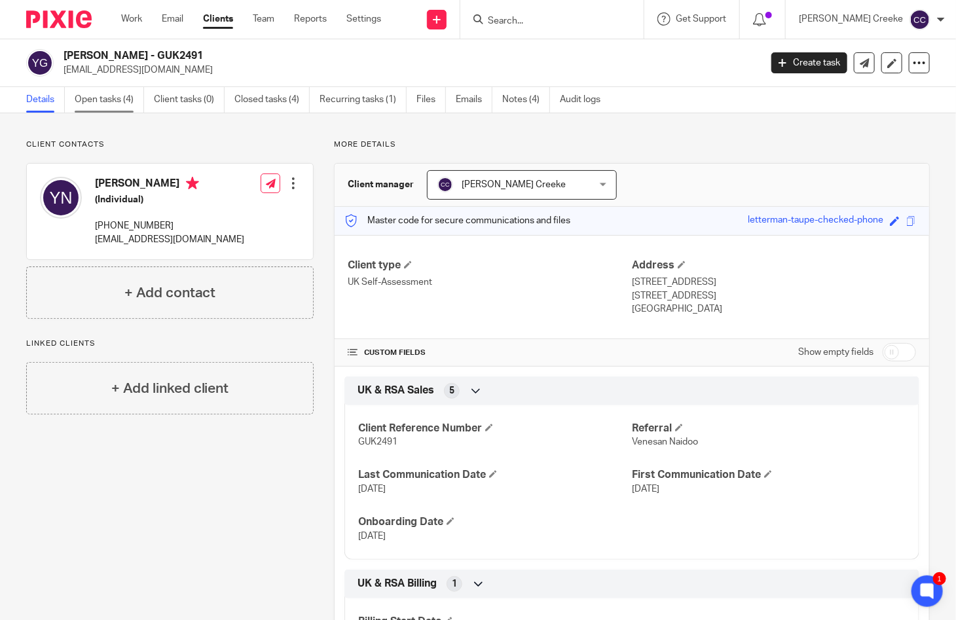
click at [115, 91] on link "Open tasks (4)" at bounding box center [109, 100] width 69 height 26
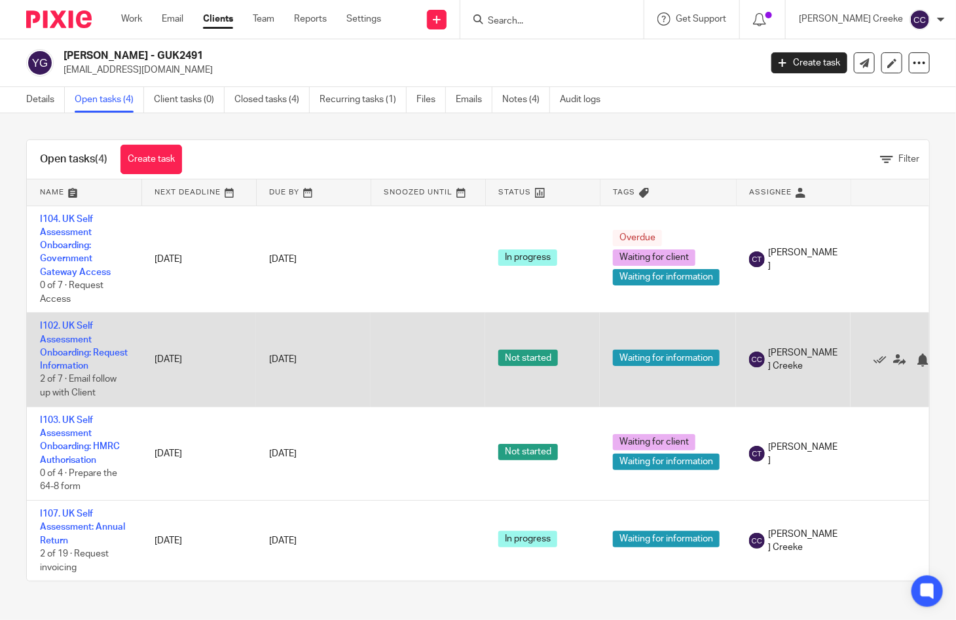
scroll to position [10, 0]
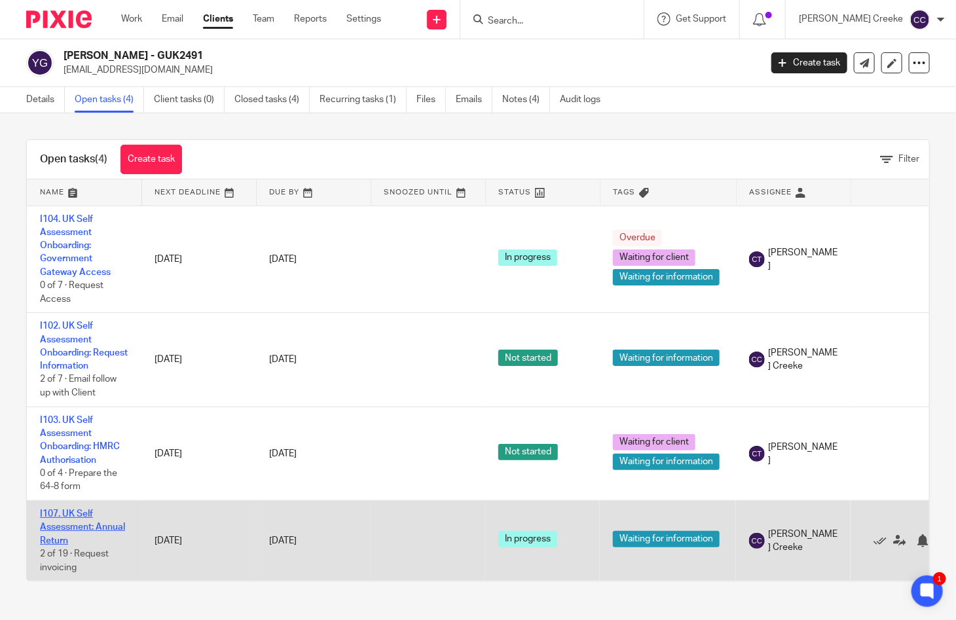
click at [88, 516] on link "I107. UK Self Assessment: Annual Return" at bounding box center [82, 527] width 85 height 36
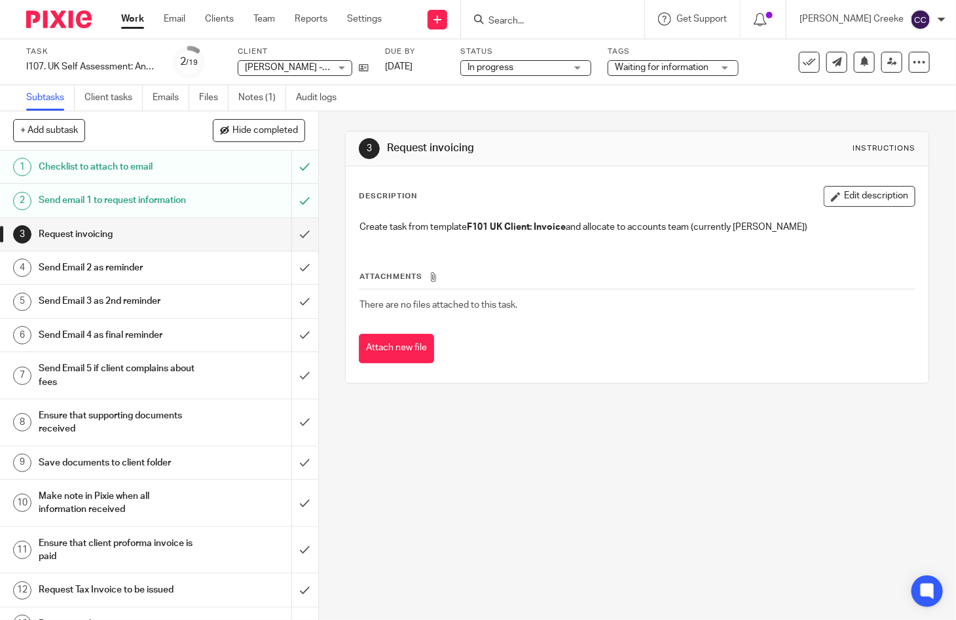
click at [665, 67] on span "Waiting for information" at bounding box center [662, 67] width 94 height 9
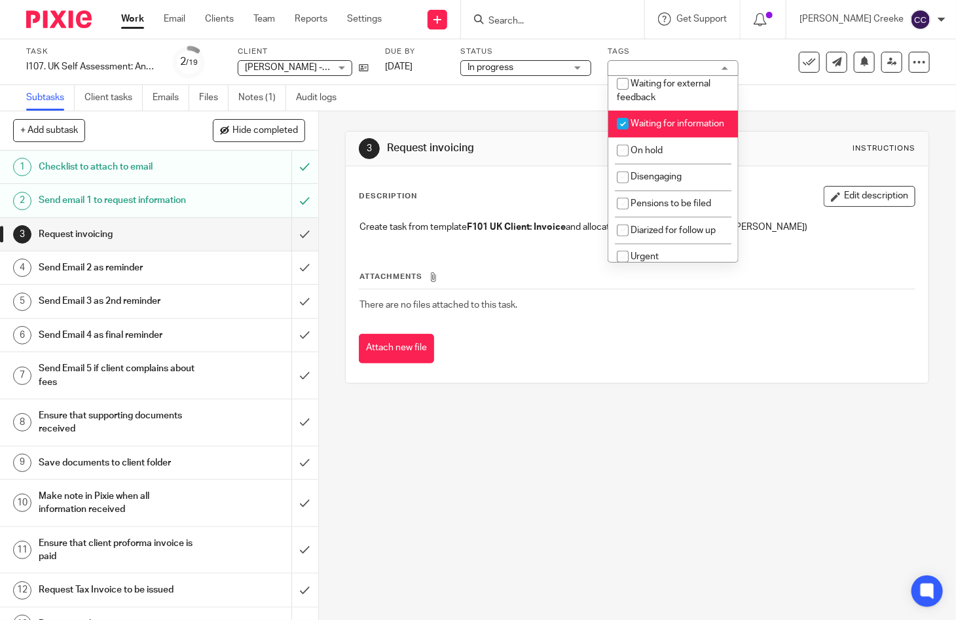
click at [675, 128] on li "Waiting for information" at bounding box center [673, 124] width 130 height 27
checkbox input "false"
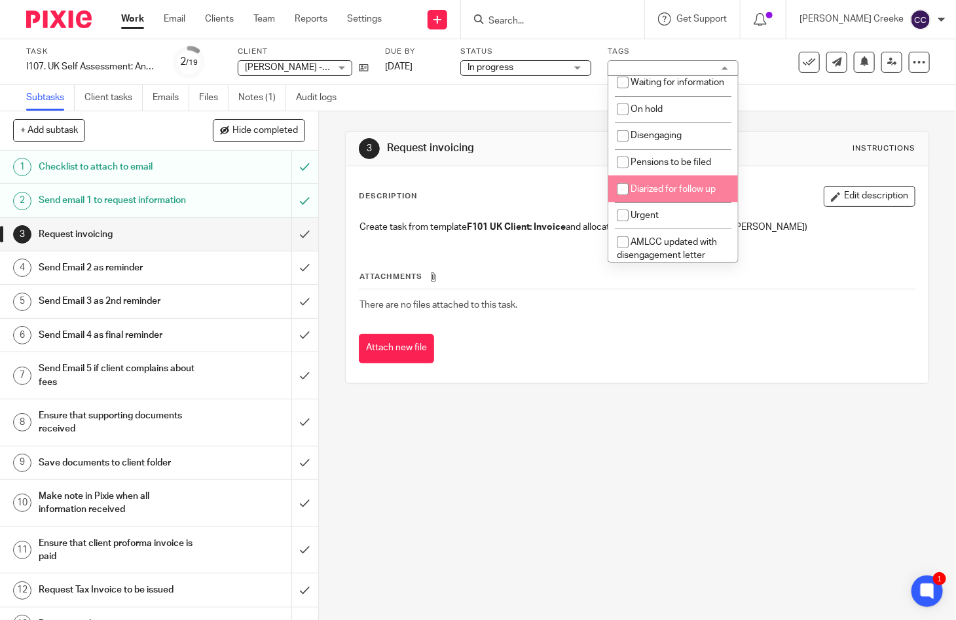
scroll to position [309, 0]
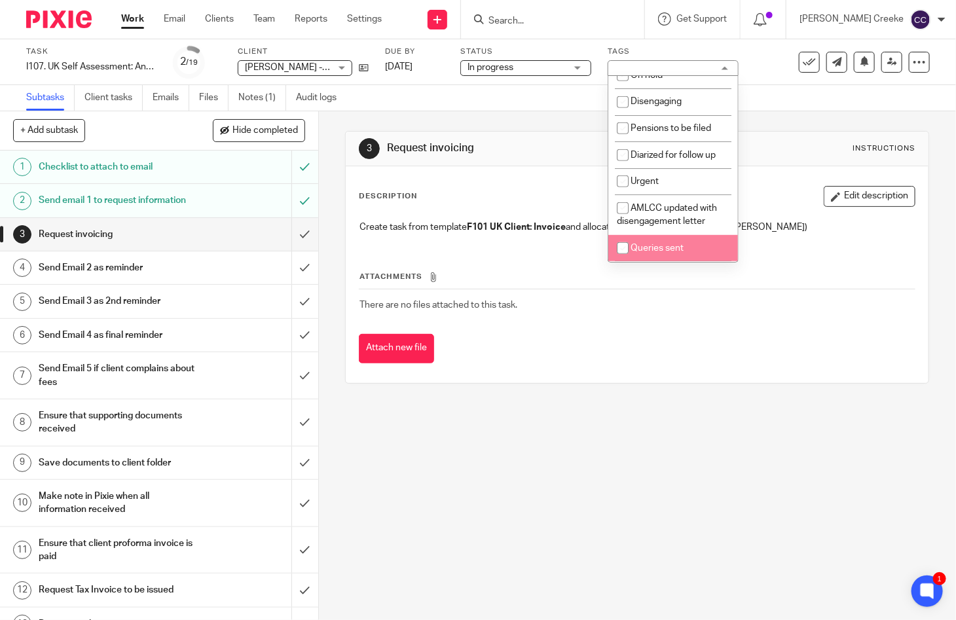
click at [656, 255] on li "Queries sent" at bounding box center [673, 248] width 130 height 27
checkbox input "true"
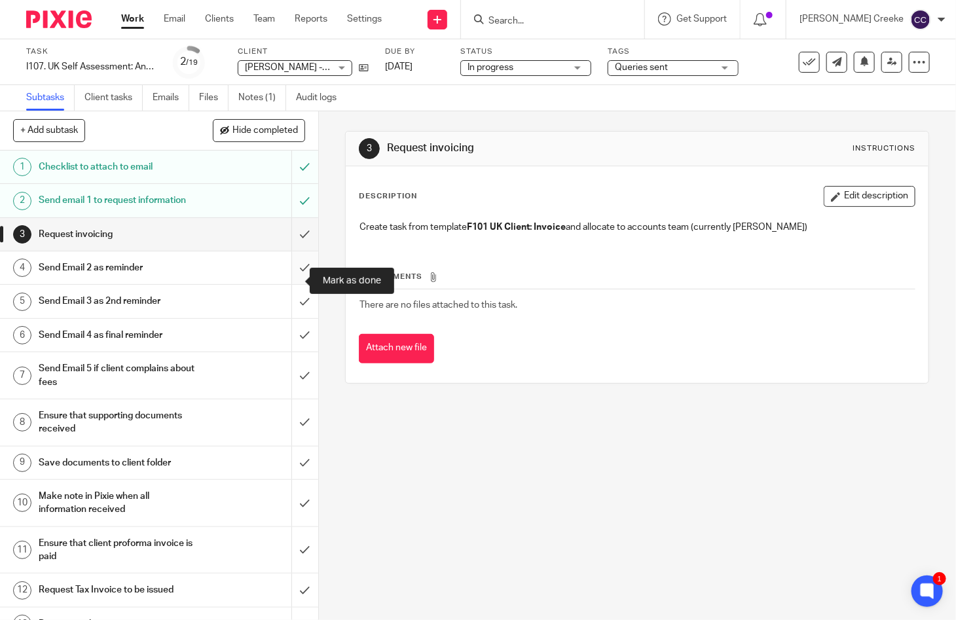
click at [284, 284] on input "submit" at bounding box center [159, 267] width 318 height 33
click at [542, 20] on input "Search" at bounding box center [546, 22] width 118 height 12
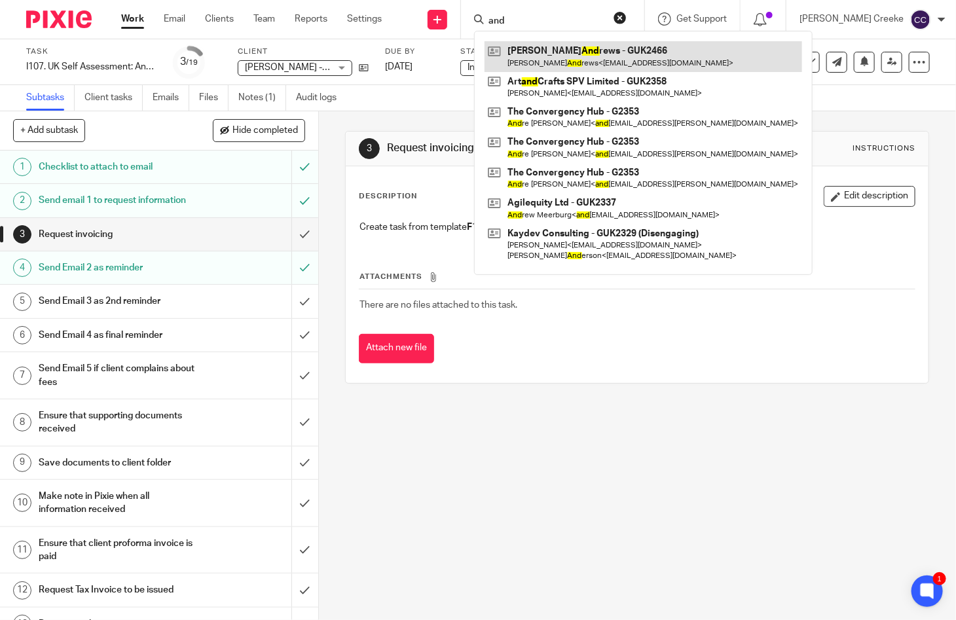
type input "and"
click at [589, 56] on link at bounding box center [642, 56] width 317 height 30
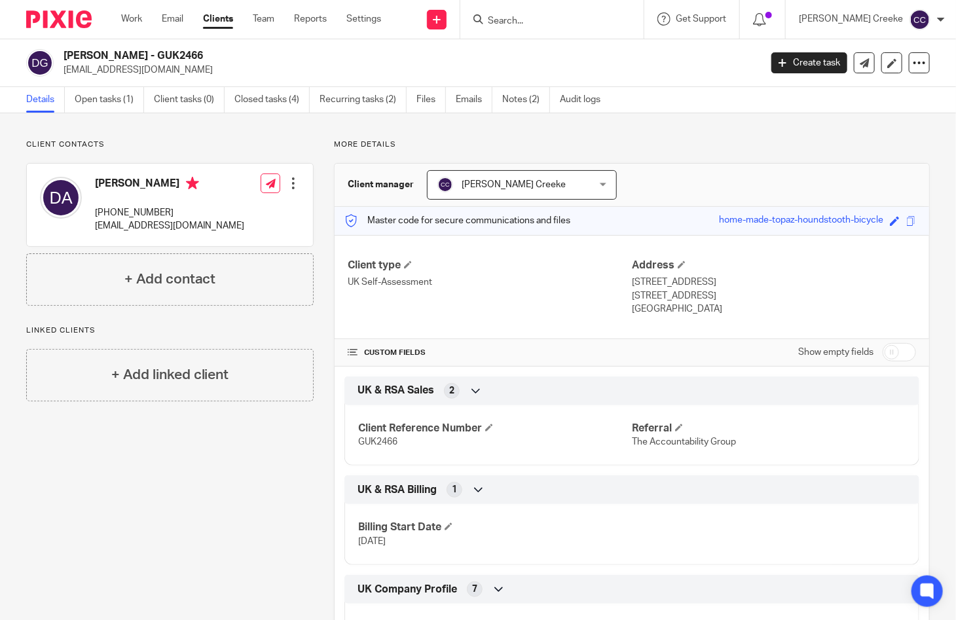
click at [173, 56] on h2 "[PERSON_NAME] - GUK2466" at bounding box center [338, 56] width 550 height 14
copy h2 "GUK2466"
click at [90, 52] on h2 "[PERSON_NAME] - GUK2466" at bounding box center [338, 56] width 550 height 14
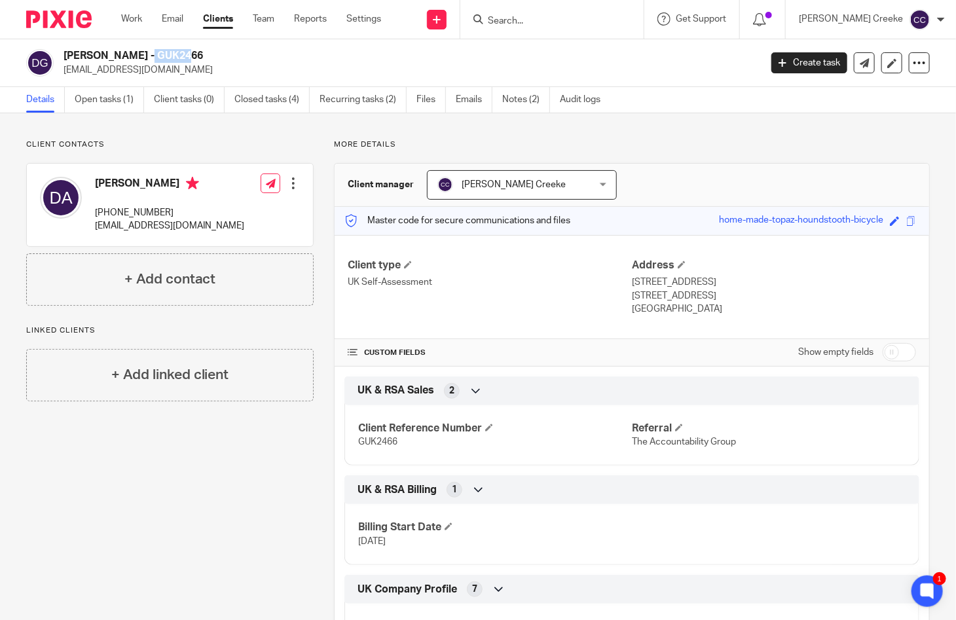
copy h2 "[PERSON_NAME]"
click at [126, 53] on h2 "[PERSON_NAME] - GUK2466" at bounding box center [338, 56] width 550 height 14
copy h2 "[PERSON_NAME]"
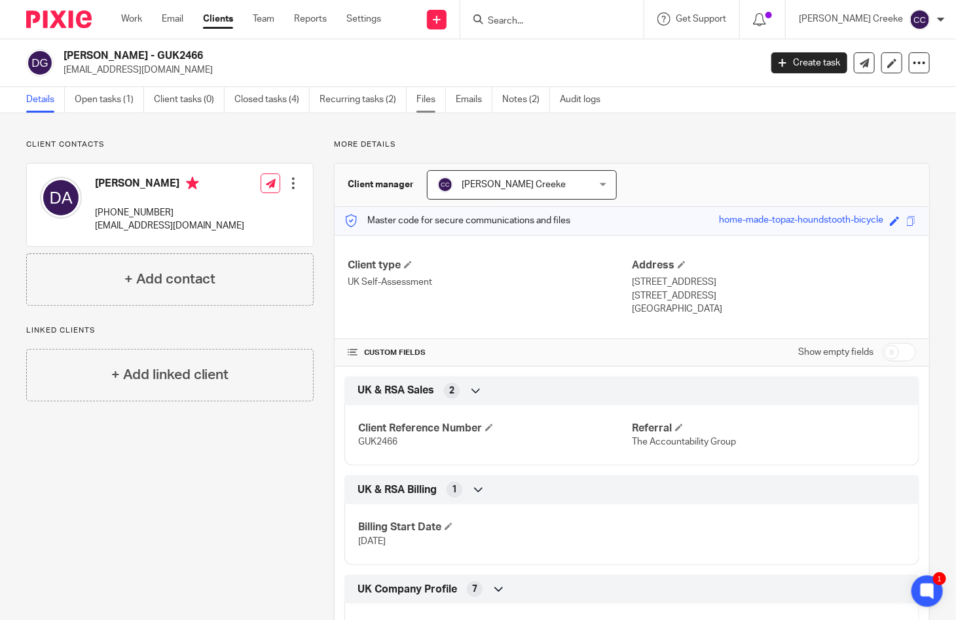
click at [418, 99] on ul "Details Open tasks (1) Client tasks (0) Closed tasks (4) Recurring tasks (2) Fi…" at bounding box center [323, 100] width 594 height 26
click at [417, 101] on link "Files" at bounding box center [430, 100] width 29 height 26
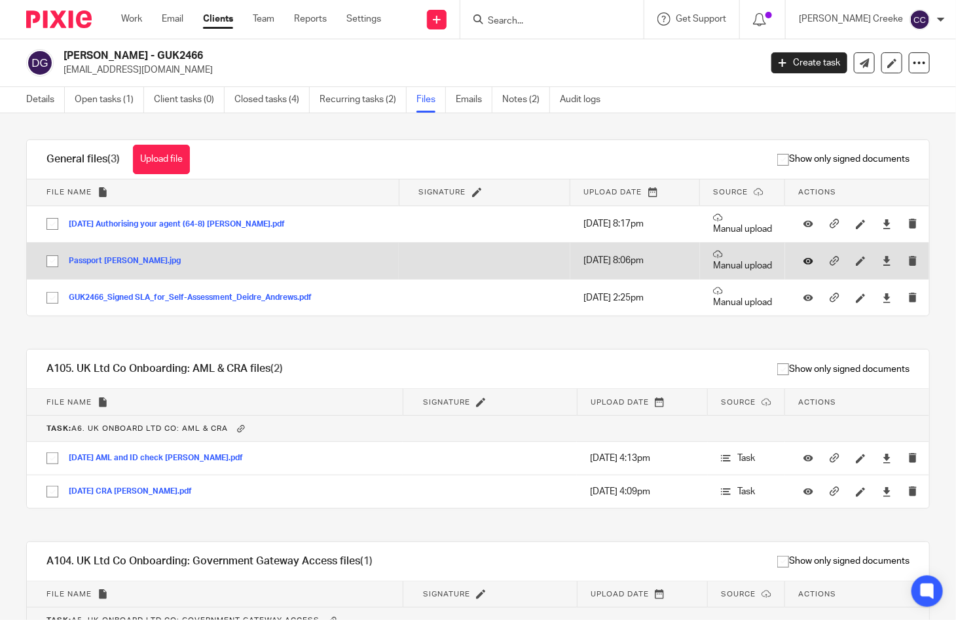
click at [803, 261] on icon at bounding box center [808, 261] width 10 height 10
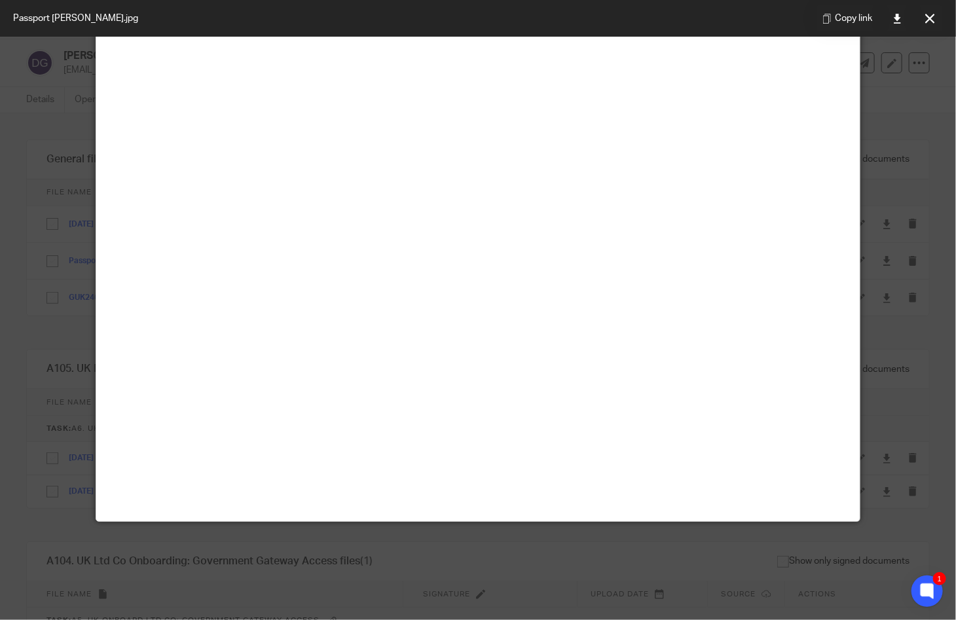
scroll to position [436, 0]
drag, startPoint x: 441, startPoint y: 126, endPoint x: 412, endPoint y: 114, distance: 31.1
click at [440, 18] on img at bounding box center [477, 12] width 763 height 10
click at [928, 18] on icon at bounding box center [930, 19] width 10 height 10
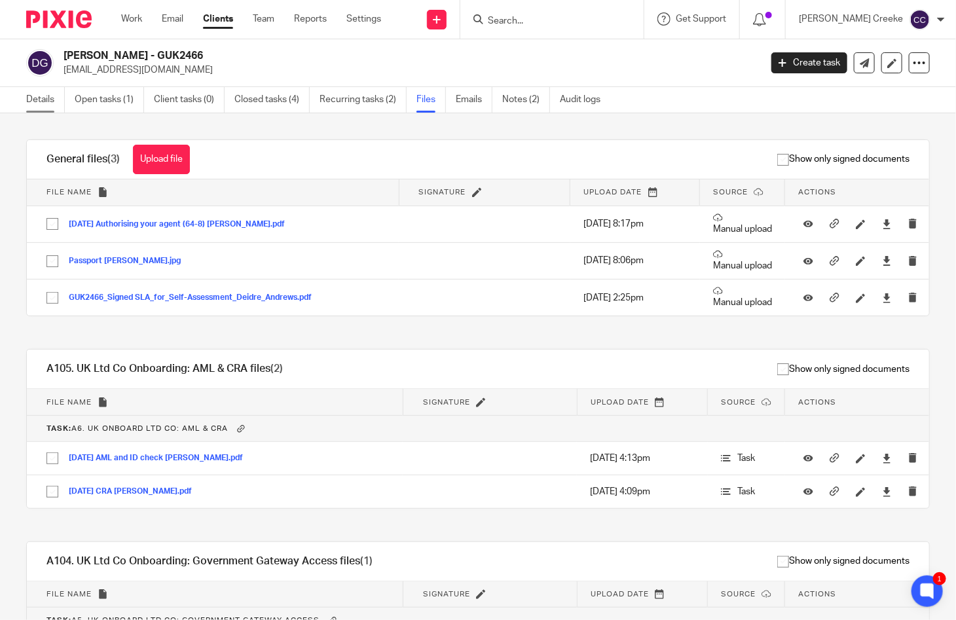
click at [37, 94] on link "Details" at bounding box center [45, 100] width 39 height 26
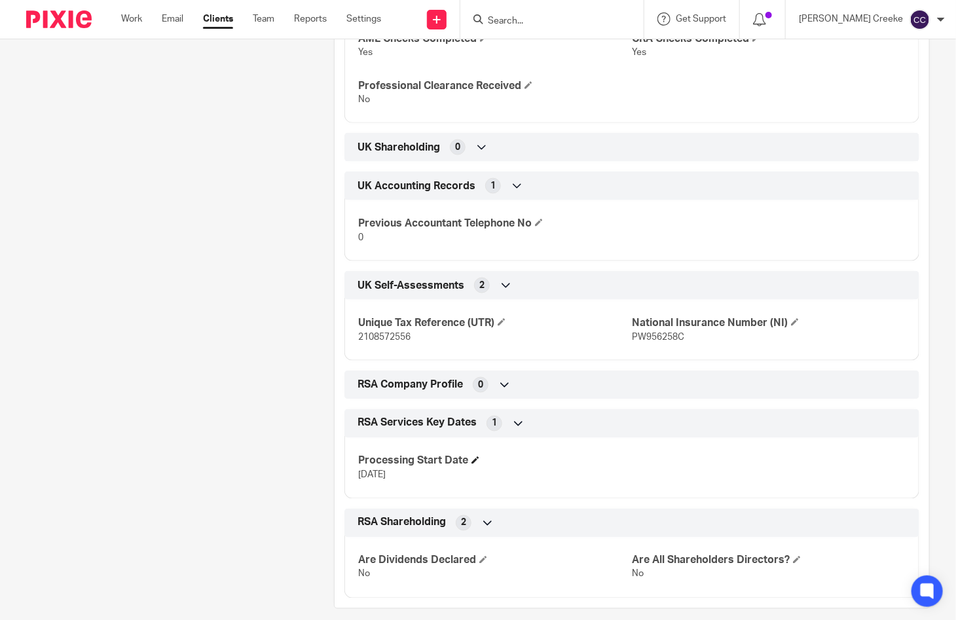
scroll to position [696, 0]
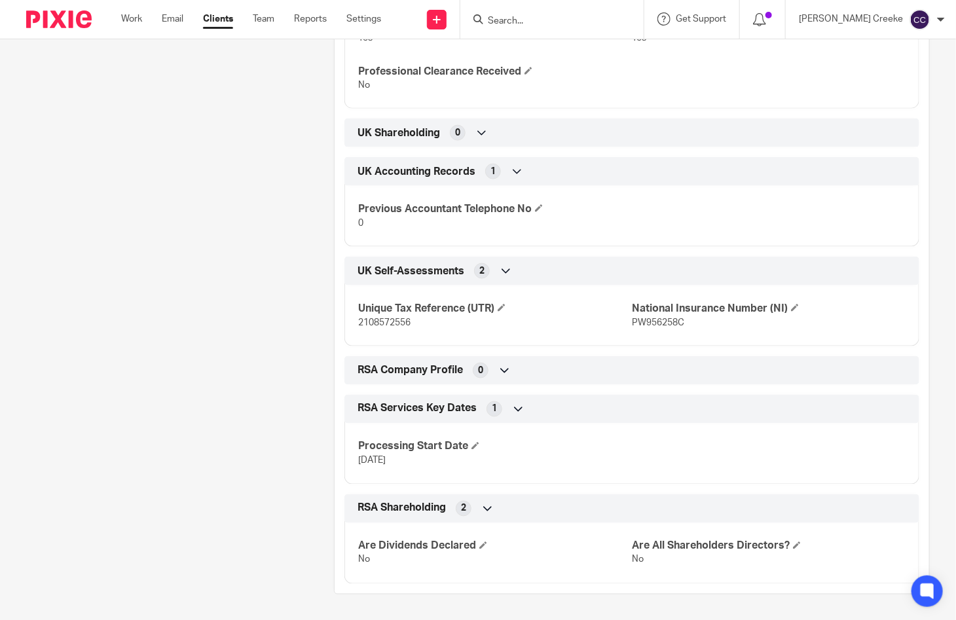
click at [374, 324] on span "2108572556" at bounding box center [384, 322] width 52 height 9
click at [373, 323] on span "2108572556" at bounding box center [384, 322] width 52 height 9
copy span "2108572556"
click at [671, 321] on span "PW956258C" at bounding box center [658, 322] width 52 height 9
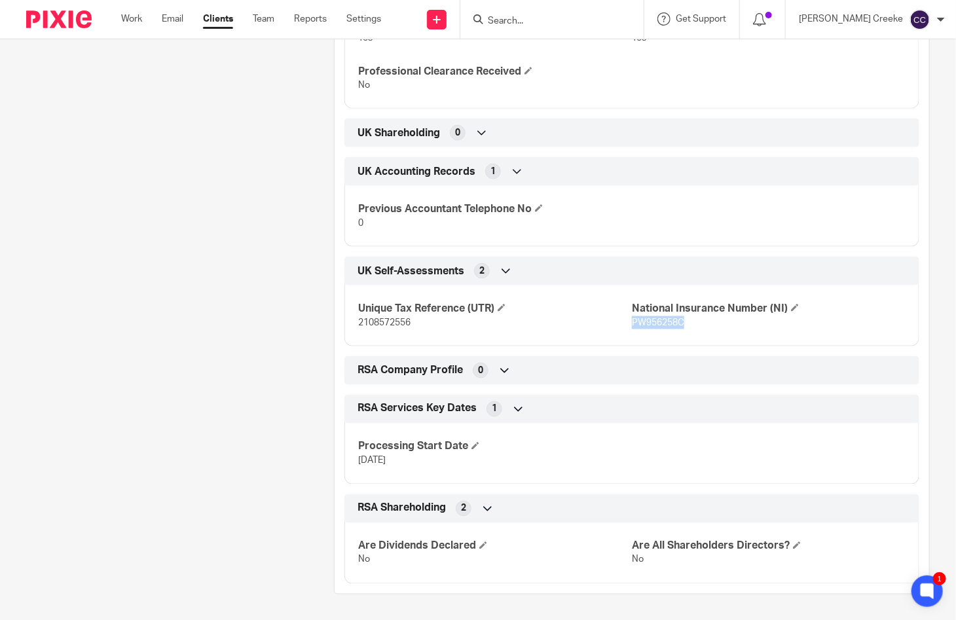
copy span "PW956258C"
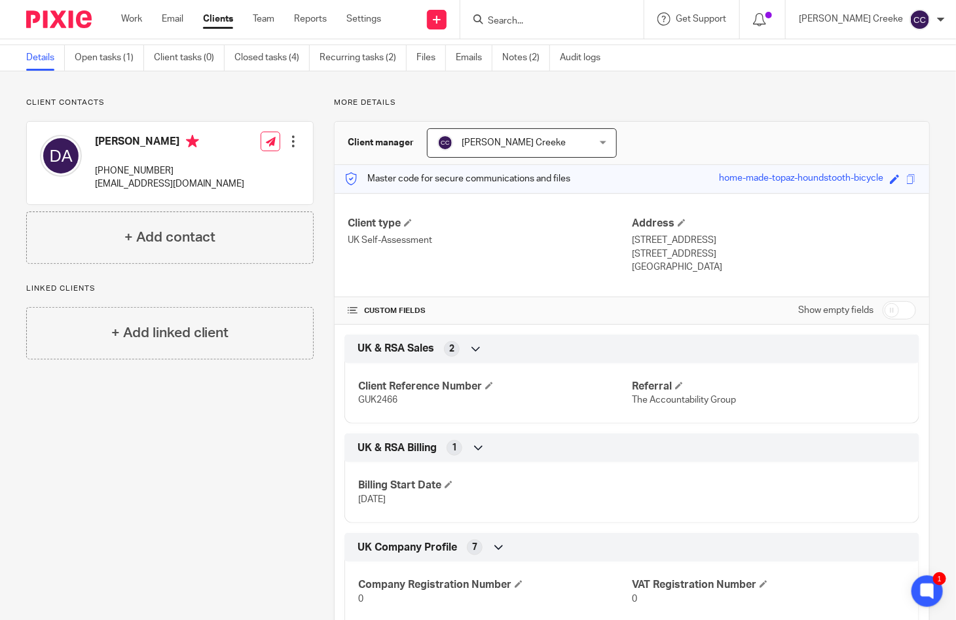
scroll to position [0, 0]
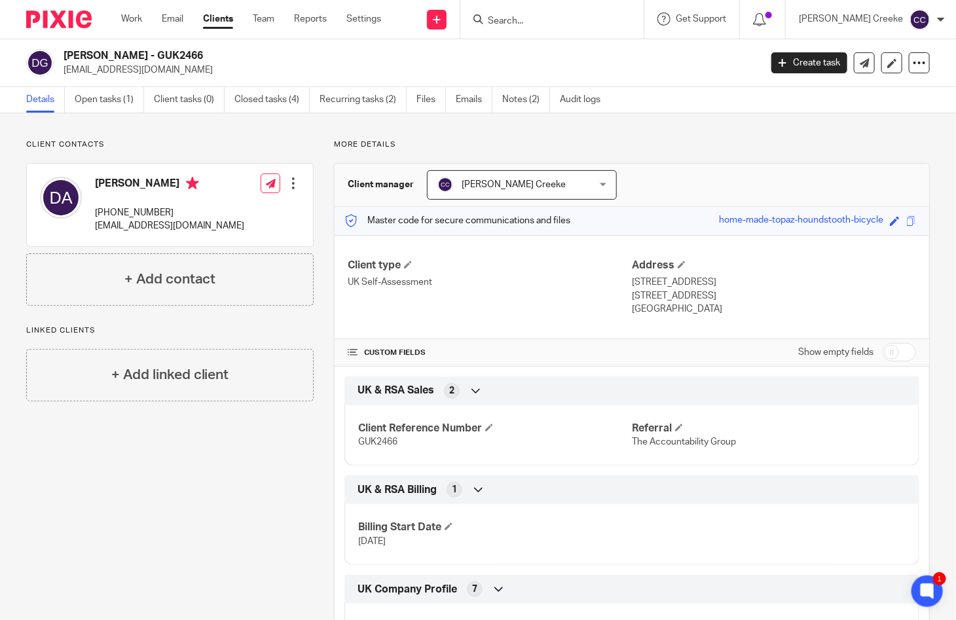
drag, startPoint x: 624, startPoint y: 281, endPoint x: 679, endPoint y: 284, distance: 55.7
click at [679, 284] on p "72 Leys Road, Hemel Hampstead, Herts" at bounding box center [774, 282] width 284 height 13
copy p "72 Leys Road"
drag, startPoint x: 688, startPoint y: 281, endPoint x: 738, endPoint y: 283, distance: 49.8
click at [745, 281] on p "72 Leys Road, Hemel Hampstead, Herts" at bounding box center [774, 282] width 284 height 13
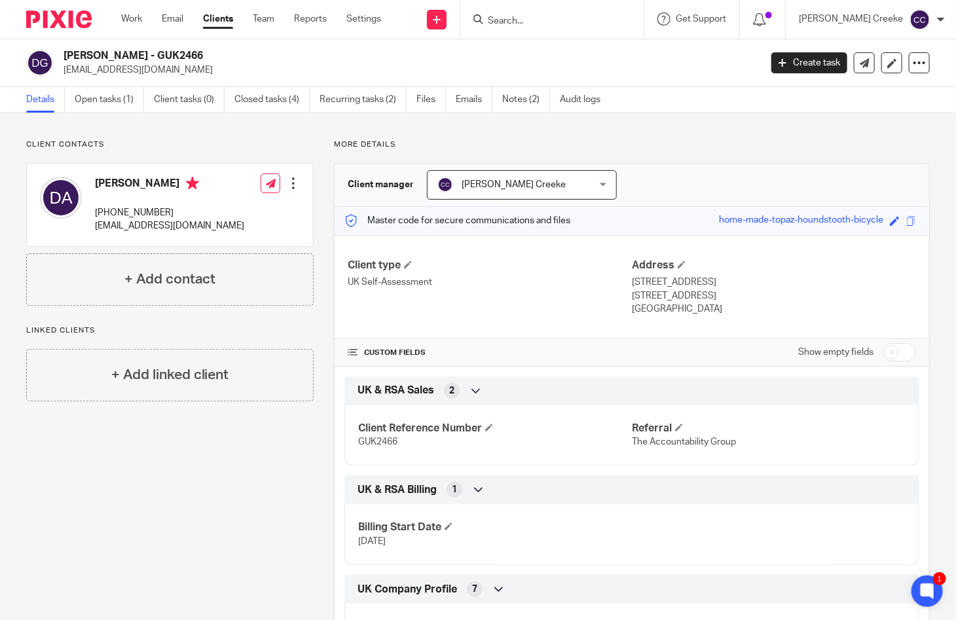
drag, startPoint x: 686, startPoint y: 281, endPoint x: 760, endPoint y: 281, distance: 74.0
click at [760, 281] on p "72 Leys Road, Hemel Hampstead, Herts" at bounding box center [774, 282] width 284 height 13
copy p "Hemel Hampstead"
drag, startPoint x: 743, startPoint y: 221, endPoint x: 731, endPoint y: 245, distance: 26.9
click at [742, 224] on div "home-made-topaz-houndstooth-bicycle" at bounding box center [801, 220] width 164 height 15
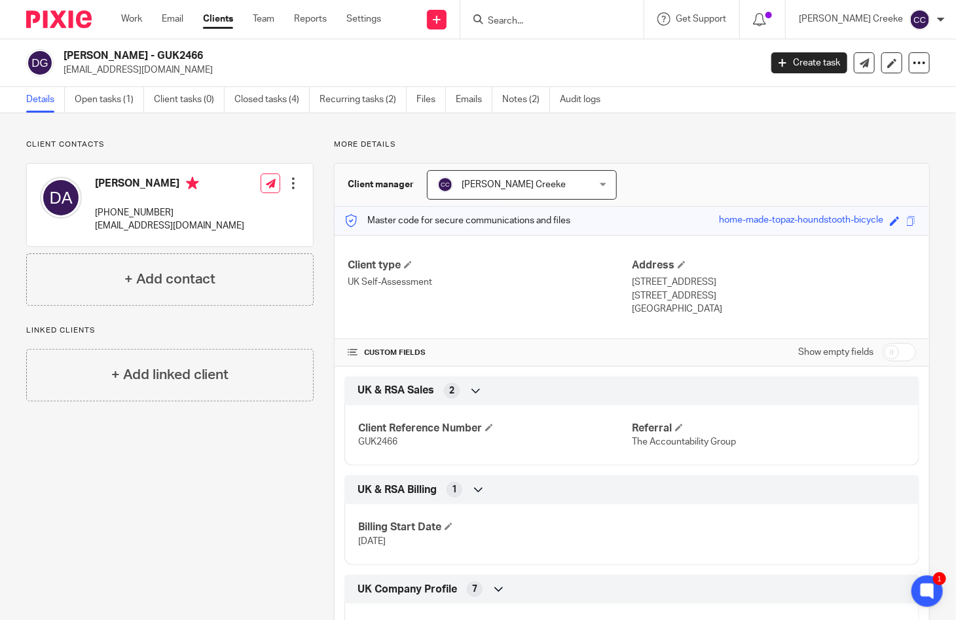
click at [780, 281] on p "72 Leys Road, Hemel Hampstead, Herts" at bounding box center [774, 282] width 284 height 13
click at [780, 280] on p "72 Leys Road, Hemel Hampstead, Herts" at bounding box center [774, 282] width 284 height 13
click at [643, 298] on p "Surrey, United Kingdom, HP3 9LE" at bounding box center [774, 295] width 284 height 13
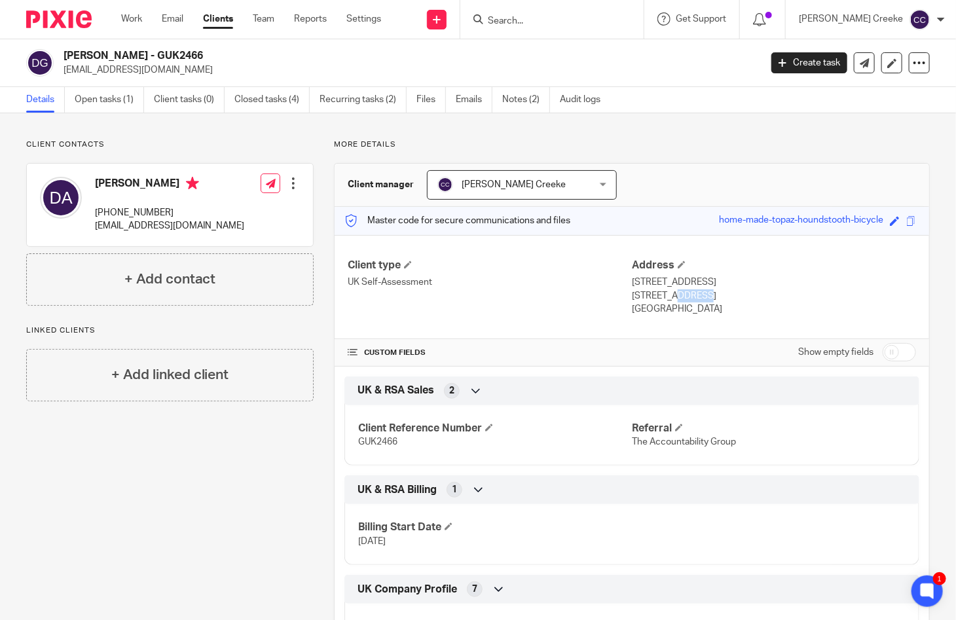
copy p "Surrey"
drag, startPoint x: 692, startPoint y: 340, endPoint x: 712, endPoint y: 321, distance: 27.8
click at [696, 339] on div "Show empty fields" at bounding box center [774, 352] width 284 height 26
drag, startPoint x: 730, startPoint y: 297, endPoint x: 761, endPoint y: 296, distance: 30.8
click at [761, 296] on p "Surrey, United Kingdom, HP3 9LE" at bounding box center [774, 295] width 284 height 13
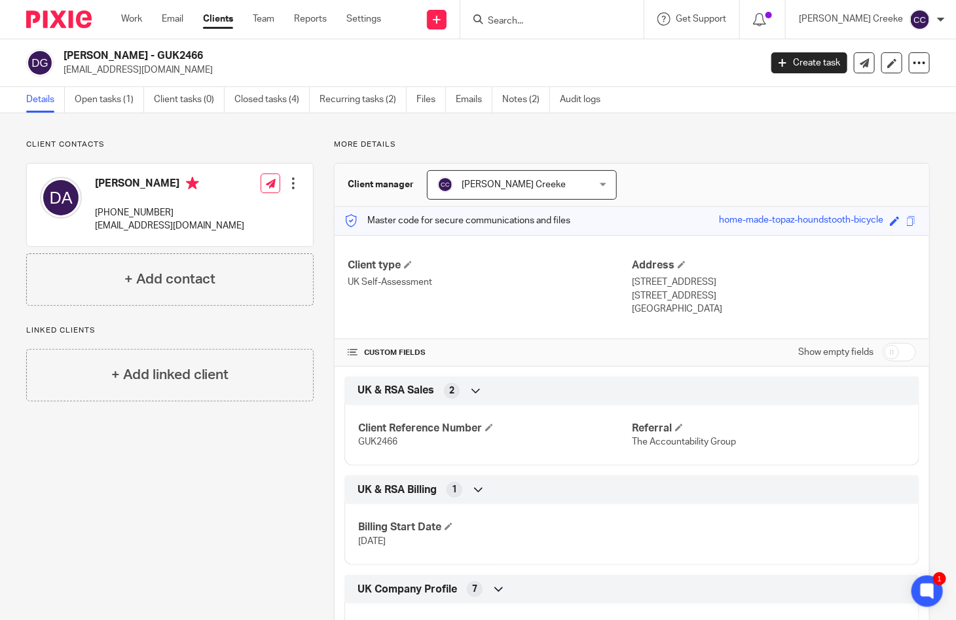
drag, startPoint x: 728, startPoint y: 295, endPoint x: 770, endPoint y: 295, distance: 41.9
click at [770, 295] on p "Surrey, United Kingdom, HP3 9LE" at bounding box center [774, 295] width 284 height 13
copy p "HP3 9LE"
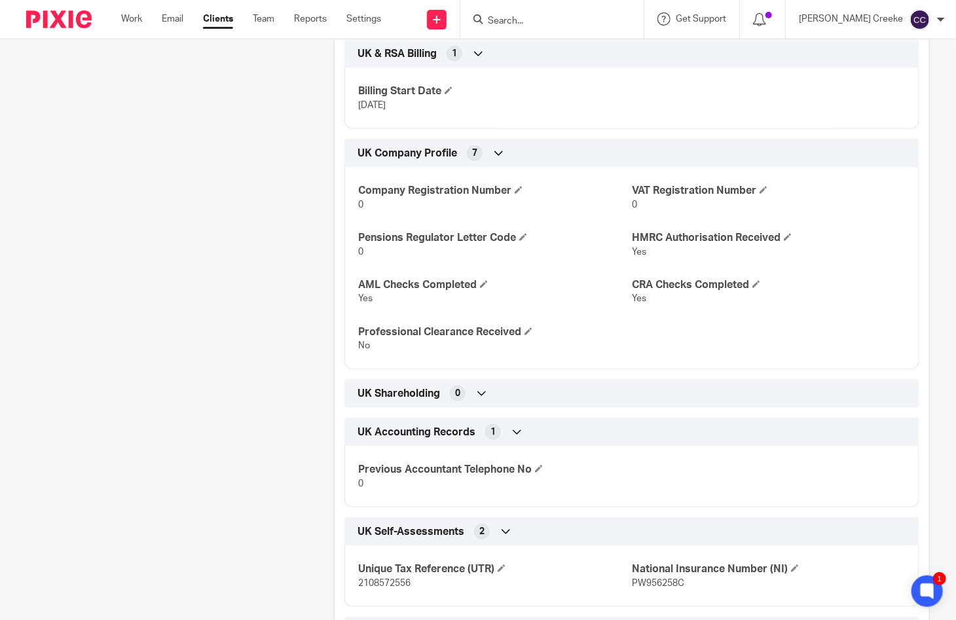
scroll to position [696, 0]
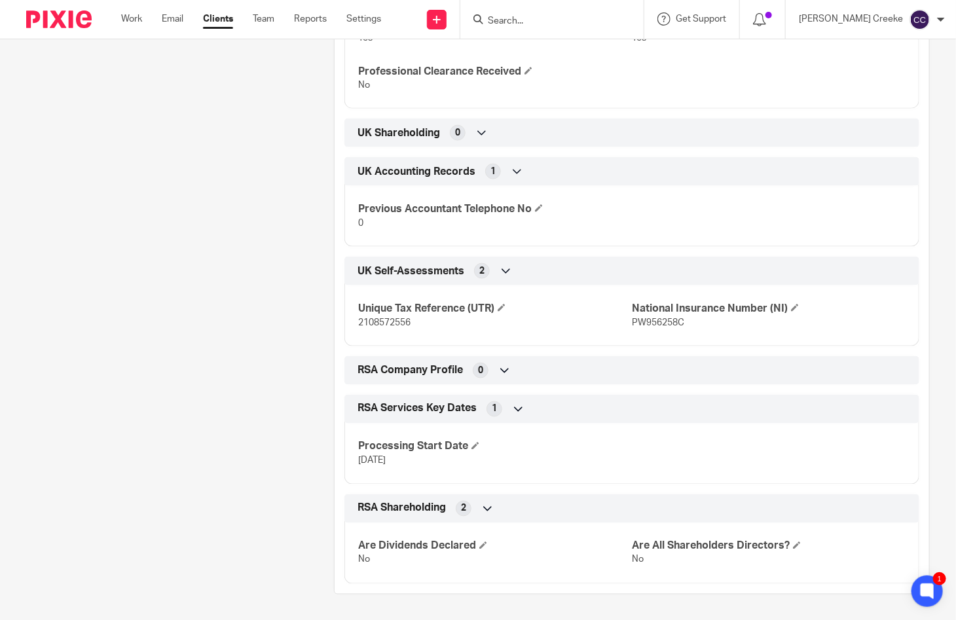
click at [395, 318] on span "2108572556" at bounding box center [384, 322] width 52 height 9
click at [388, 323] on span "2108572556" at bounding box center [384, 322] width 52 height 9
click at [389, 322] on span "2108572556" at bounding box center [384, 322] width 52 height 9
copy span "2108572556"
drag, startPoint x: 744, startPoint y: 278, endPoint x: 735, endPoint y: 279, distance: 9.3
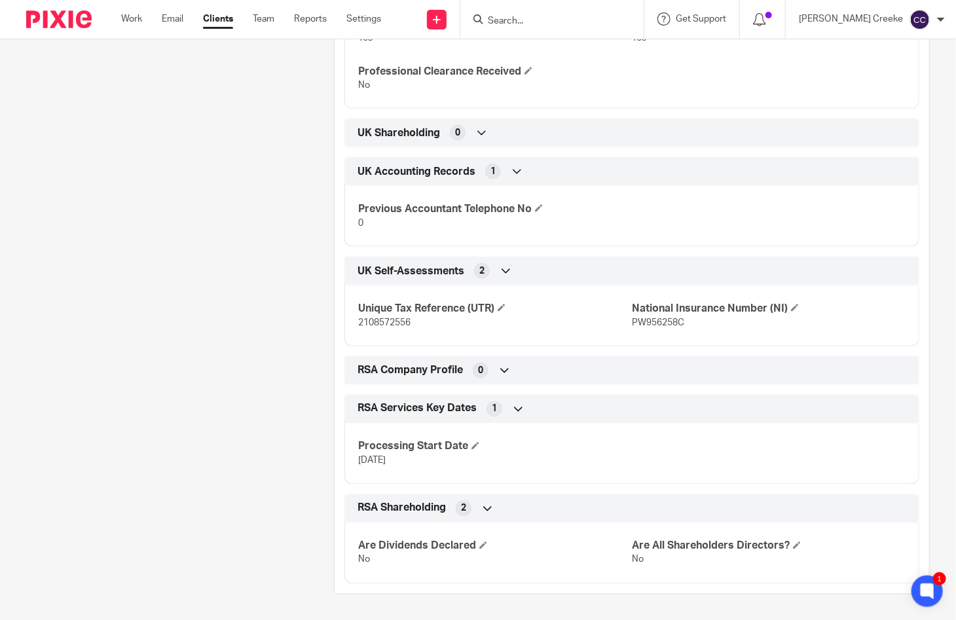
click at [744, 278] on div "UK Self-Assessments 2" at bounding box center [631, 271] width 555 height 22
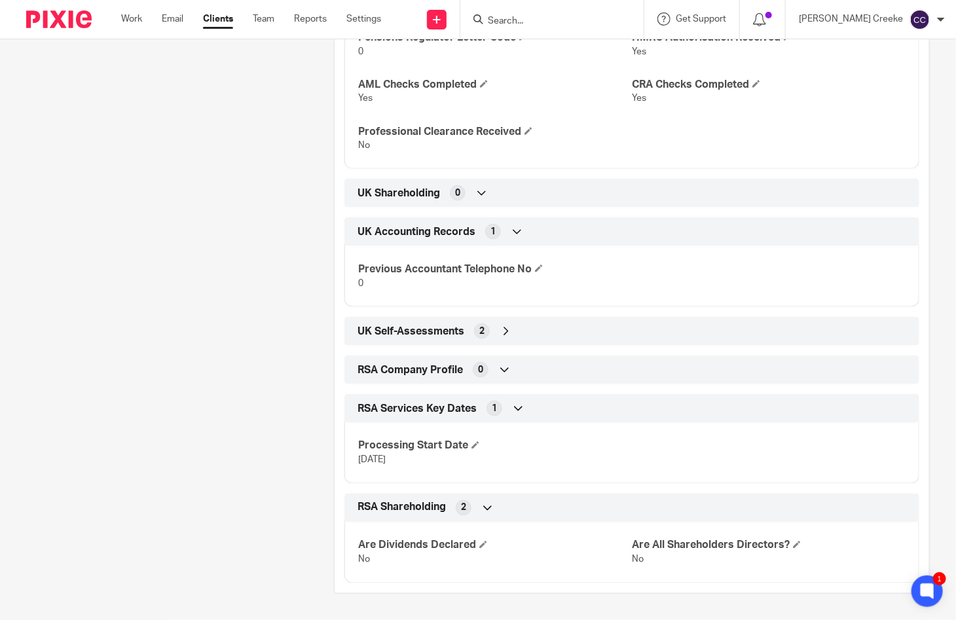
scroll to position [635, 0]
click at [743, 289] on div "Previous Accountant Telephone No 0" at bounding box center [631, 273] width 575 height 71
click at [620, 329] on div "UK Self-Assessments 2" at bounding box center [631, 332] width 555 height 22
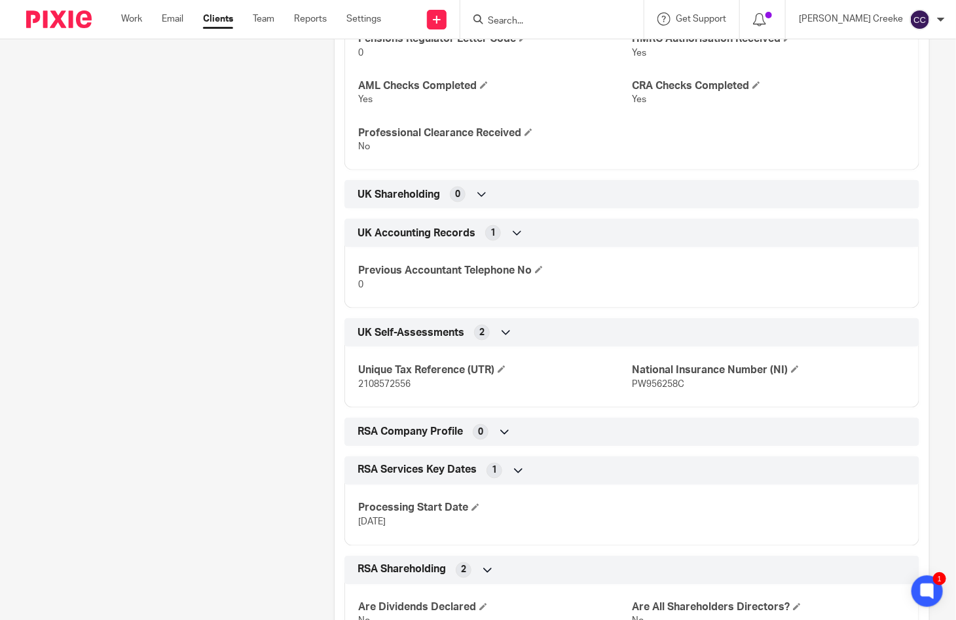
scroll to position [696, 0]
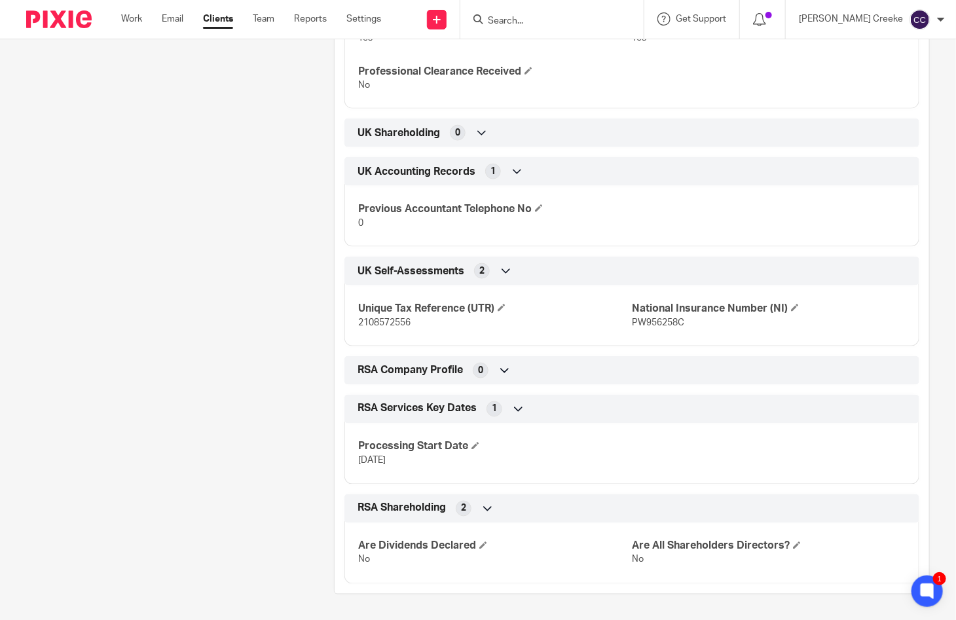
click at [660, 318] on span "PW956258C" at bounding box center [658, 322] width 52 height 9
click at [656, 325] on span "PW956258C" at bounding box center [658, 322] width 52 height 9
copy span "PW956258C"
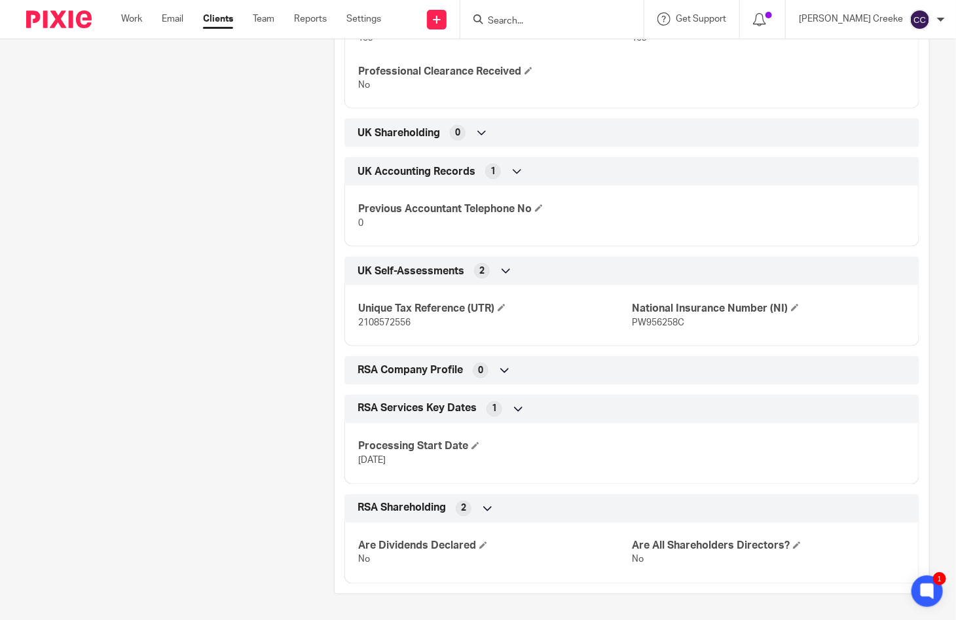
click at [272, 389] on div "Client contacts Deidre Andrews +44 796 128 5041 deirdreandrews77@gmail.com Edit…" at bounding box center [160, 18] width 308 height 1151
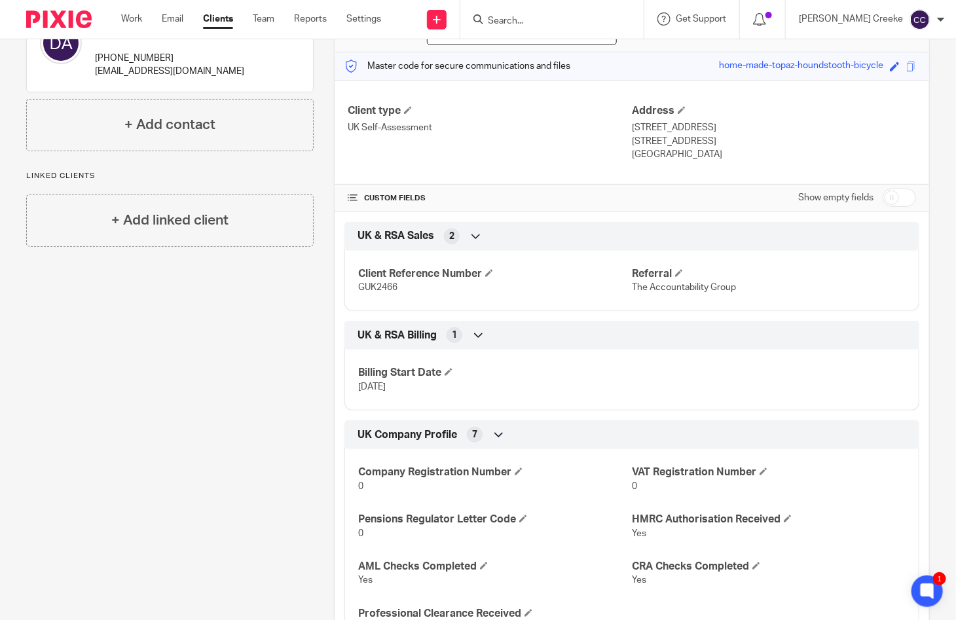
scroll to position [0, 0]
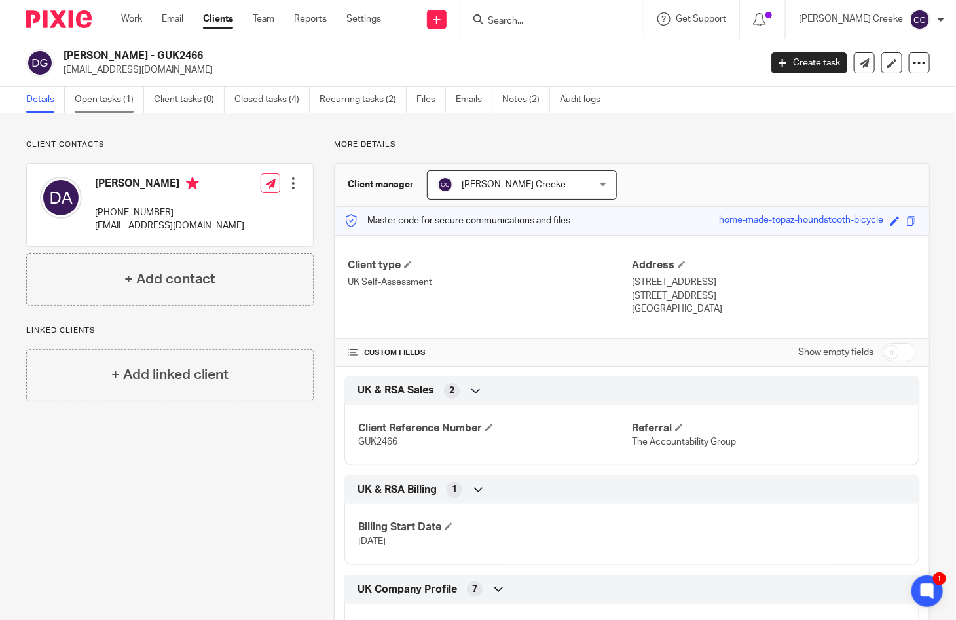
click at [111, 103] on link "Open tasks (1)" at bounding box center [109, 100] width 69 height 26
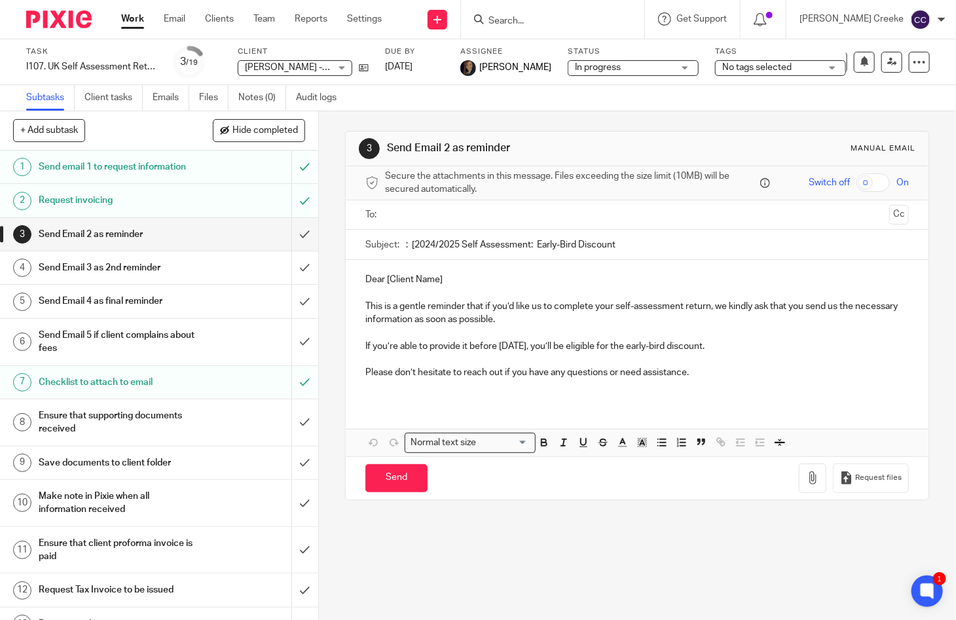
click at [762, 61] on span "No tags selected" at bounding box center [771, 68] width 98 height 14
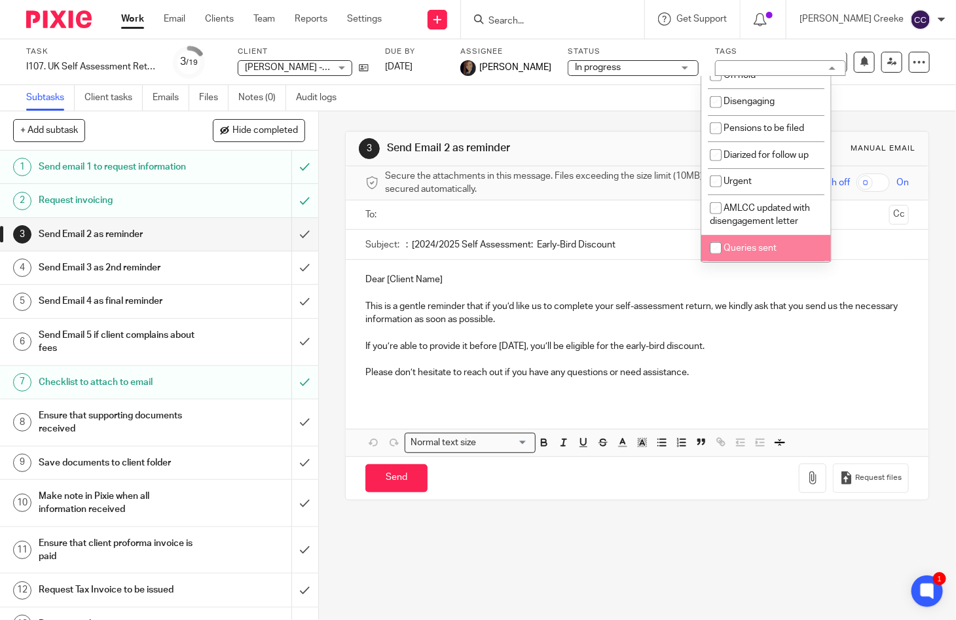
scroll to position [309, 0]
click at [760, 249] on span "Queries sent" at bounding box center [749, 247] width 53 height 9
checkbox input "true"
click at [647, 563] on div "3 Send Email 2 as reminder Manual email Secure the attachments in this message.…" at bounding box center [637, 365] width 637 height 509
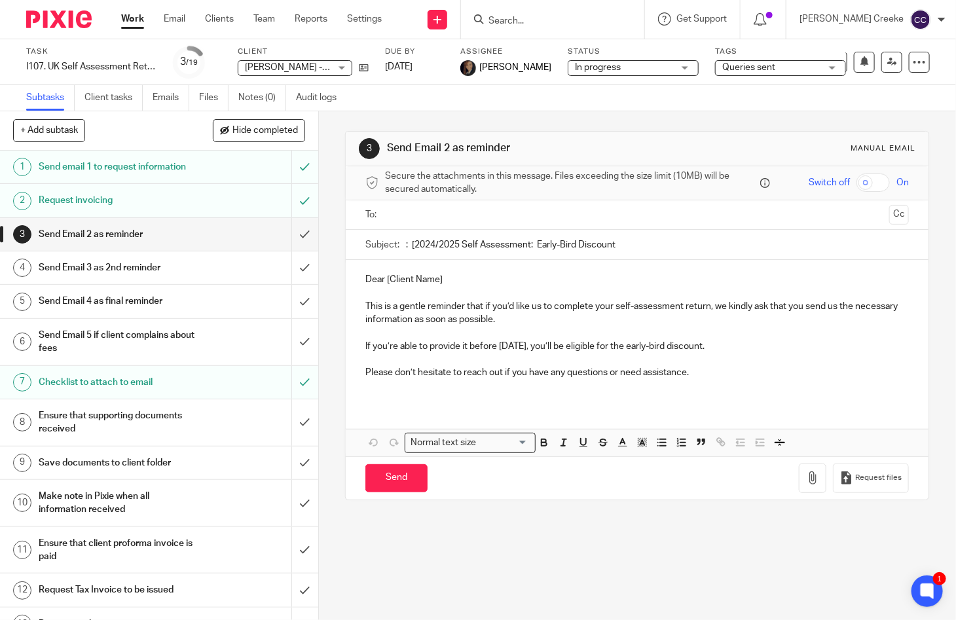
click at [569, 17] on input "Search" at bounding box center [546, 22] width 118 height 12
type input "elli"
click at [567, 62] on link at bounding box center [583, 56] width 198 height 30
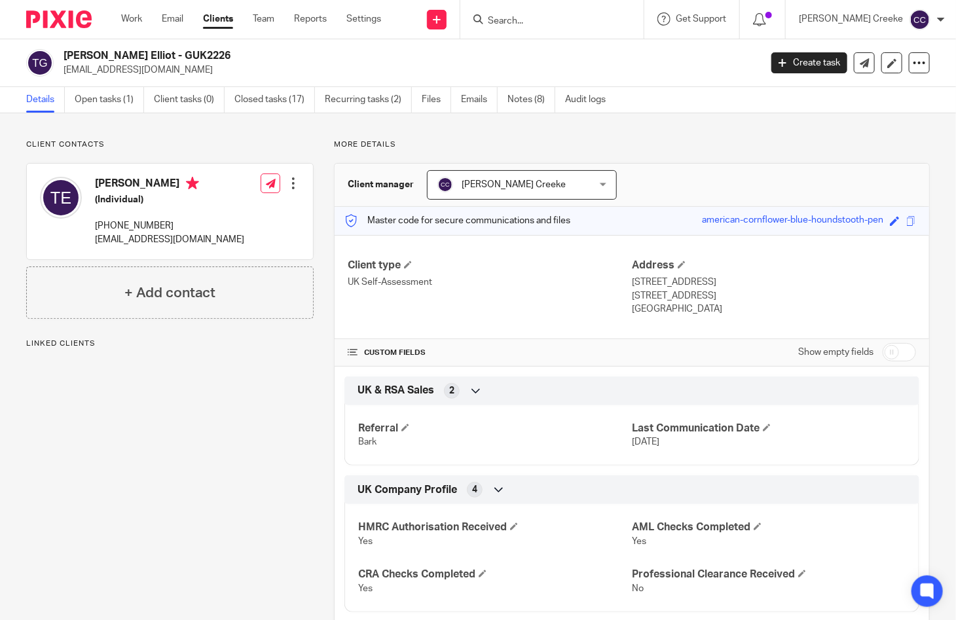
click at [99, 99] on link "Open tasks (1)" at bounding box center [109, 100] width 69 height 26
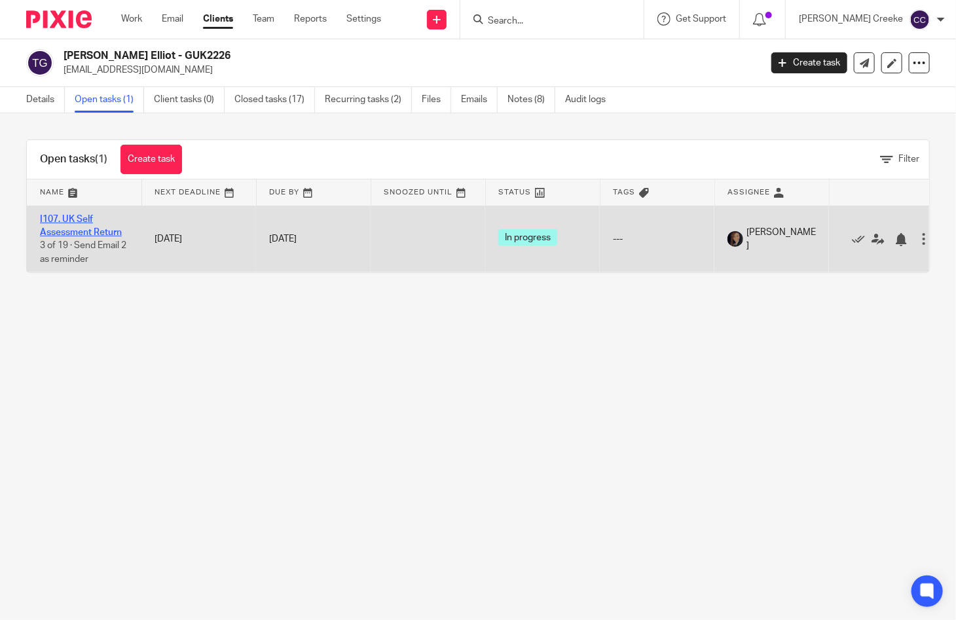
click at [84, 223] on link "I107. UK Self Assessment Return" at bounding box center [81, 226] width 82 height 22
click at [873, 237] on icon at bounding box center [877, 239] width 13 height 13
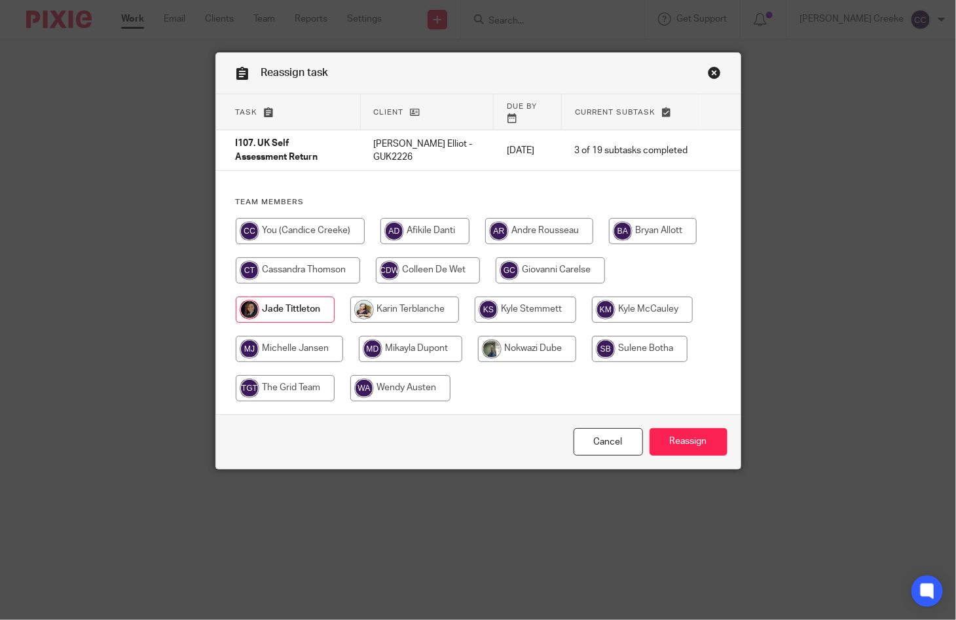
click at [289, 224] on input "radio" at bounding box center [300, 231] width 129 height 26
radio input "true"
click at [288, 224] on input "radio" at bounding box center [301, 231] width 130 height 26
click at [694, 442] on input "Reassign" at bounding box center [688, 442] width 78 height 28
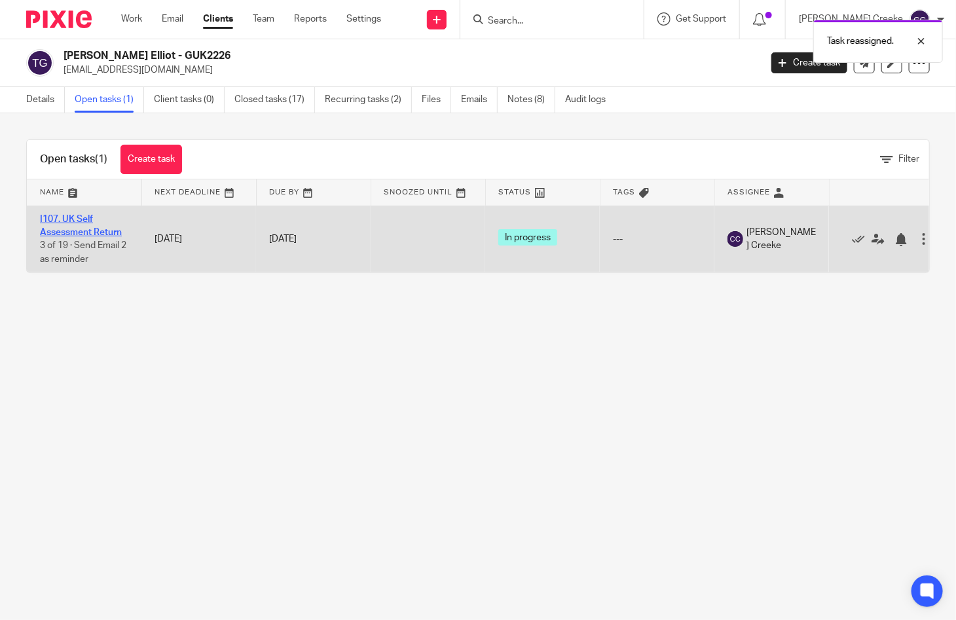
click at [92, 229] on link "I107. UK Self Assessment Return" at bounding box center [81, 226] width 82 height 22
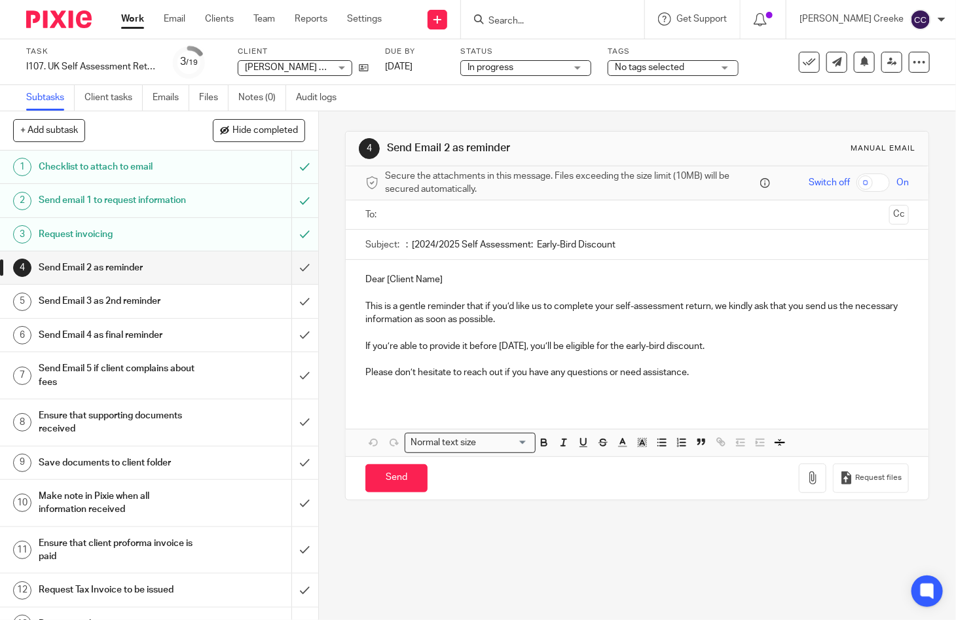
click at [675, 69] on span "No tags selected" at bounding box center [649, 67] width 69 height 9
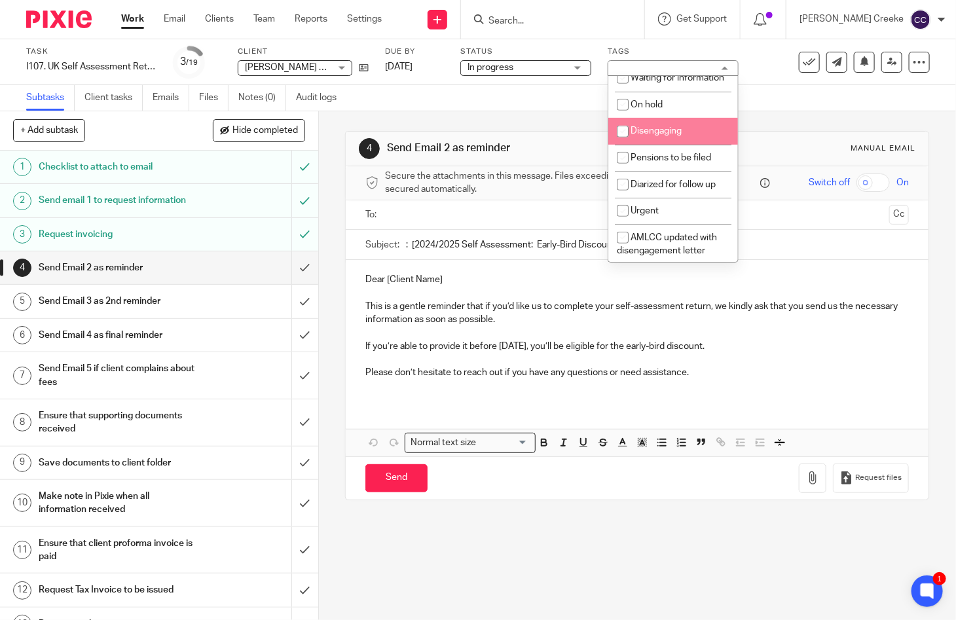
scroll to position [218, 0]
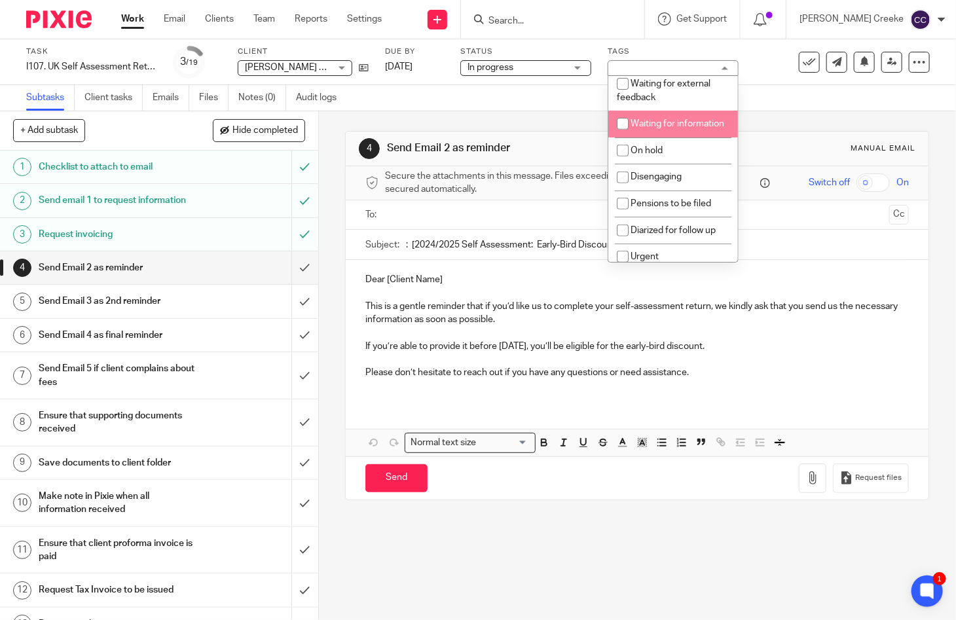
click at [678, 122] on li "Waiting for information" at bounding box center [673, 124] width 130 height 27
checkbox input "true"
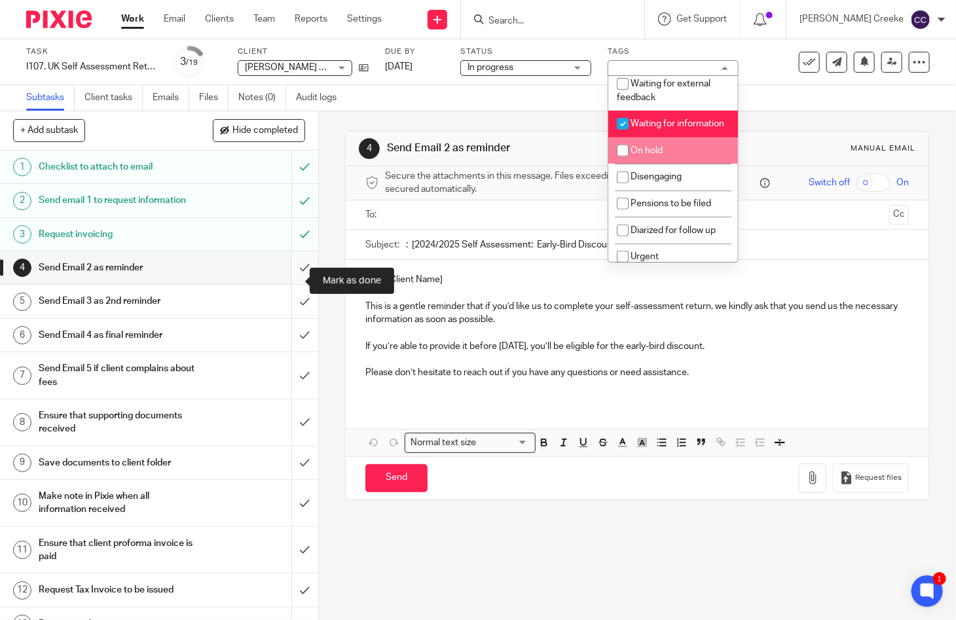
click at [293, 276] on input "submit" at bounding box center [159, 267] width 318 height 33
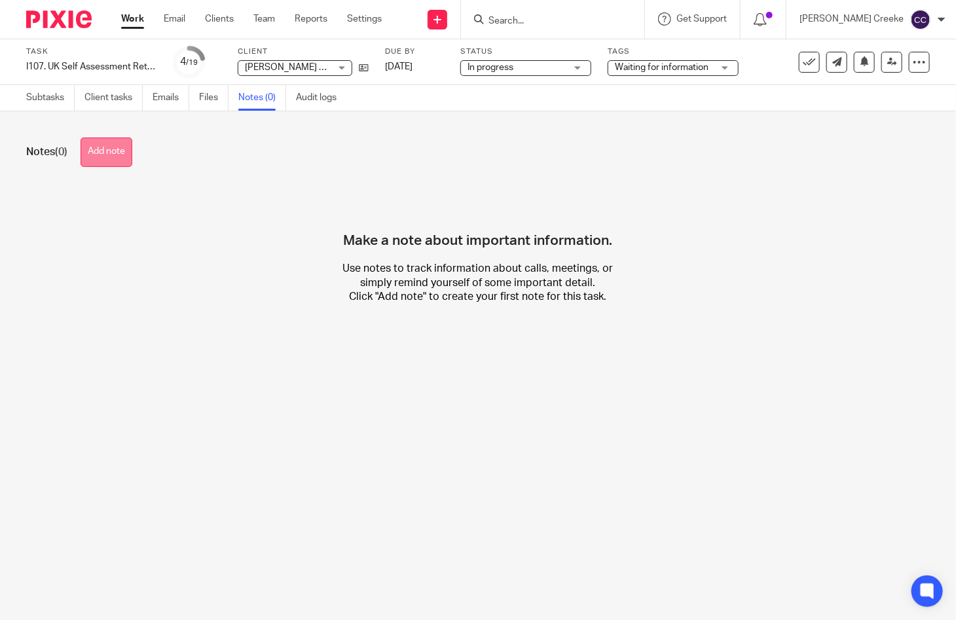
click at [108, 154] on button "Add note" at bounding box center [107, 151] width 52 height 29
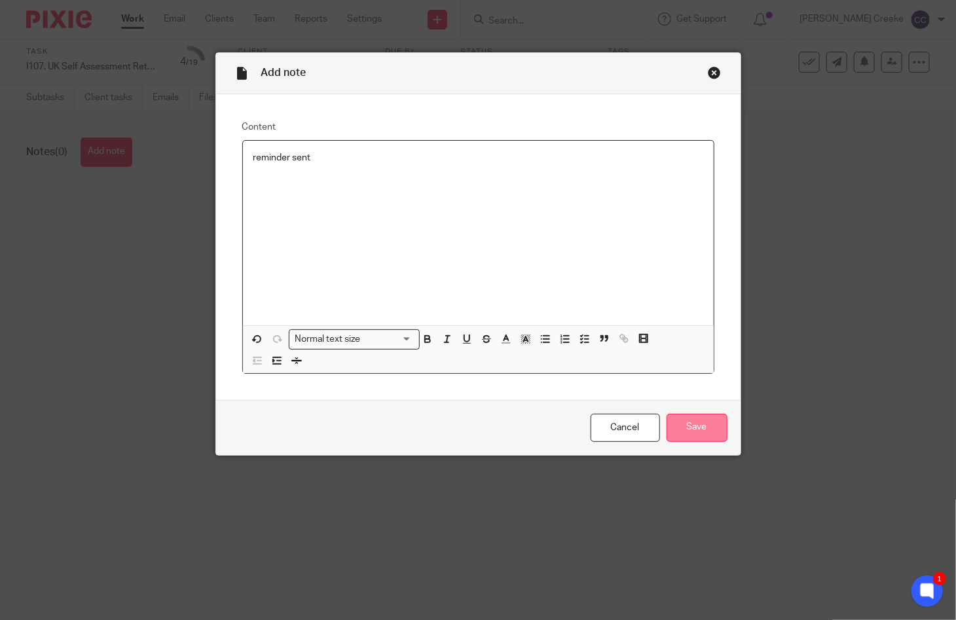
click at [686, 423] on input "Save" at bounding box center [696, 428] width 61 height 28
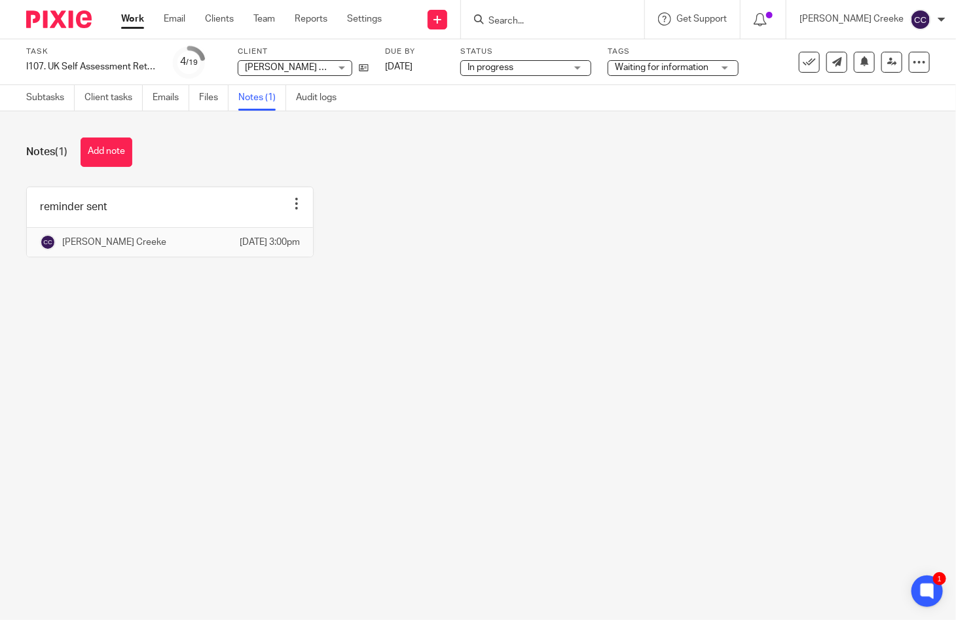
click at [540, 19] on input "Search" at bounding box center [546, 22] width 118 height 12
type input "e"
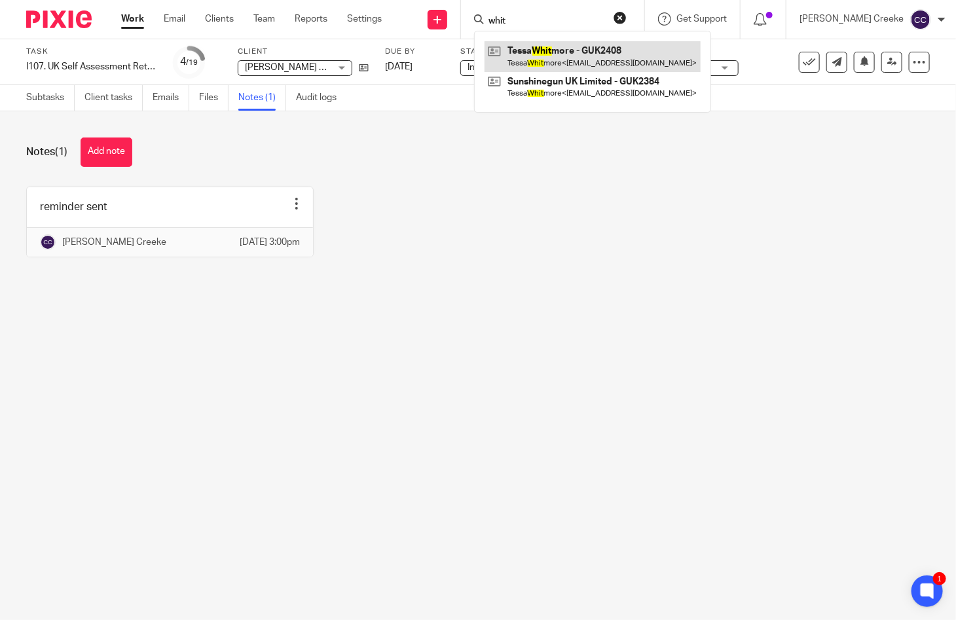
type input "whit"
click at [547, 46] on link at bounding box center [592, 56] width 216 height 30
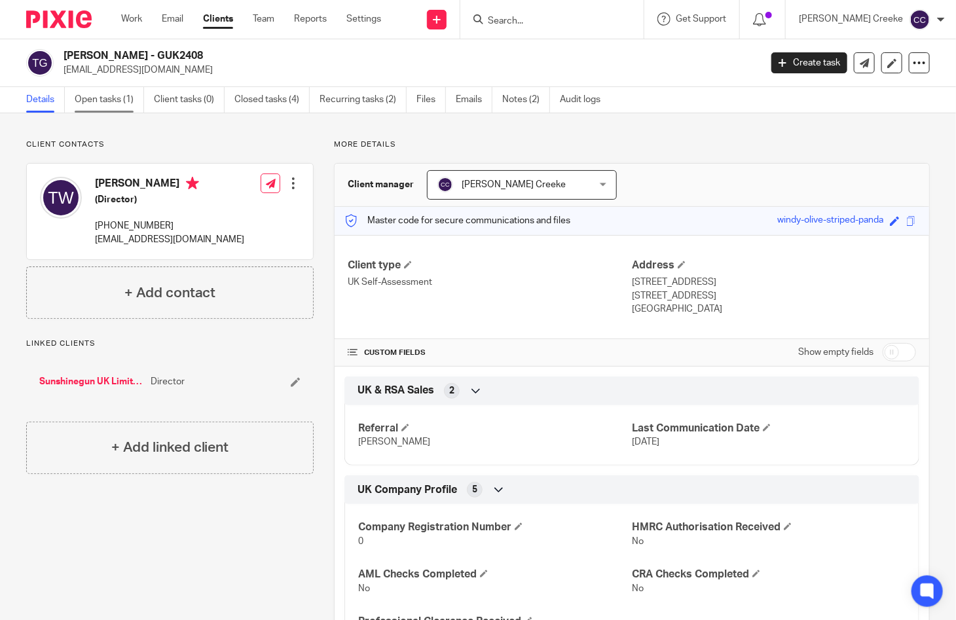
click at [118, 99] on link "Open tasks (1)" at bounding box center [109, 100] width 69 height 26
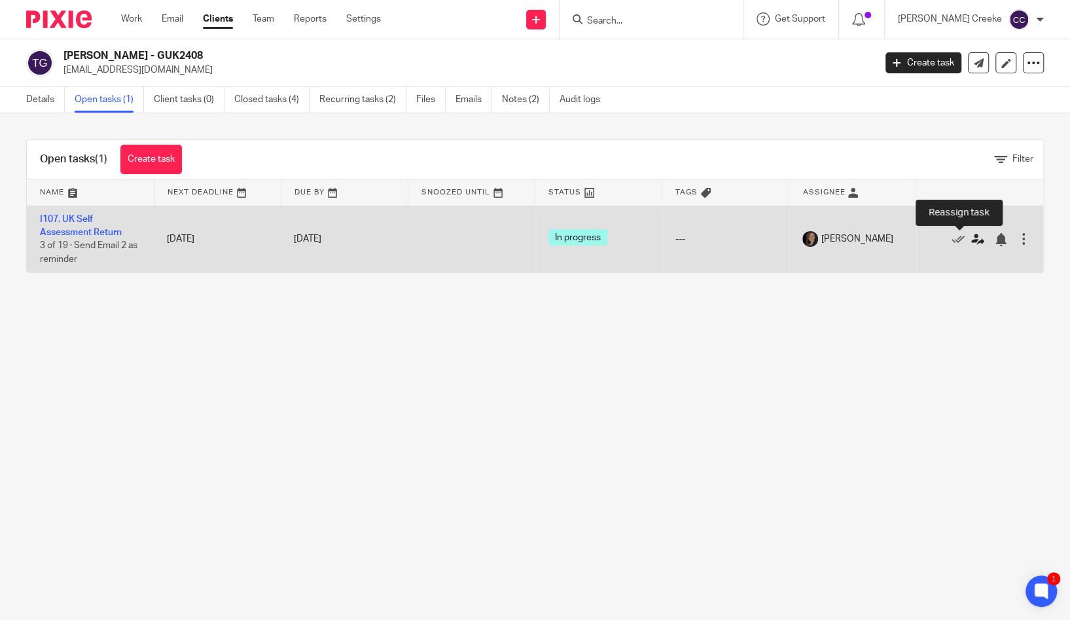
click at [955, 238] on icon at bounding box center [977, 239] width 13 height 13
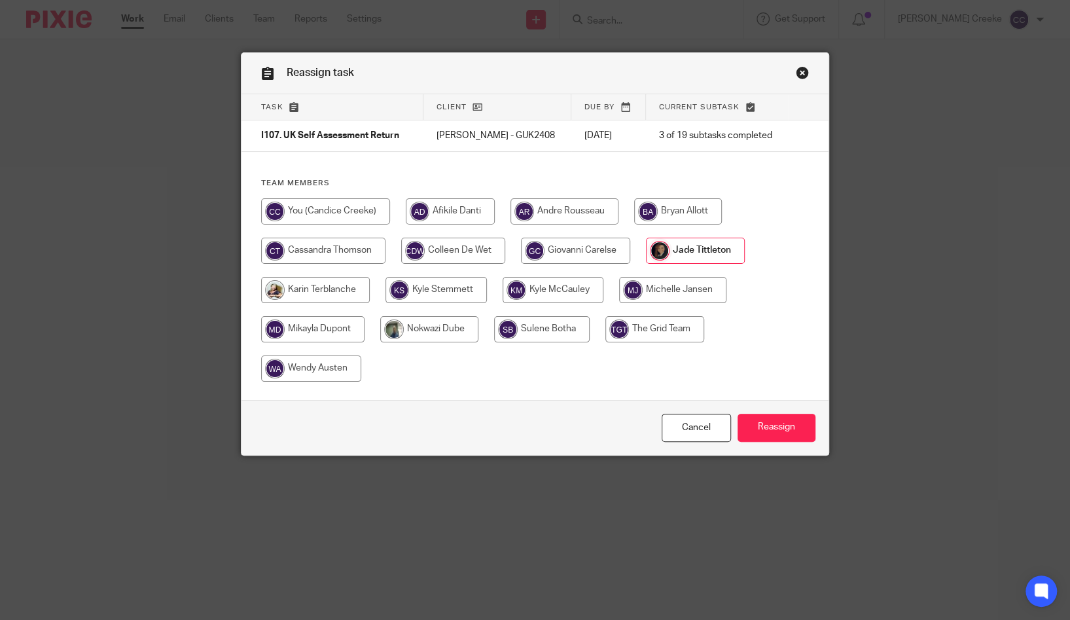
click at [321, 213] on input "radio" at bounding box center [325, 211] width 129 height 26
radio input "true"
click at [749, 424] on input "Reassign" at bounding box center [777, 428] width 78 height 28
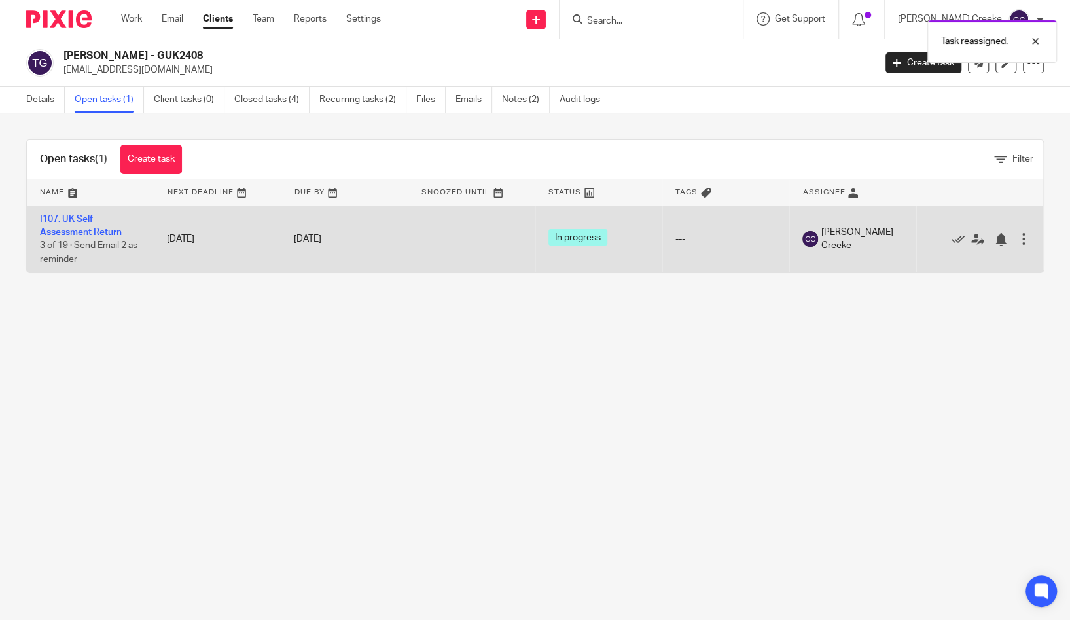
click at [1017, 238] on div at bounding box center [1023, 238] width 13 height 13
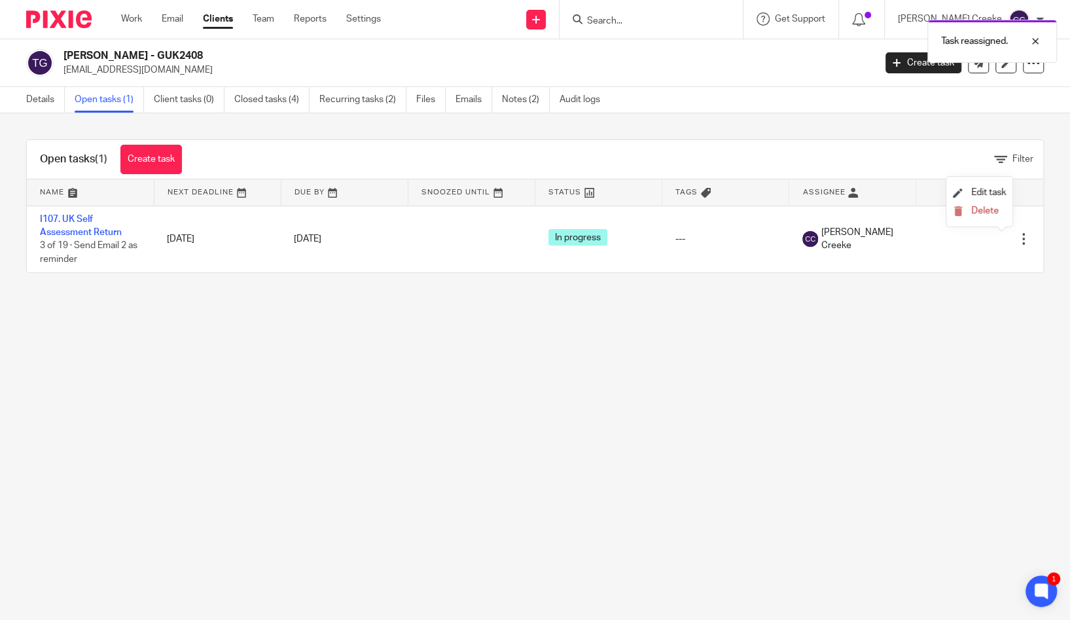
drag, startPoint x: 497, startPoint y: 328, endPoint x: 512, endPoint y: 289, distance: 41.2
click at [497, 328] on main "[PERSON_NAME] - GUK2408 [EMAIL_ADDRESS][DOMAIN_NAME] Create task Export data Me…" at bounding box center [535, 310] width 1070 height 620
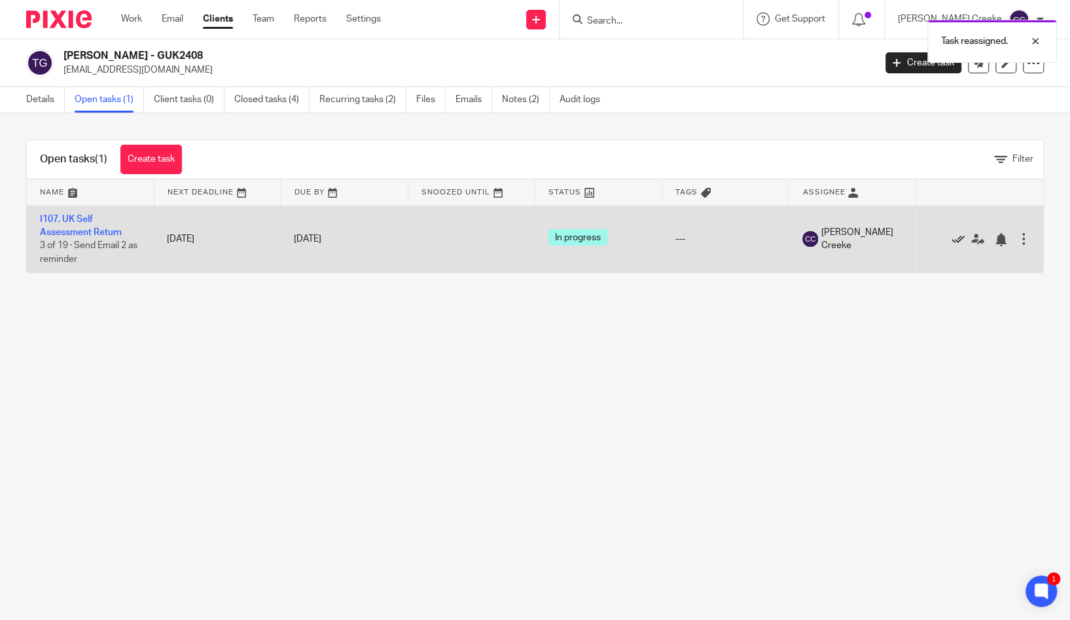
click at [952, 237] on icon at bounding box center [958, 239] width 13 height 13
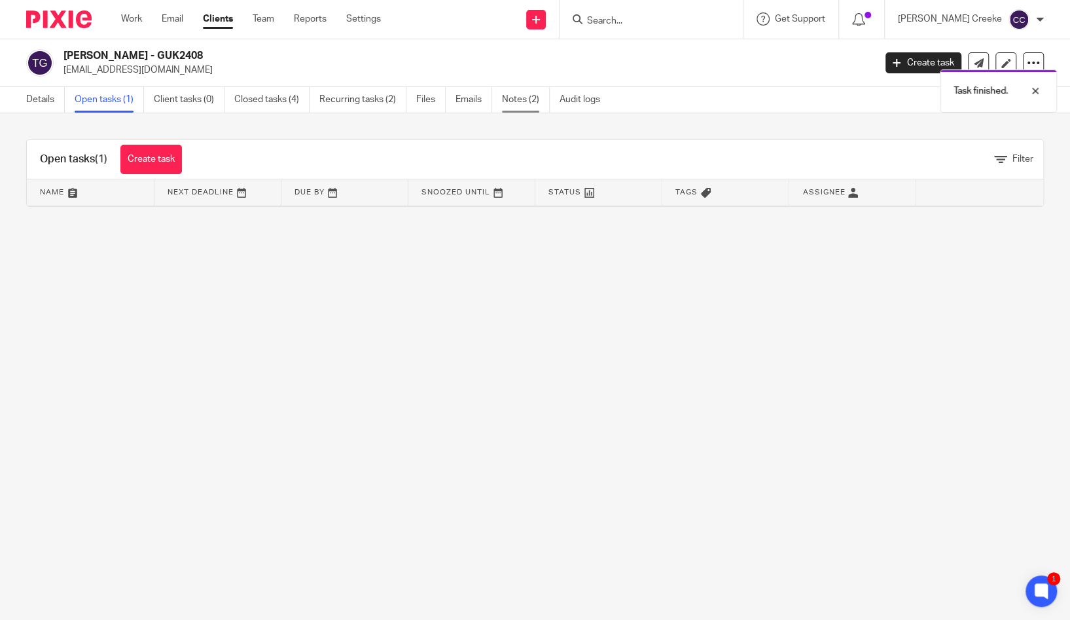
click at [524, 100] on link "Notes (2)" at bounding box center [526, 100] width 48 height 26
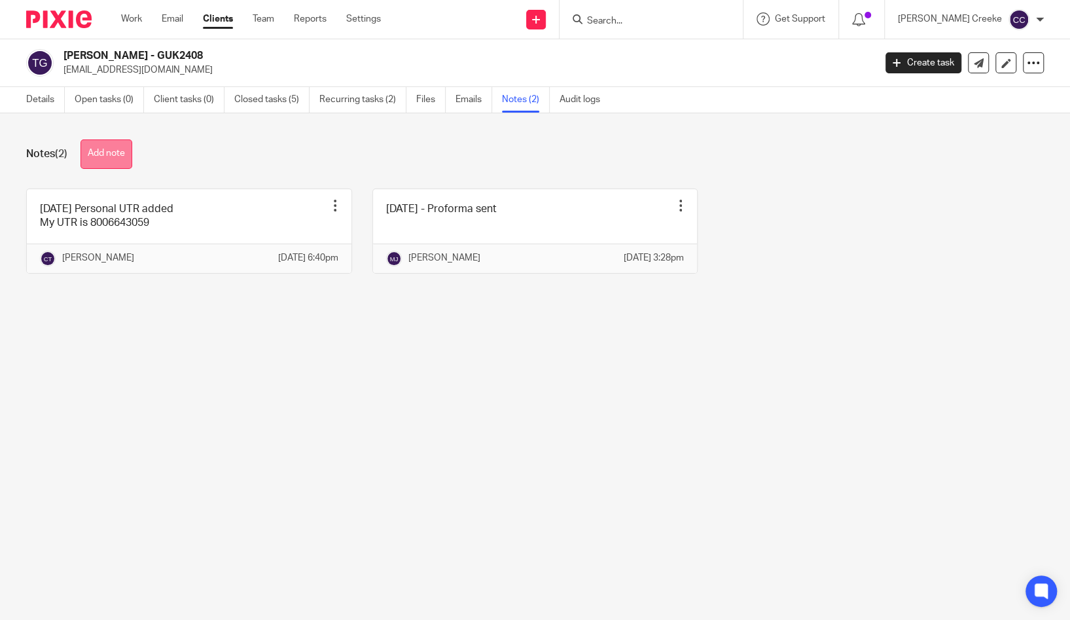
click at [98, 156] on button "Add note" at bounding box center [107, 153] width 52 height 29
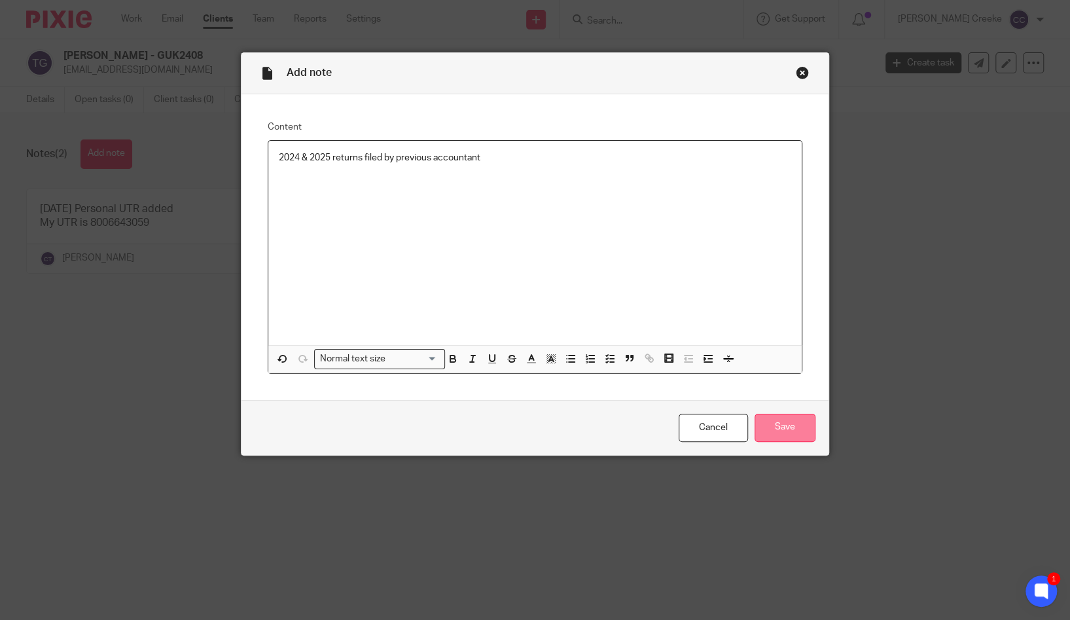
click at [779, 430] on input "Save" at bounding box center [785, 428] width 61 height 28
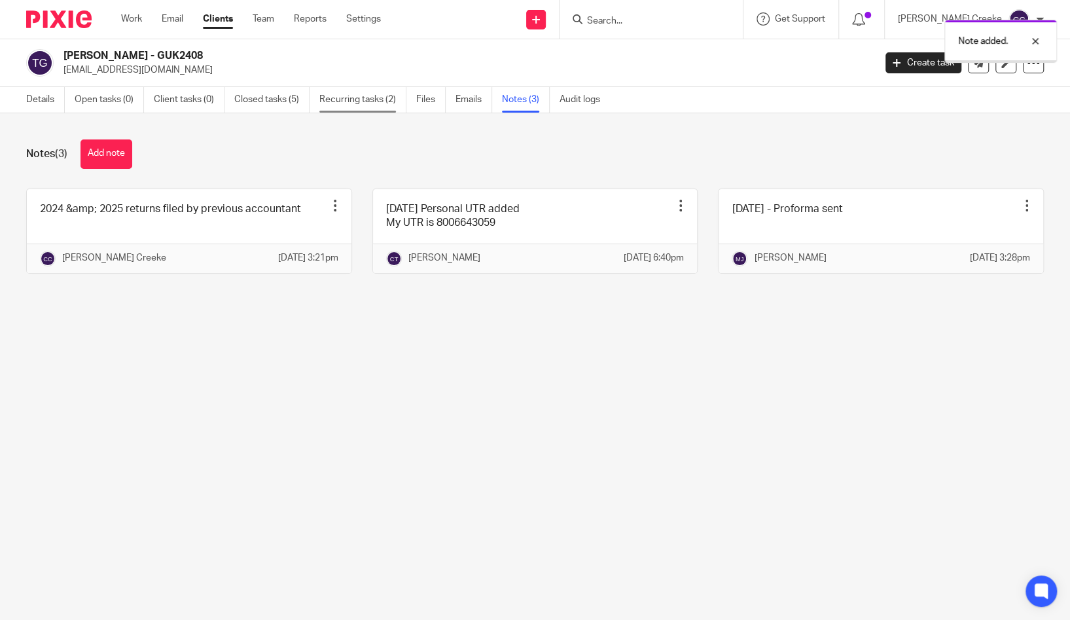
click at [349, 107] on link "Recurring tasks (2)" at bounding box center [362, 100] width 87 height 26
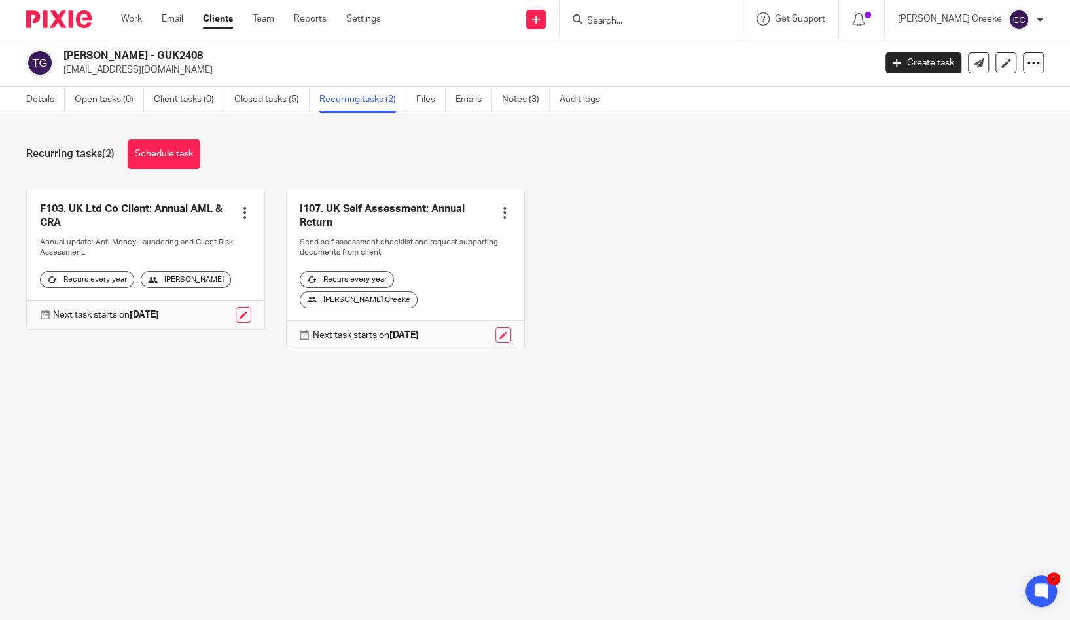
drag, startPoint x: 647, startPoint y: 24, endPoint x: 653, endPoint y: 18, distance: 7.9
click at [647, 24] on input "Search" at bounding box center [645, 22] width 118 height 12
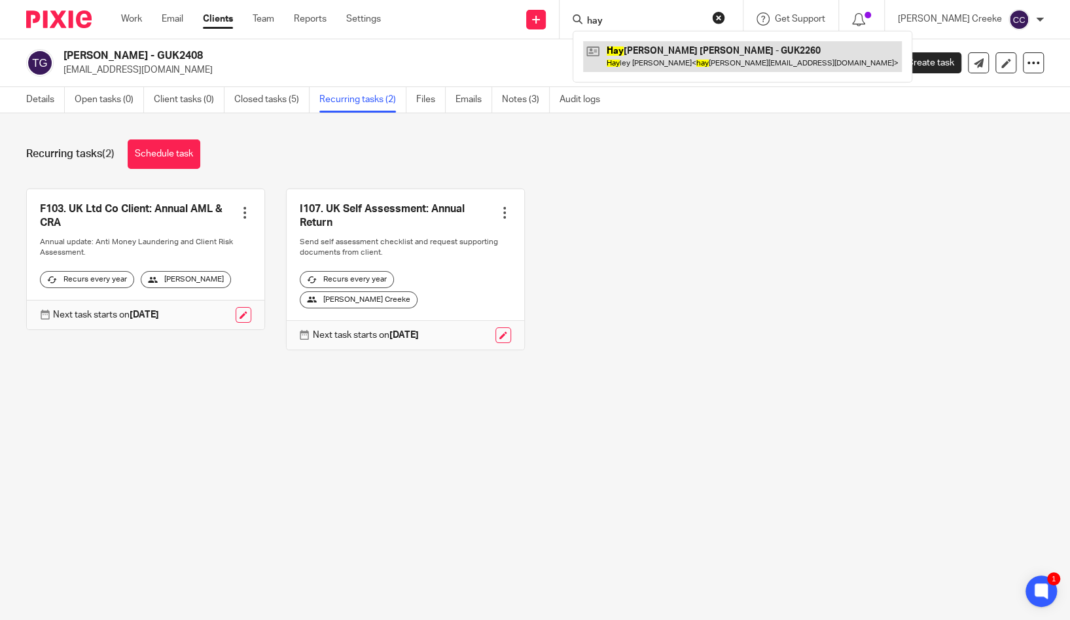
type input "hay"
click at [726, 51] on link at bounding box center [742, 56] width 319 height 30
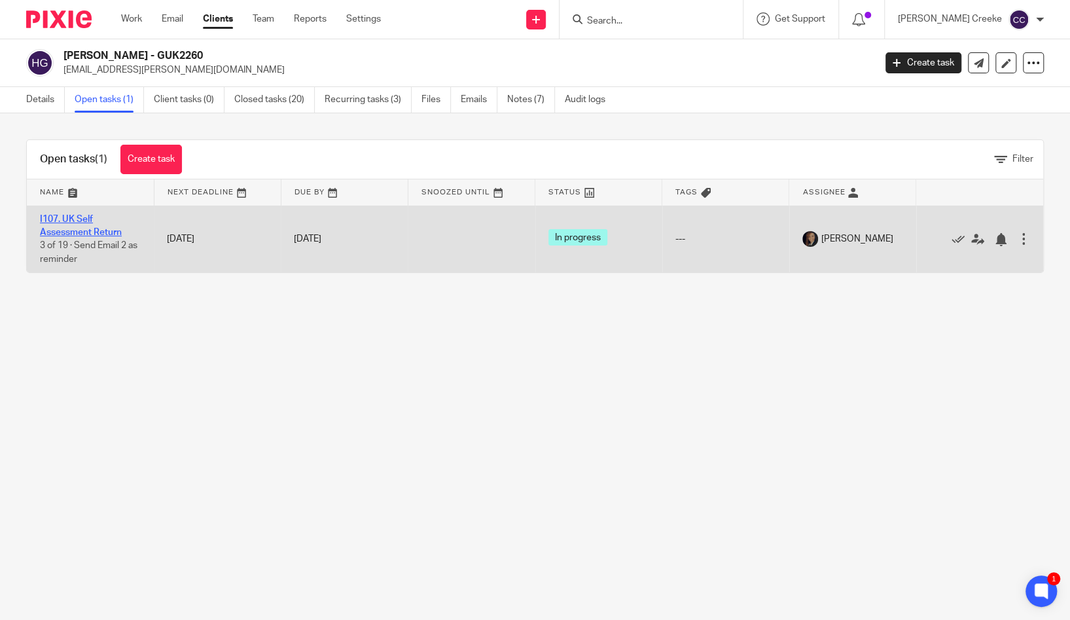
click at [74, 228] on link "I107. UK Self Assessment Return" at bounding box center [81, 226] width 82 height 22
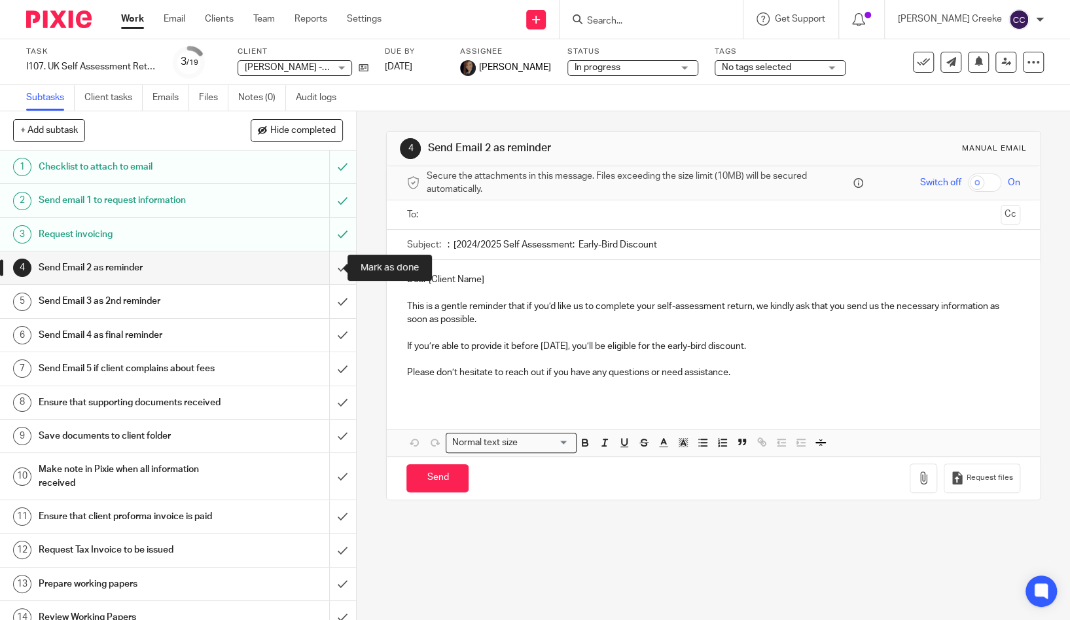
click at [335, 273] on input "submit" at bounding box center [178, 267] width 356 height 33
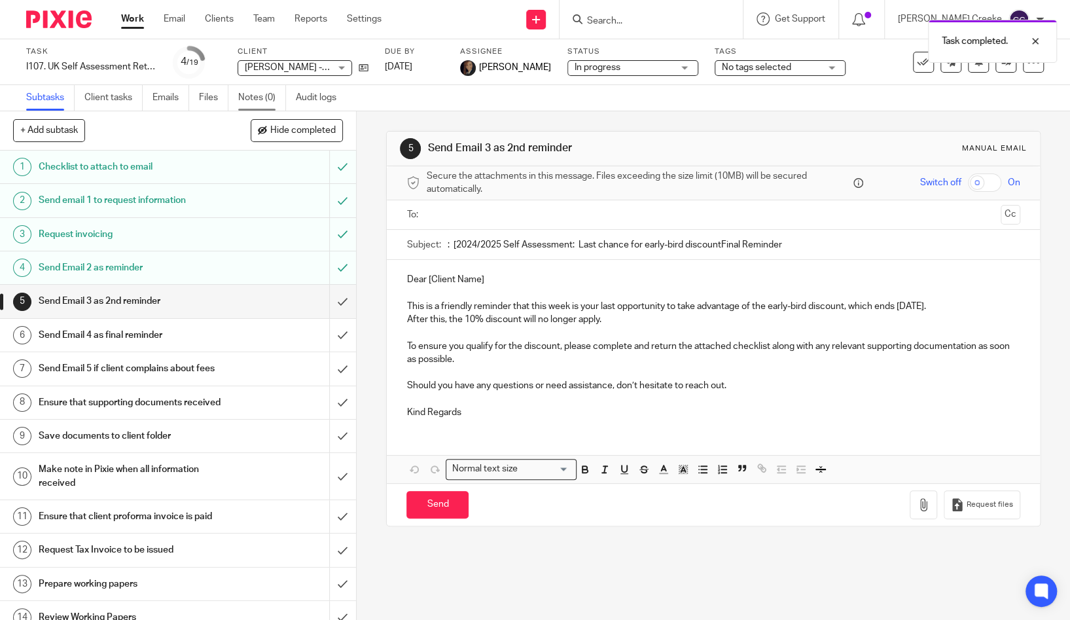
click at [269, 94] on link "Notes (0)" at bounding box center [262, 98] width 48 height 26
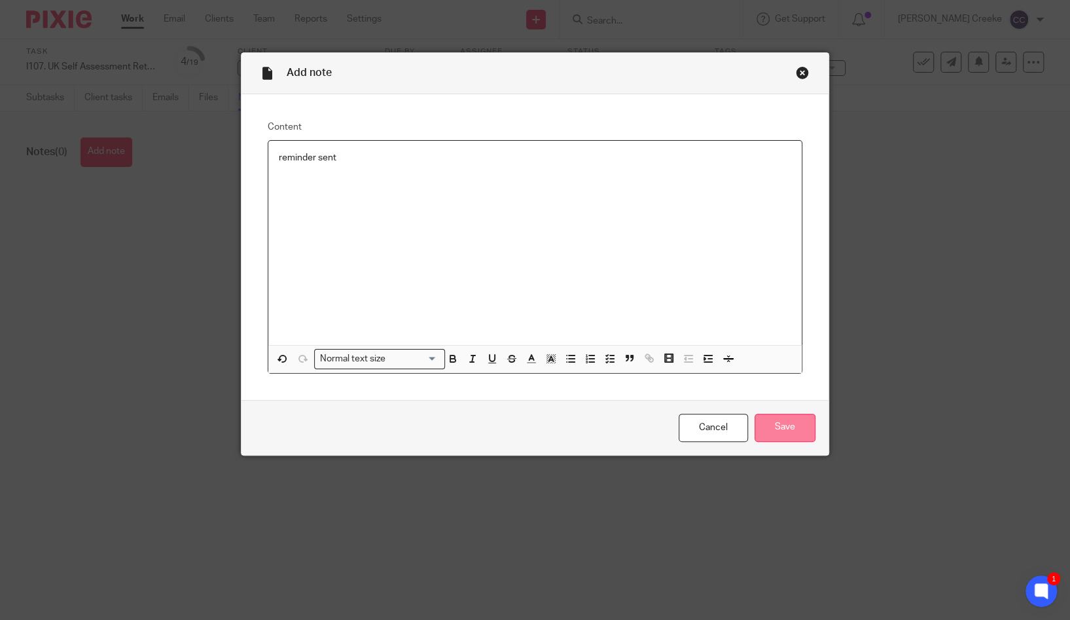
click at [808, 423] on input "Save" at bounding box center [785, 428] width 61 height 28
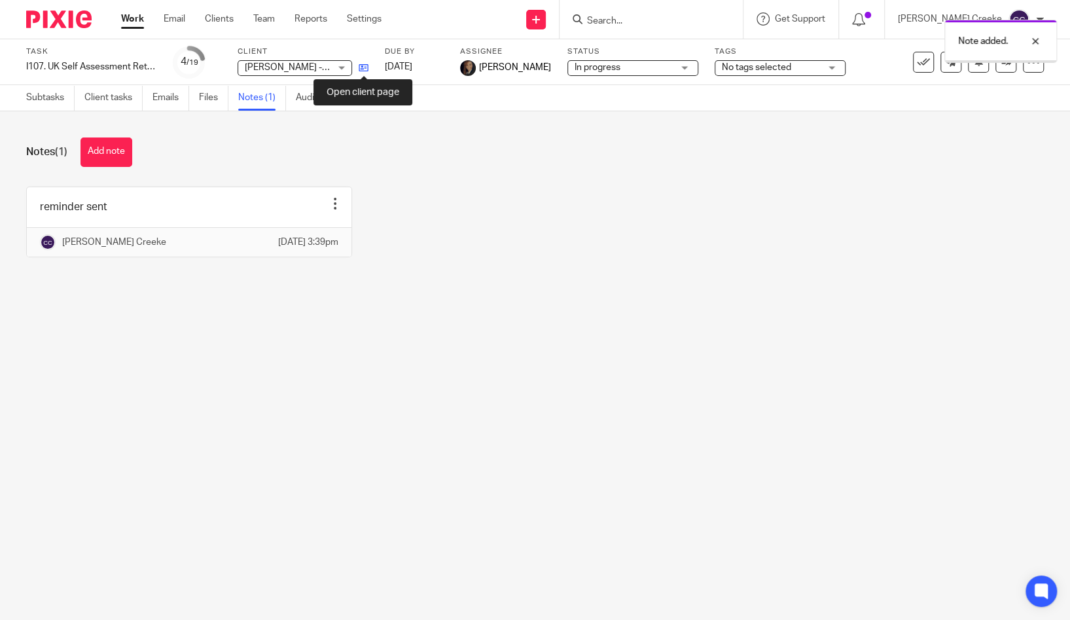
click at [365, 70] on icon at bounding box center [364, 68] width 10 height 10
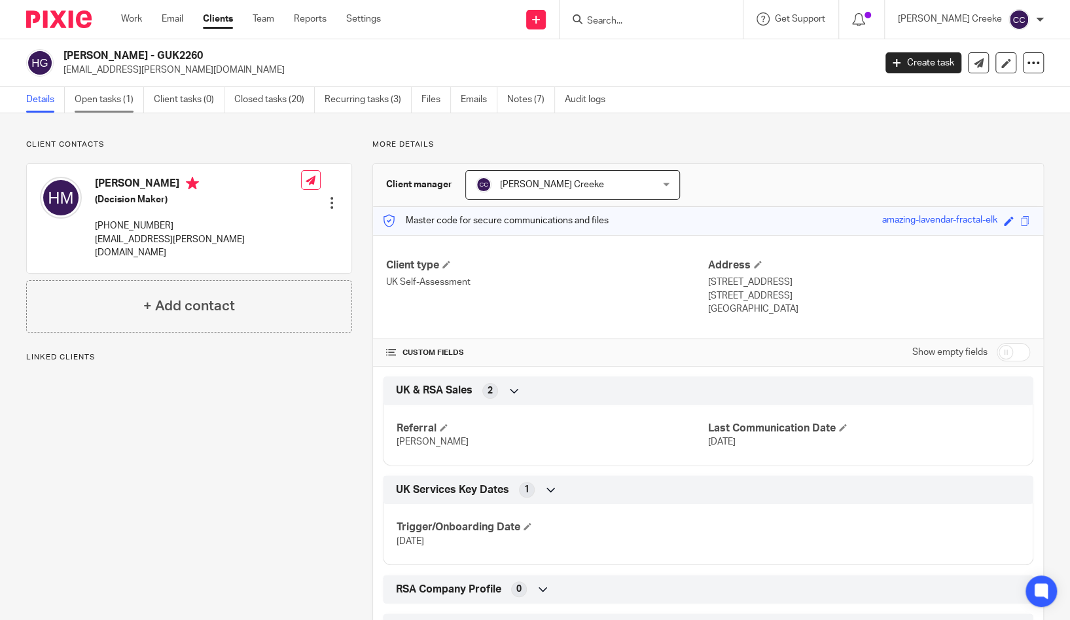
click at [111, 98] on link "Open tasks (1)" at bounding box center [109, 100] width 69 height 26
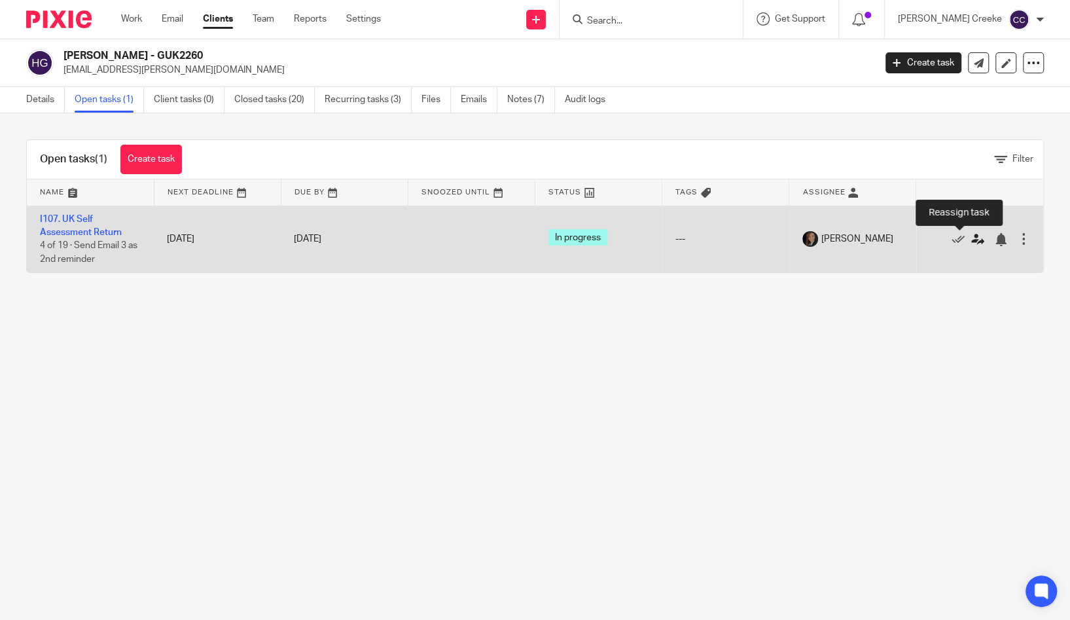
click at [971, 238] on icon at bounding box center [977, 239] width 13 height 13
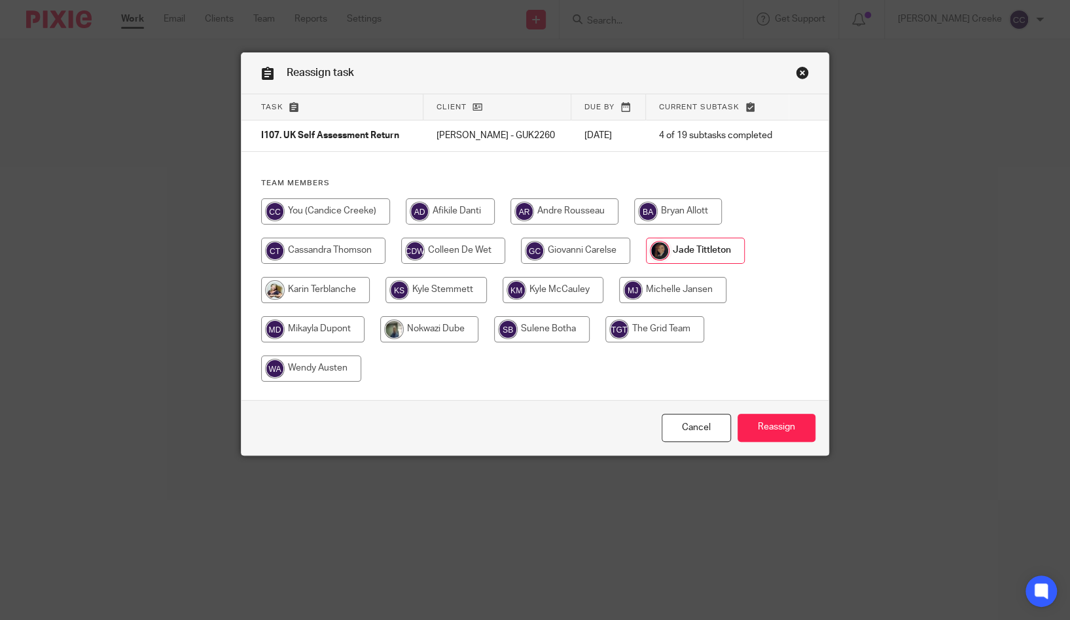
click at [305, 213] on input "radio" at bounding box center [325, 211] width 129 height 26
radio input "true"
click at [761, 415] on input "Reassign" at bounding box center [777, 428] width 78 height 28
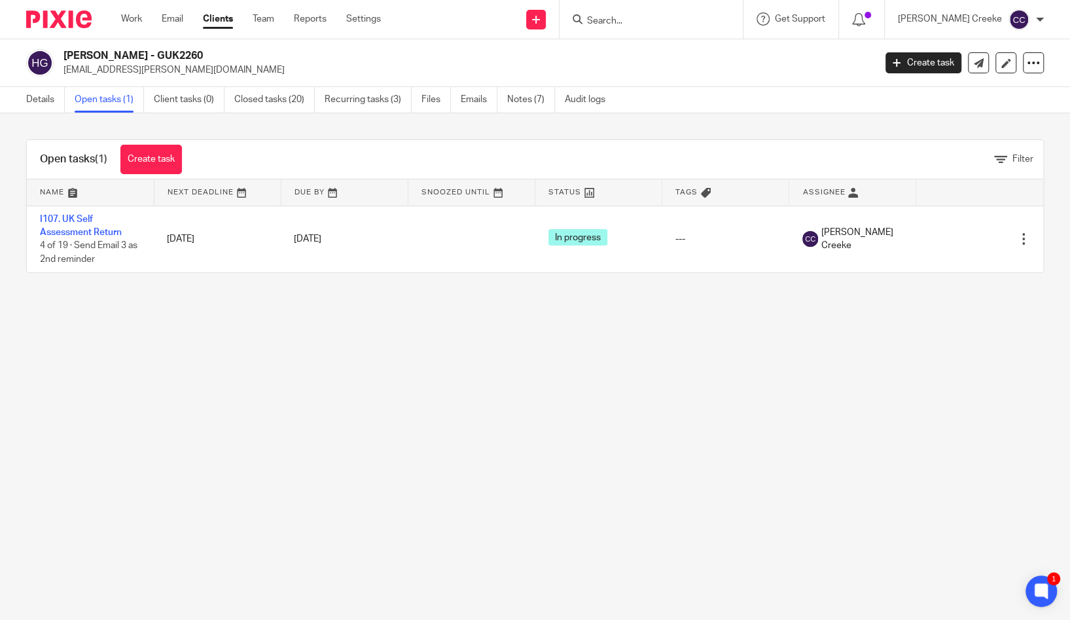
drag, startPoint x: 667, startPoint y: 518, endPoint x: 644, endPoint y: 74, distance: 445.0
click at [667, 515] on main "Hayley McCauley - GUK2260 hayley-parker@hotmail.com Create task Export data Mer…" at bounding box center [535, 310] width 1070 height 620
click at [658, 24] on input "Search" at bounding box center [645, 22] width 118 height 12
type input "n"
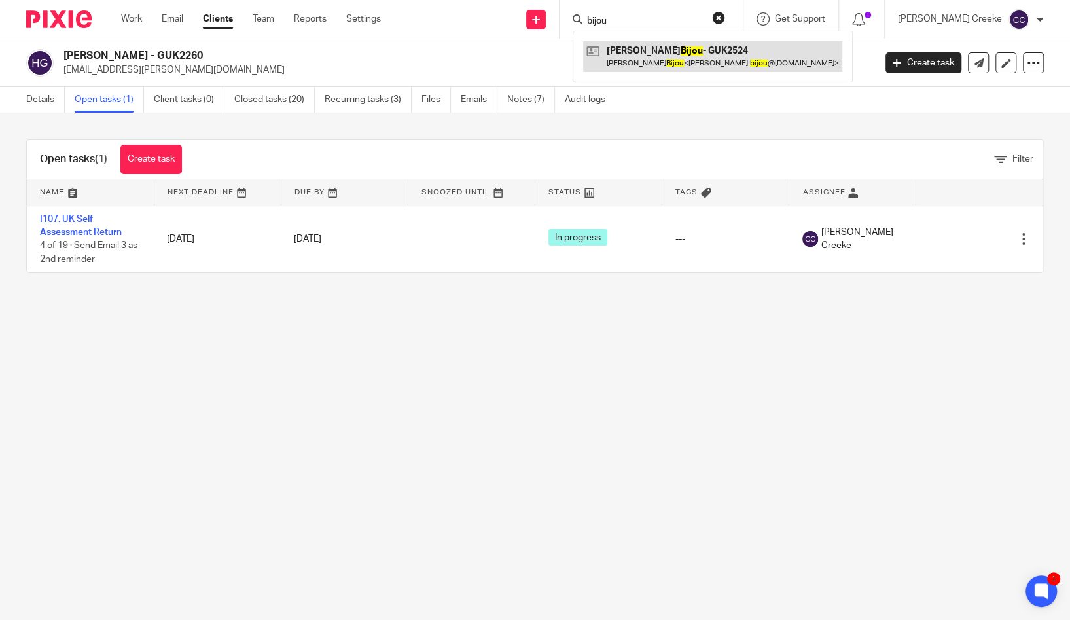
type input "bijou"
click at [654, 60] on link at bounding box center [712, 56] width 259 height 30
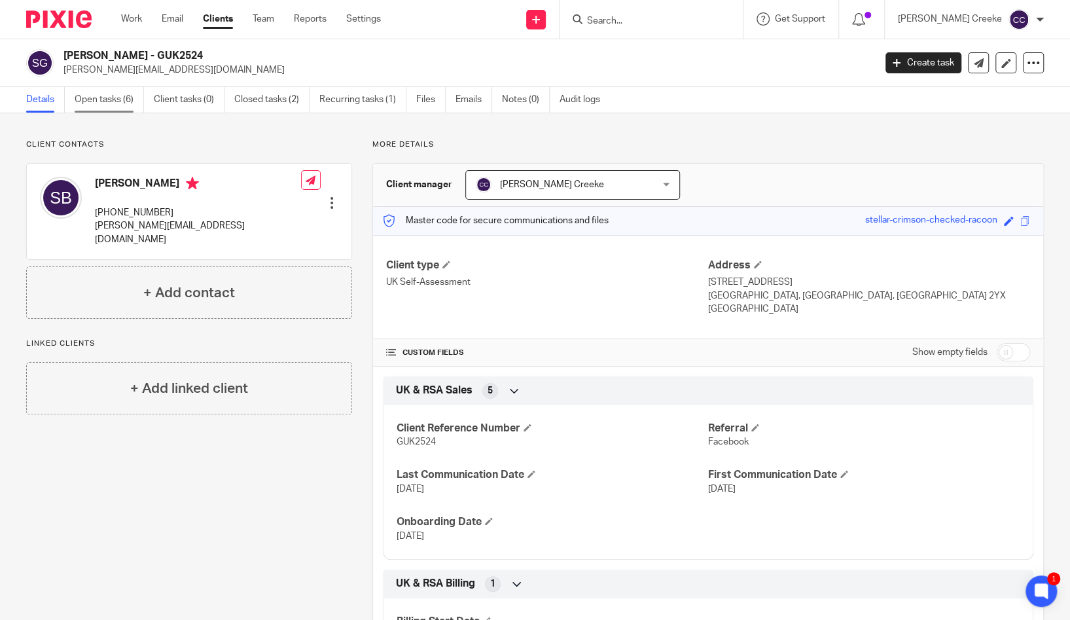
click at [120, 99] on link "Open tasks (6)" at bounding box center [109, 100] width 69 height 26
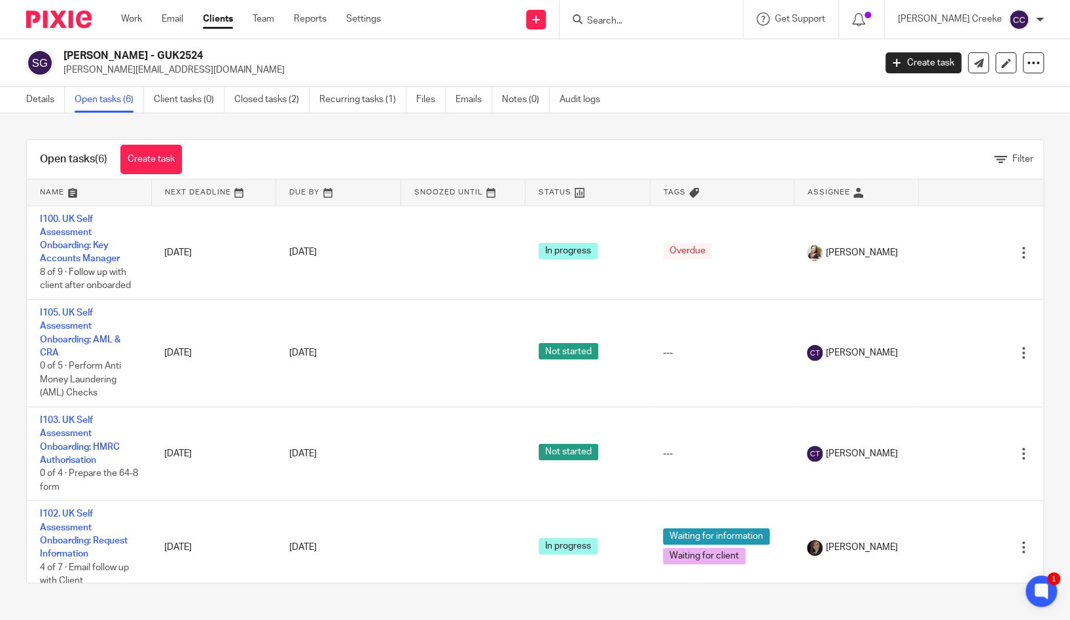
click at [654, 18] on input "Search" at bounding box center [645, 22] width 118 height 12
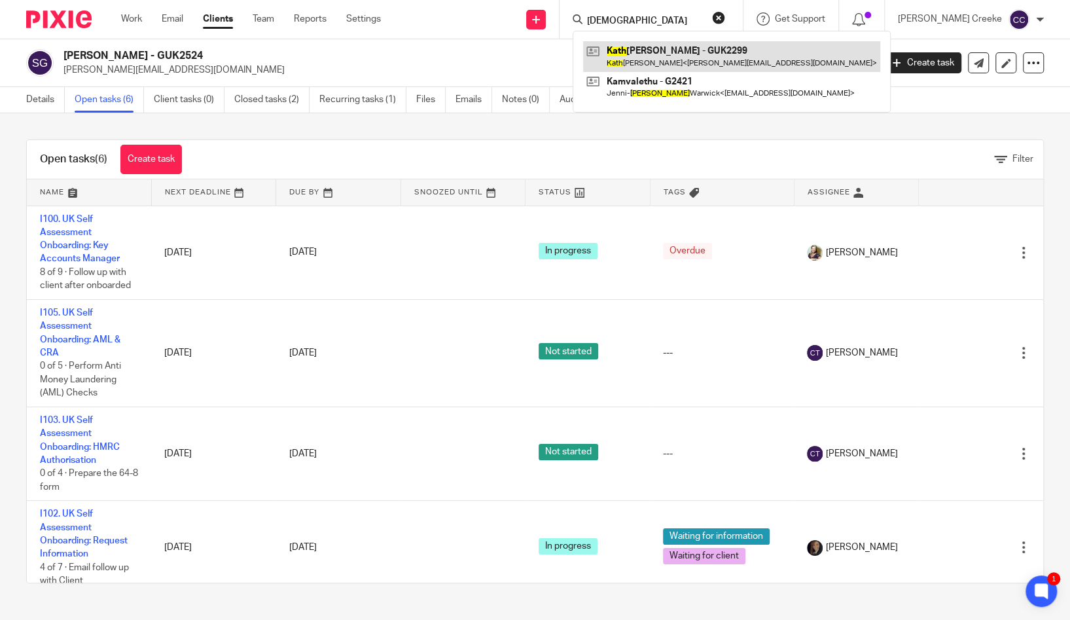
type input "kath"
click at [679, 49] on link at bounding box center [731, 56] width 297 height 30
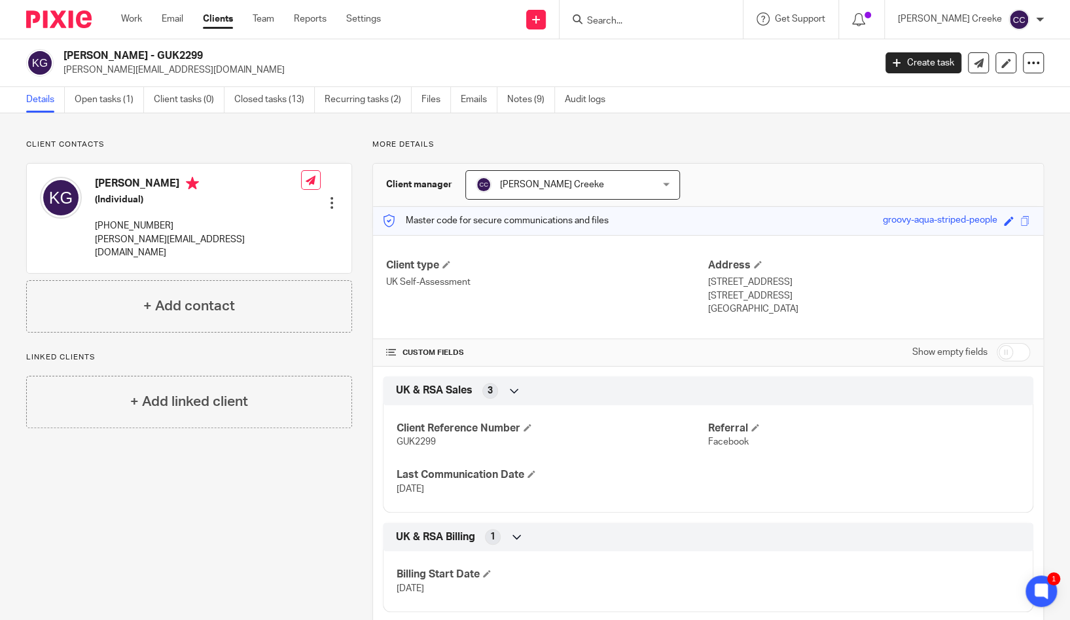
click at [675, 25] on input "Search" at bounding box center [645, 22] width 118 height 12
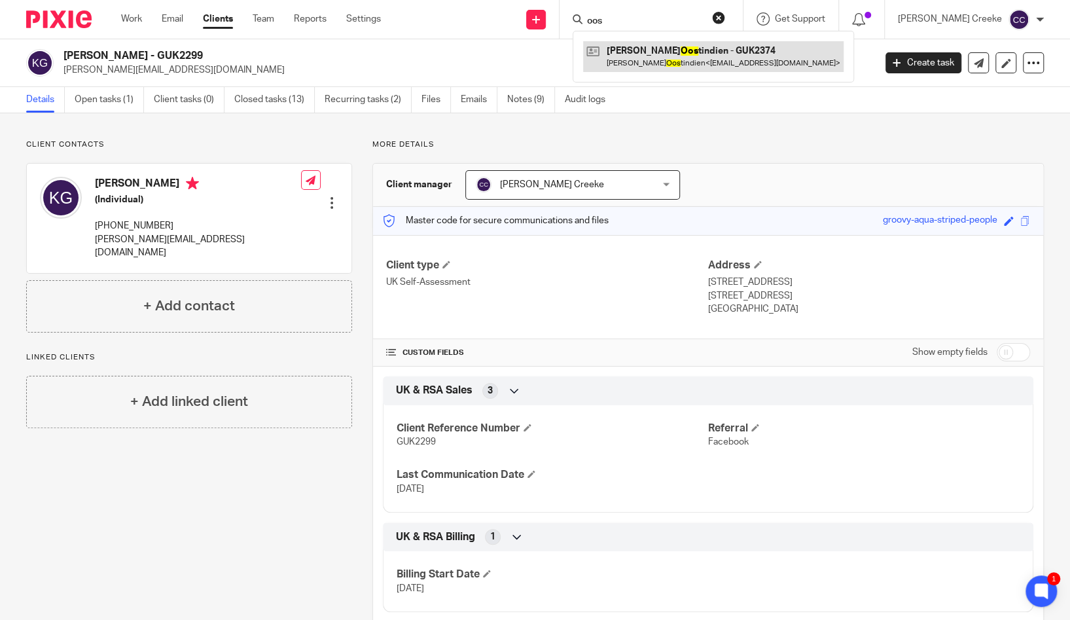
type input "oos"
click at [673, 46] on link at bounding box center [713, 56] width 260 height 30
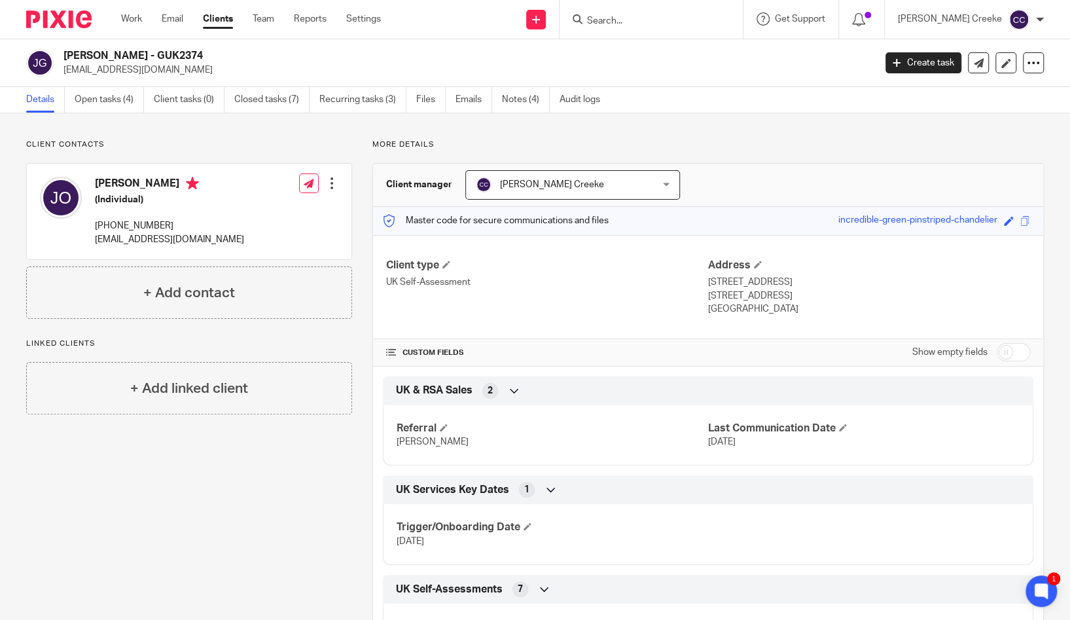
click at [698, 102] on div "Details Open tasks (4) Client tasks (0) Closed tasks (7) Recurring tasks (3) Fi…" at bounding box center [535, 100] width 1070 height 26
click at [106, 92] on link "Open tasks (4)" at bounding box center [109, 100] width 69 height 26
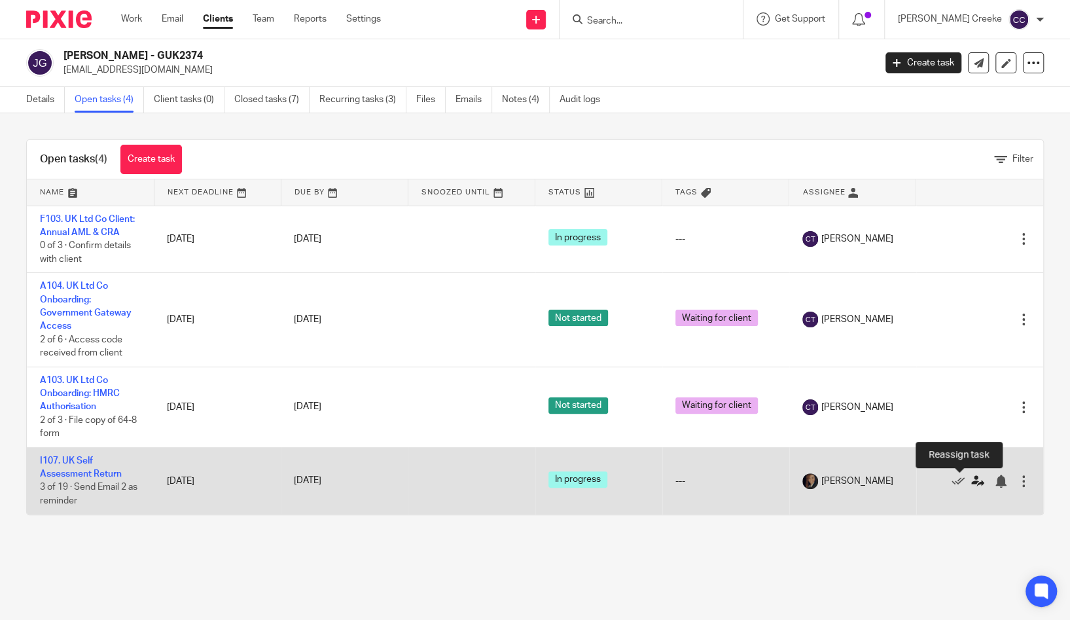
click at [971, 481] on icon at bounding box center [977, 481] width 13 height 13
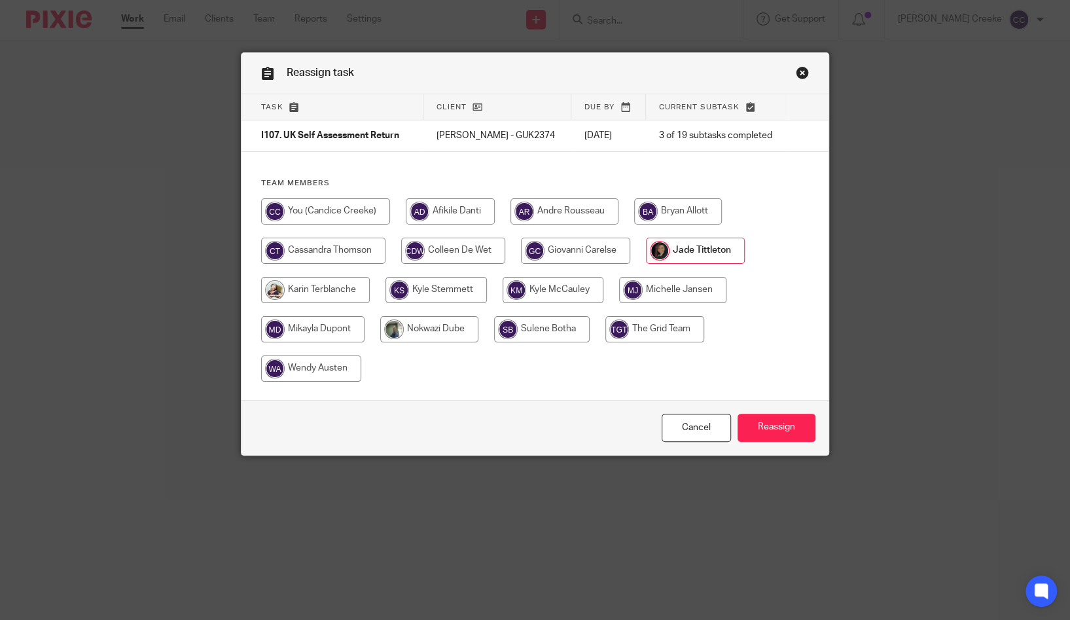
click at [309, 209] on input "radio" at bounding box center [325, 211] width 129 height 26
radio input "true"
click at [756, 428] on input "Reassign" at bounding box center [777, 428] width 78 height 28
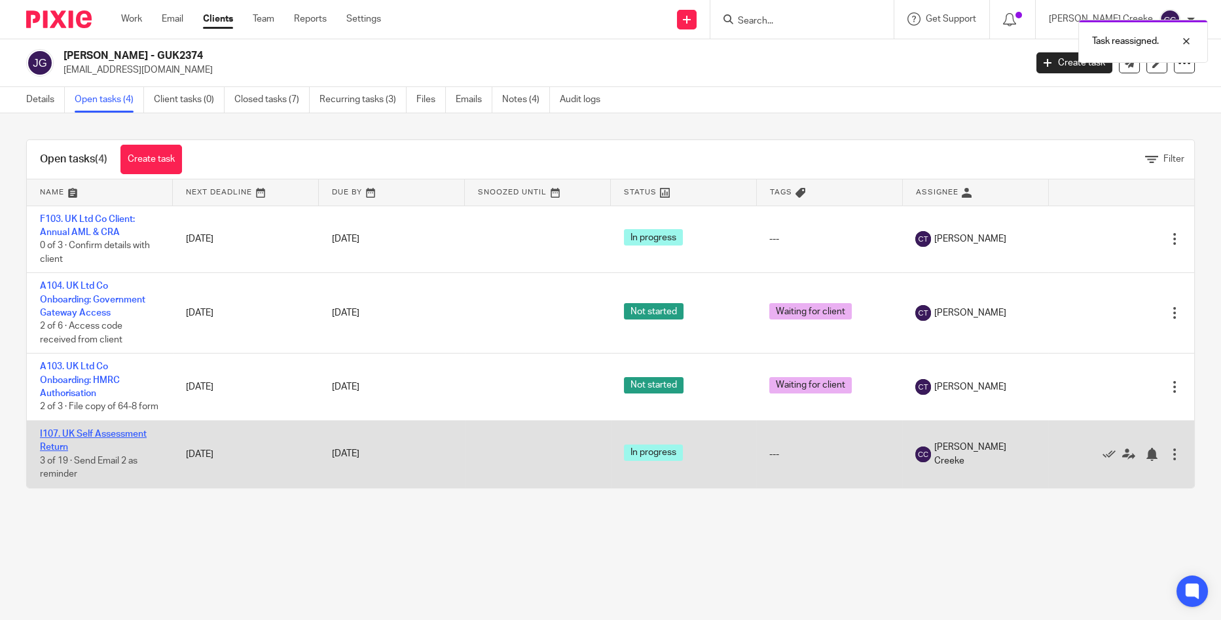
click at [126, 446] on link "I107. UK Self Assessment Return" at bounding box center [93, 440] width 107 height 22
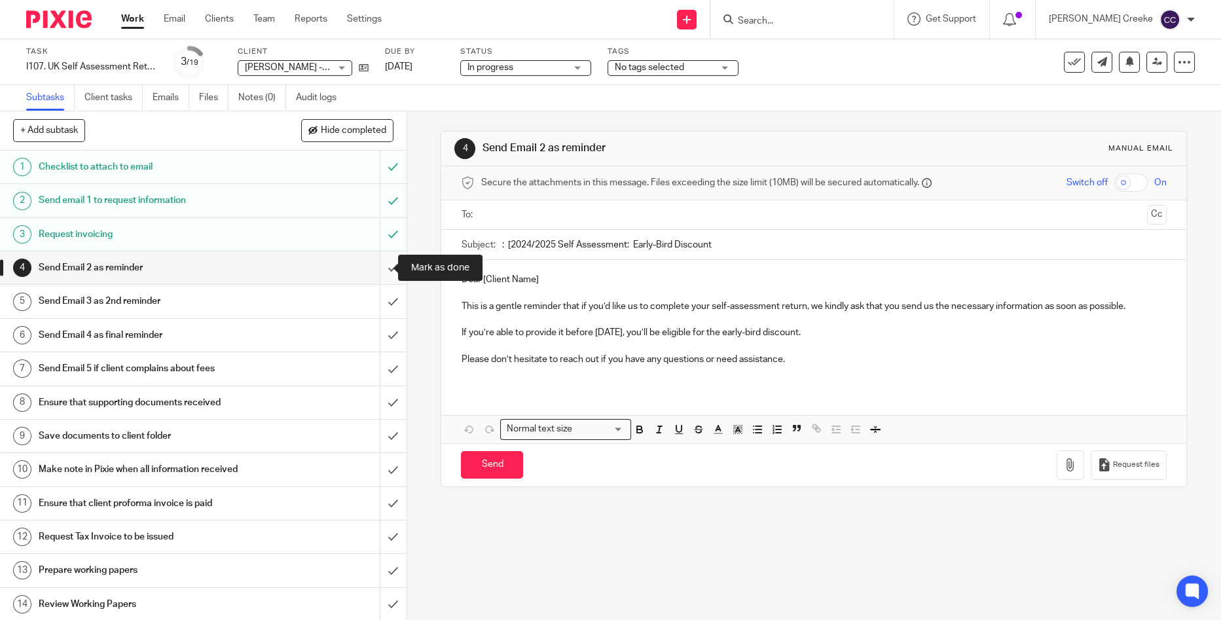
click at [384, 266] on input "submit" at bounding box center [203, 267] width 406 height 33
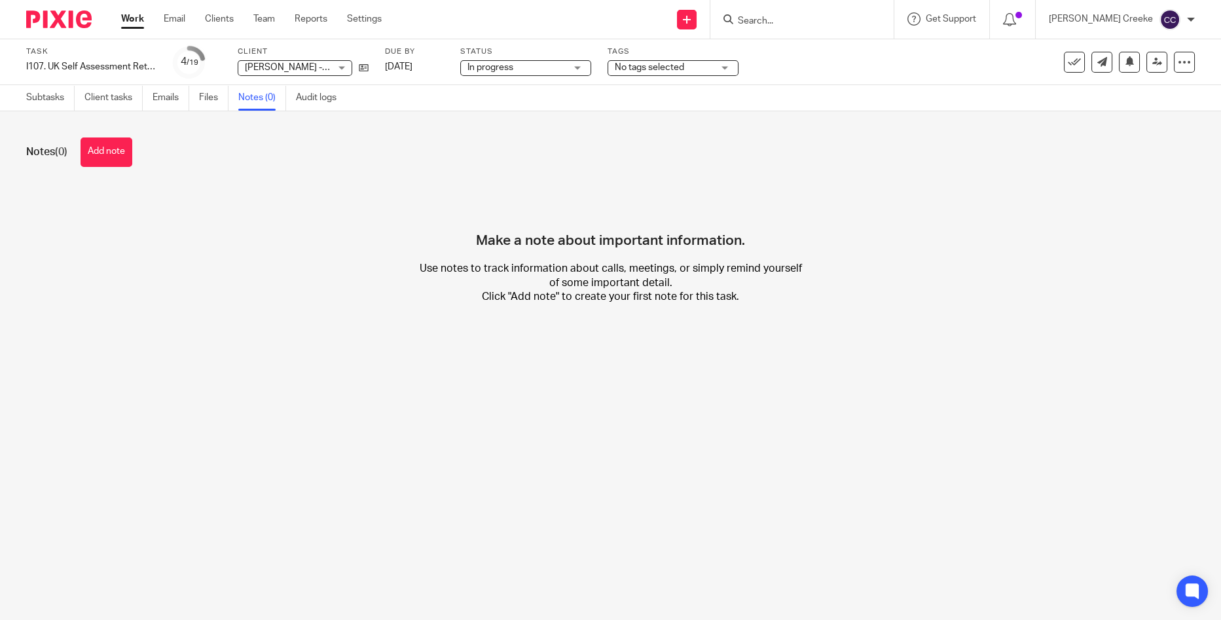
drag, startPoint x: 122, startPoint y: 151, endPoint x: 135, endPoint y: 151, distance: 13.1
click at [123, 151] on button "Add note" at bounding box center [107, 151] width 52 height 29
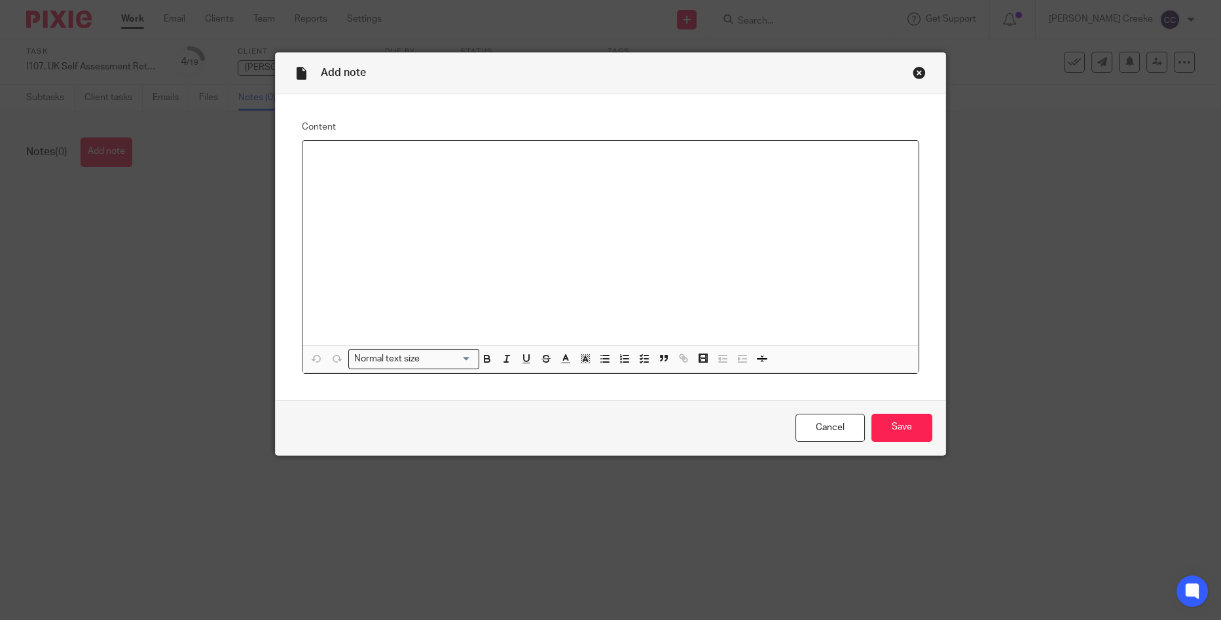
click at [346, 211] on div at bounding box center [610, 243] width 617 height 204
drag, startPoint x: 882, startPoint y: 433, endPoint x: 882, endPoint y: 421, distance: 11.8
click at [883, 433] on input "Save" at bounding box center [901, 428] width 61 height 28
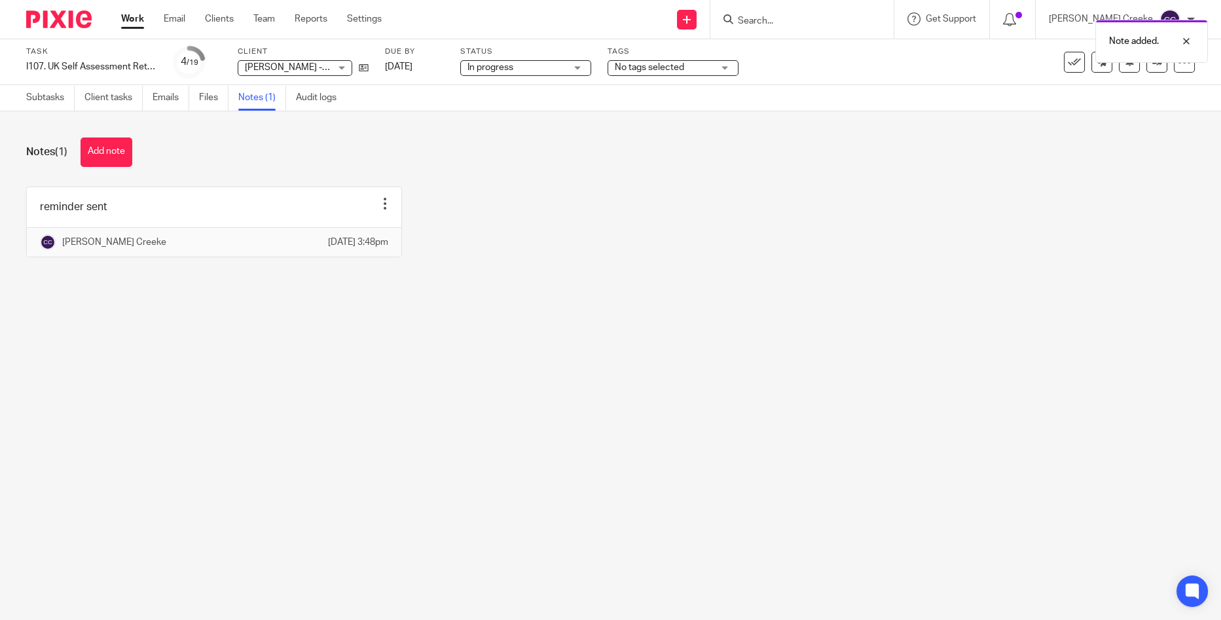
click at [825, 18] on div "Note added." at bounding box center [910, 38] width 598 height 50
click at [795, 20] on div "Note added." at bounding box center [910, 38] width 598 height 50
click at [800, 24] on input "Search" at bounding box center [795, 22] width 118 height 12
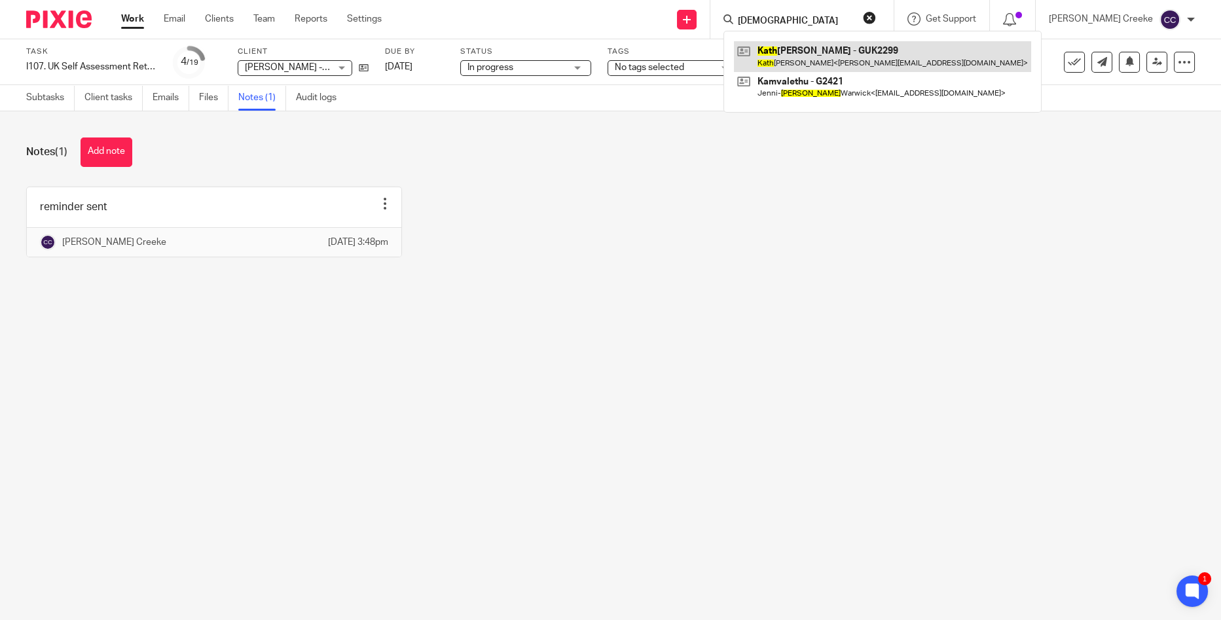
type input "kath"
click at [840, 56] on link at bounding box center [882, 56] width 297 height 30
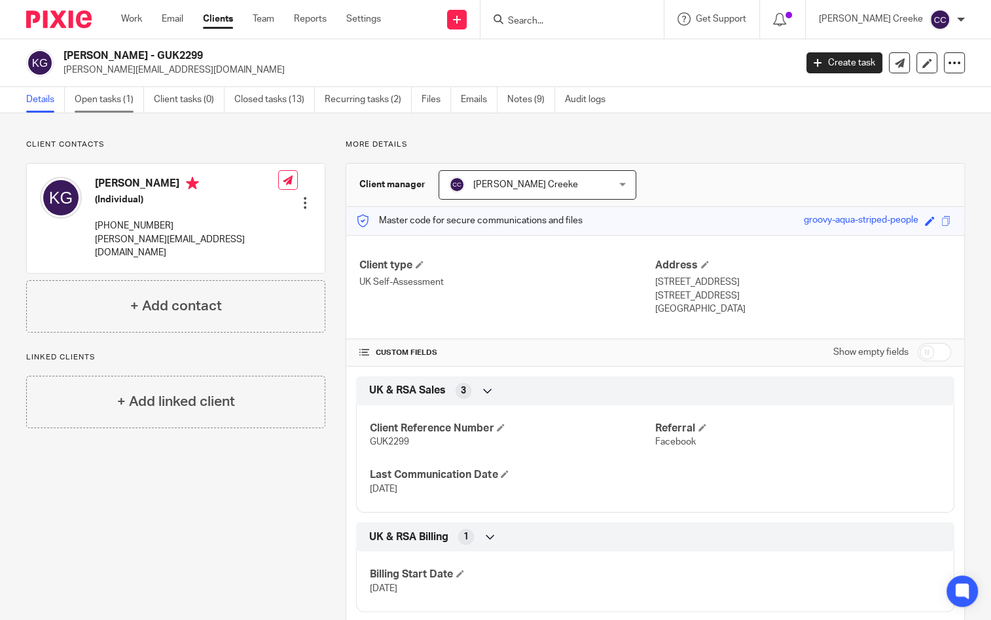
click at [115, 100] on link "Open tasks (1)" at bounding box center [109, 100] width 69 height 26
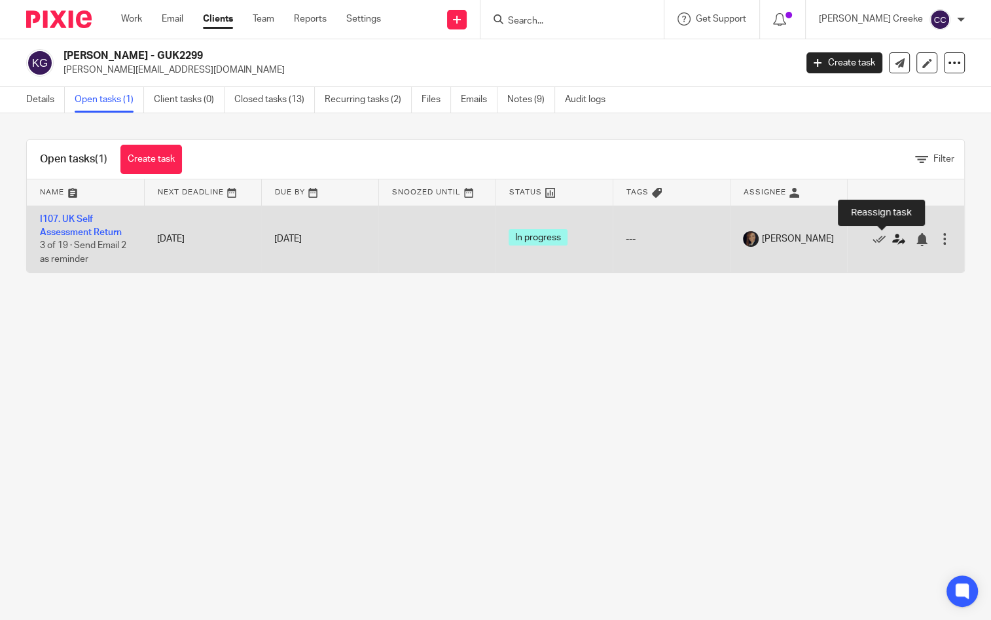
click at [892, 240] on icon at bounding box center [898, 239] width 13 height 13
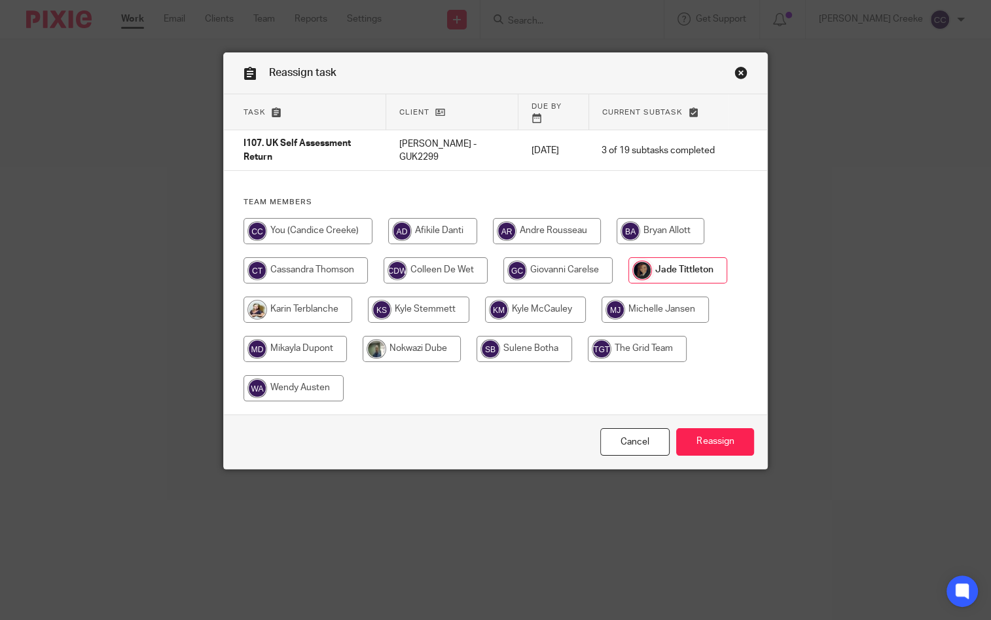
click at [298, 220] on input "radio" at bounding box center [307, 231] width 129 height 26
radio input "true"
click at [715, 432] on input "Reassign" at bounding box center [715, 442] width 78 height 28
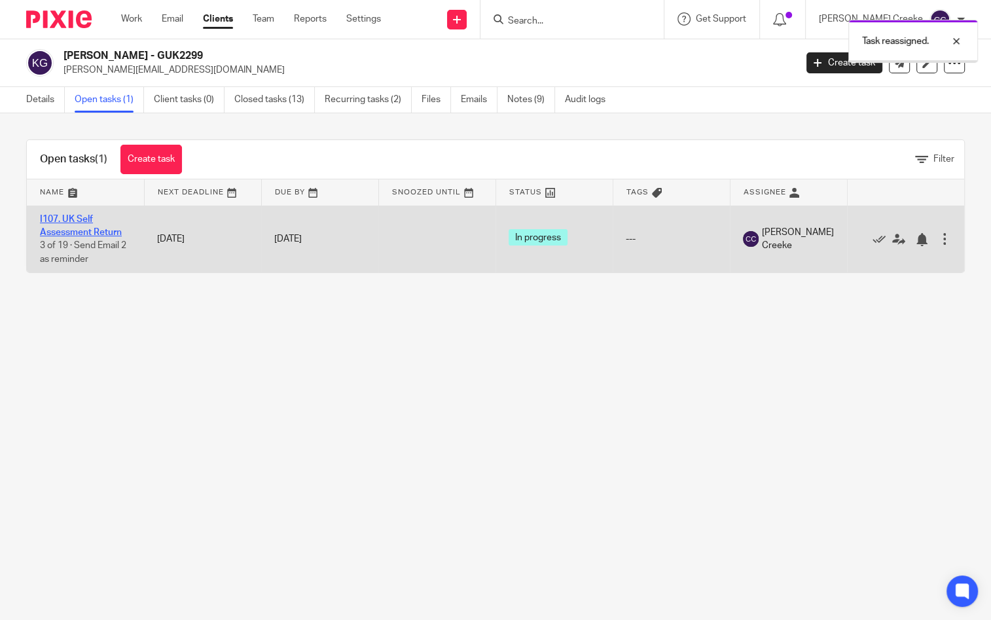
click at [92, 231] on link "I107. UK Self Assessment Return" at bounding box center [81, 226] width 82 height 22
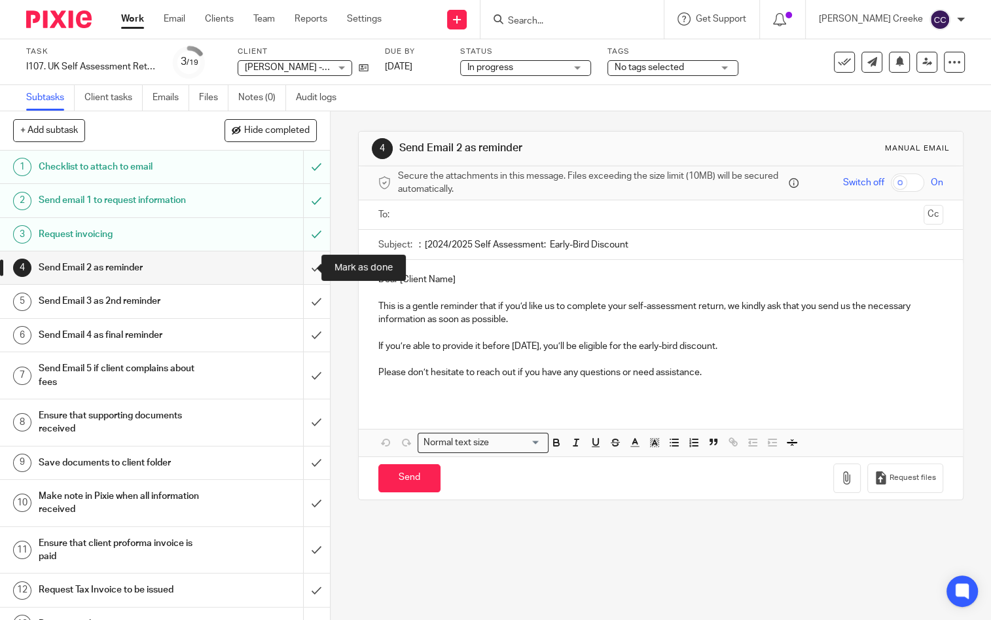
click at [306, 271] on input "submit" at bounding box center [165, 267] width 330 height 33
click at [254, 92] on link "Notes (0)" at bounding box center [262, 98] width 48 height 26
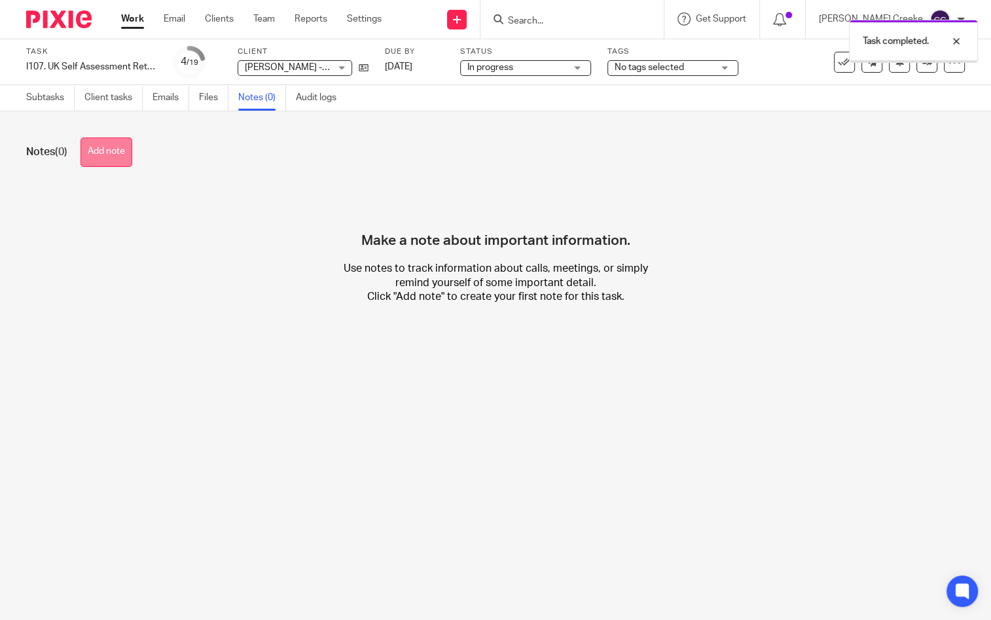
click at [107, 148] on button "Add note" at bounding box center [107, 151] width 52 height 29
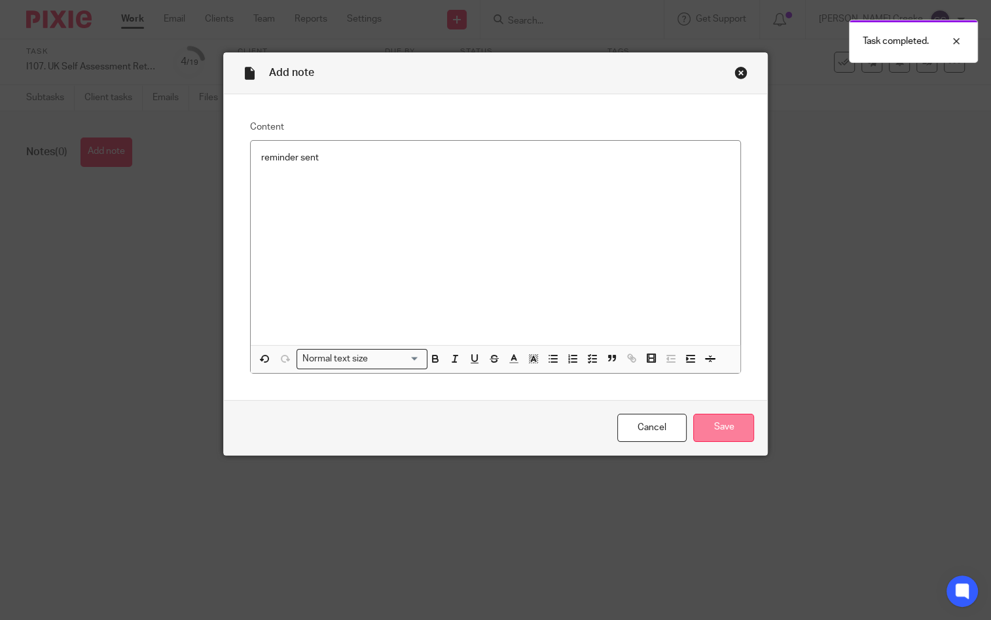
click at [707, 428] on input "Save" at bounding box center [723, 428] width 61 height 28
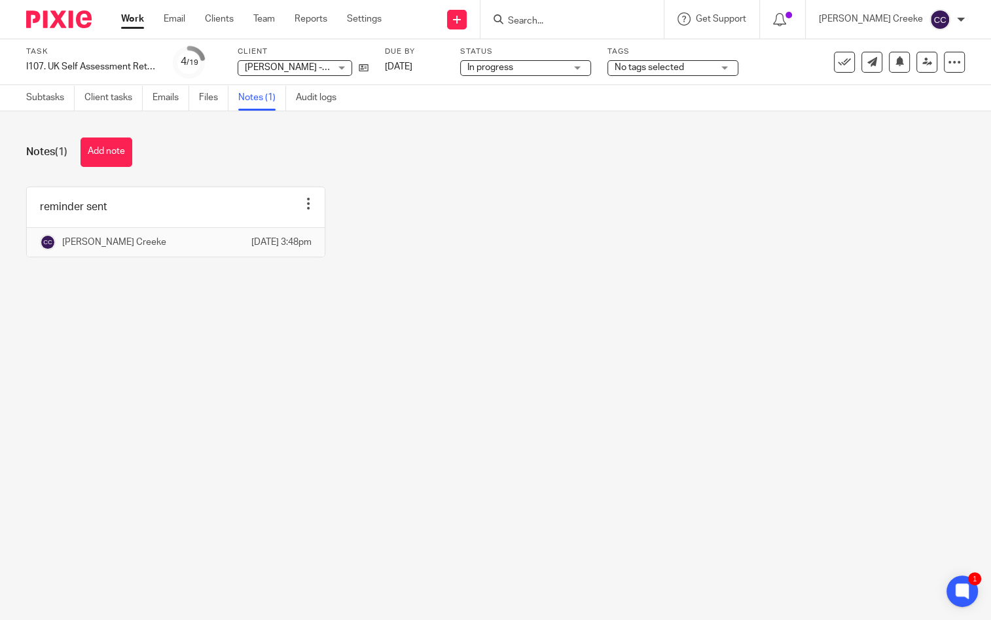
click at [586, 18] on input "Search" at bounding box center [566, 22] width 118 height 12
type input "vall"
click at [598, 48] on link at bounding box center [626, 56] width 245 height 30
click at [603, 58] on link at bounding box center [626, 56] width 245 height 30
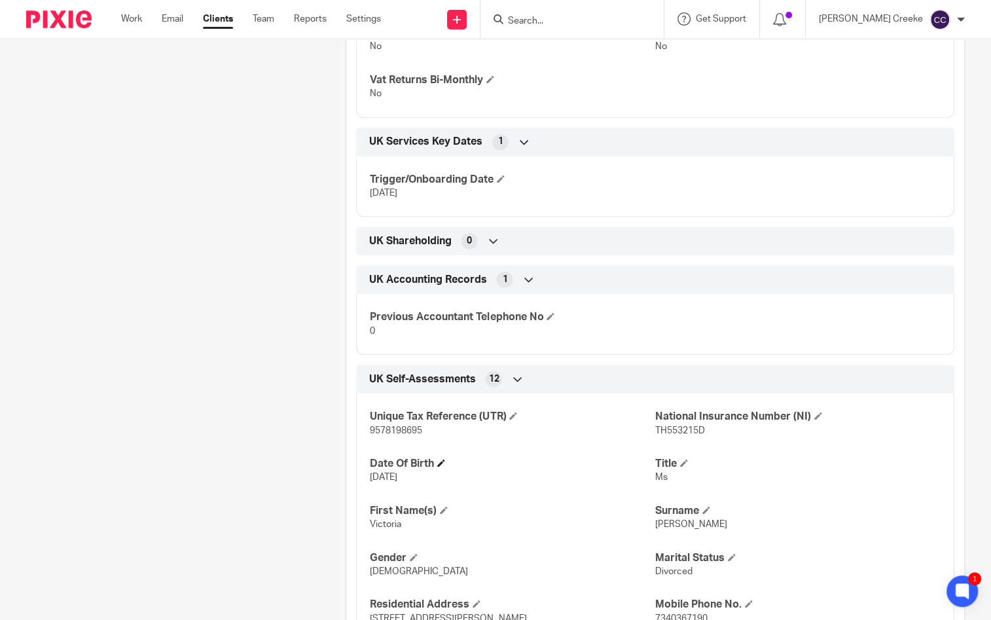
scroll to position [1382, 0]
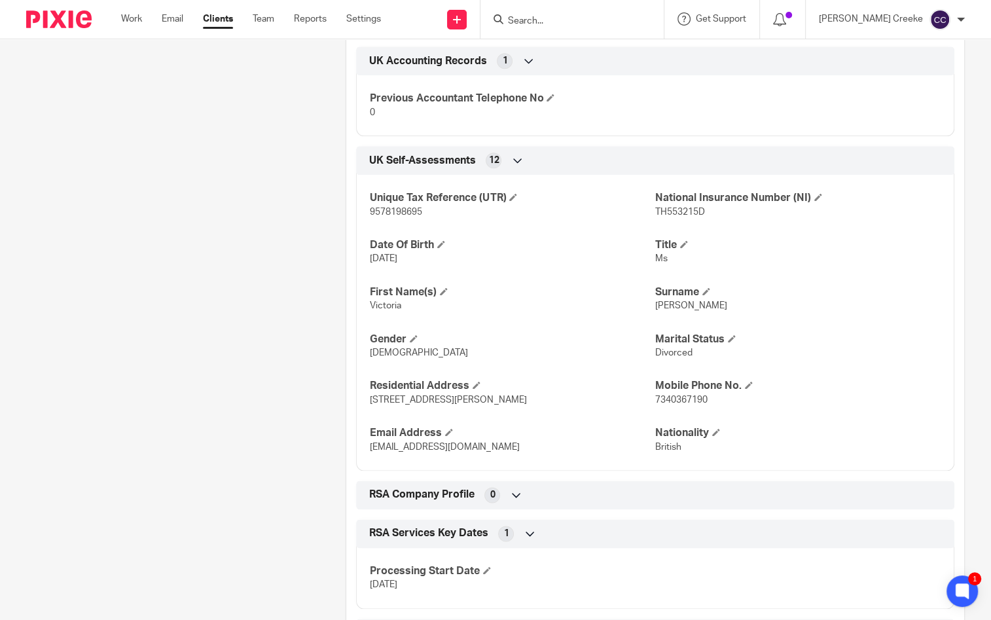
click at [616, 24] on input "Search" at bounding box center [566, 22] width 118 height 12
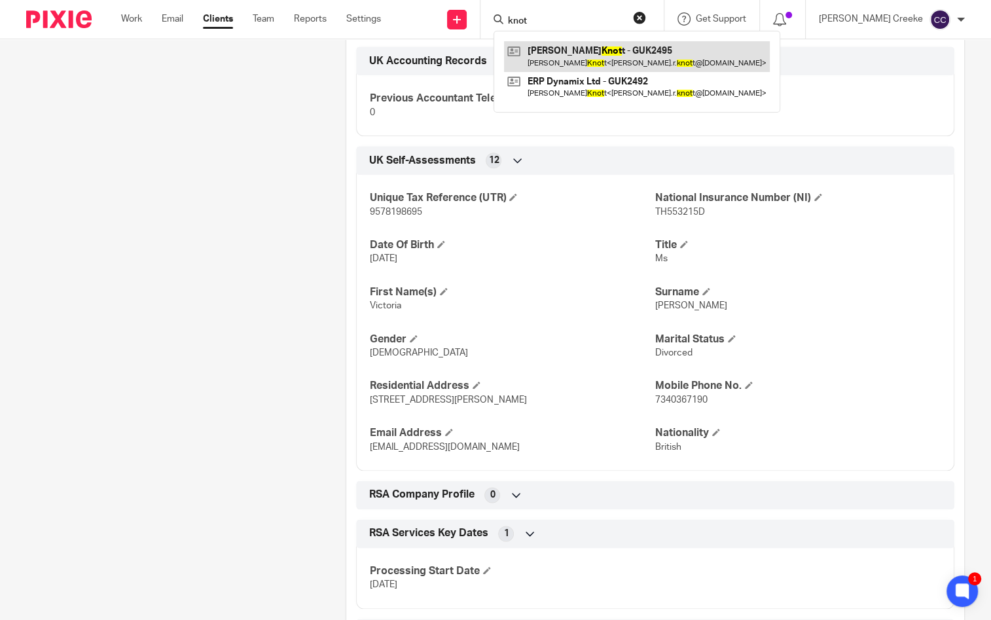
type input "knot"
click at [622, 51] on link at bounding box center [637, 56] width 266 height 30
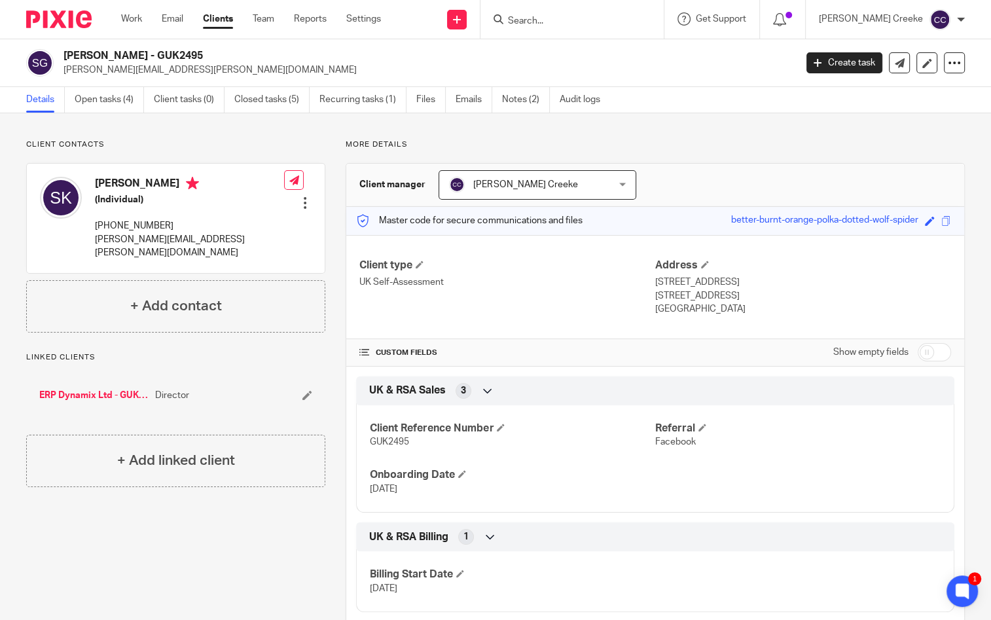
click at [611, 16] on input "Search" at bounding box center [566, 22] width 118 height 12
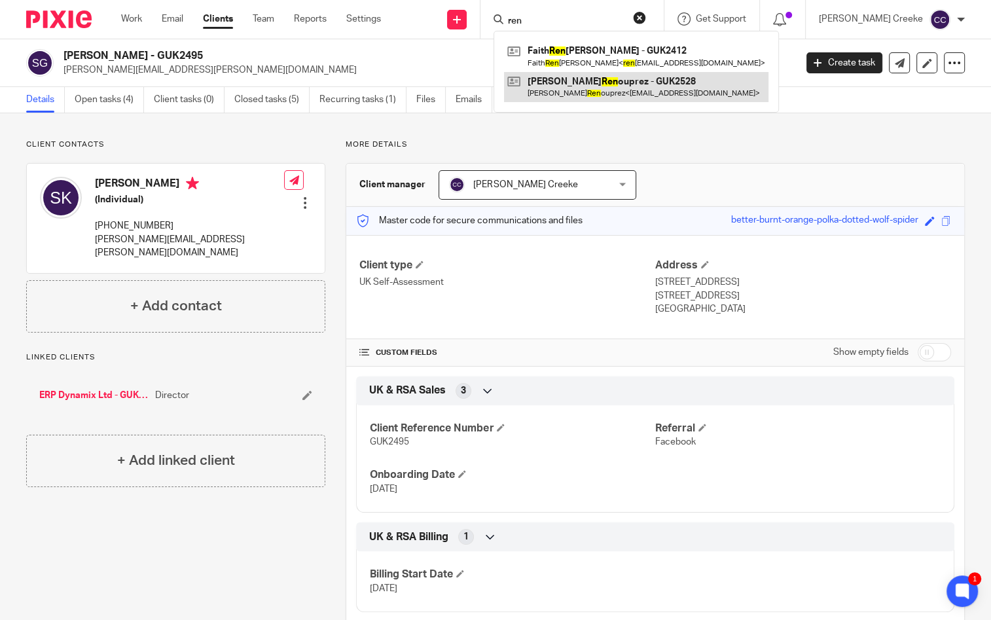
type input "ren"
click at [609, 88] on link at bounding box center [636, 87] width 264 height 30
click at [619, 84] on link at bounding box center [636, 87] width 264 height 30
